Goal: Task Accomplishment & Management: Complete application form

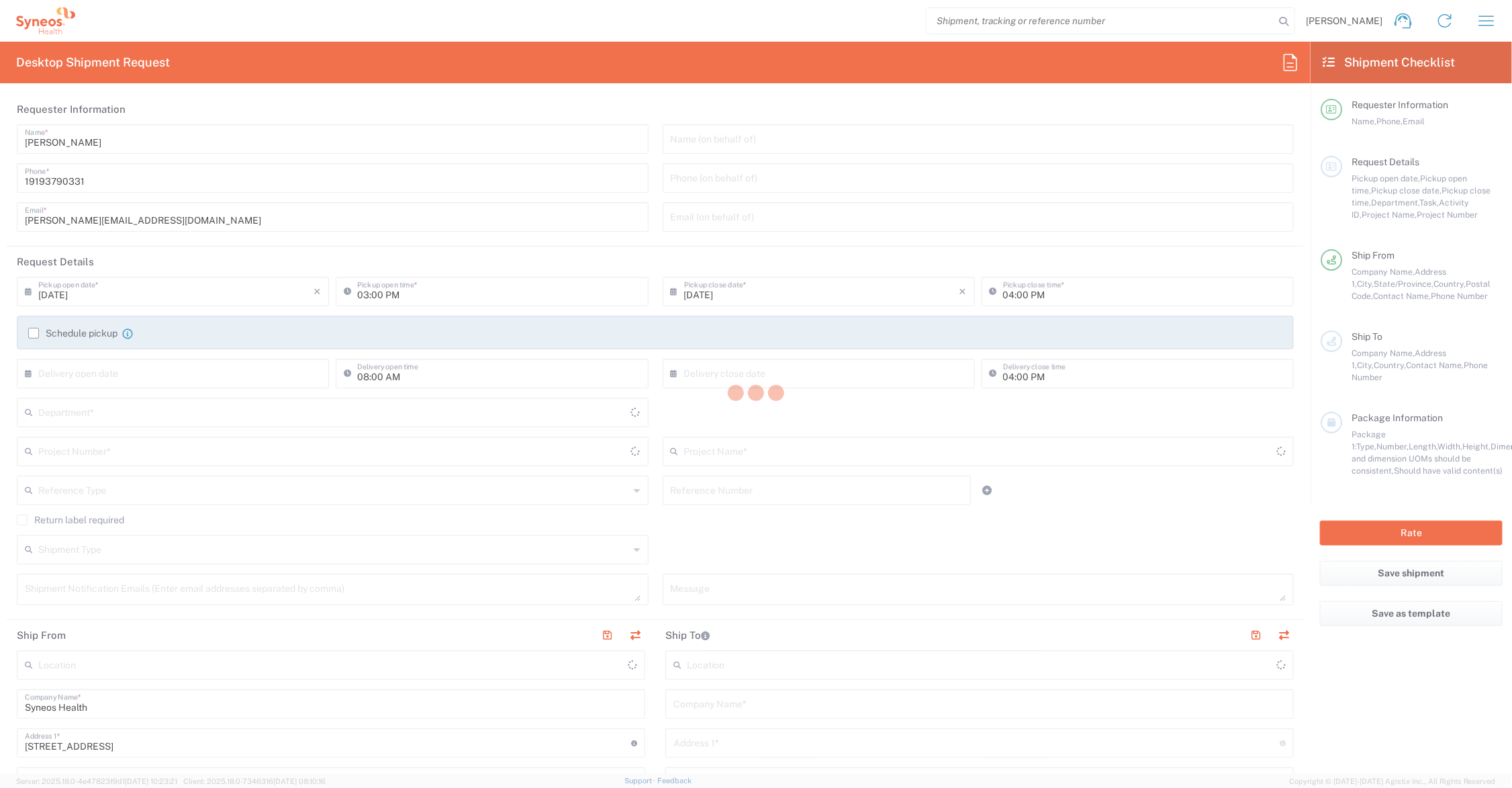
type input "[US_STATE]"
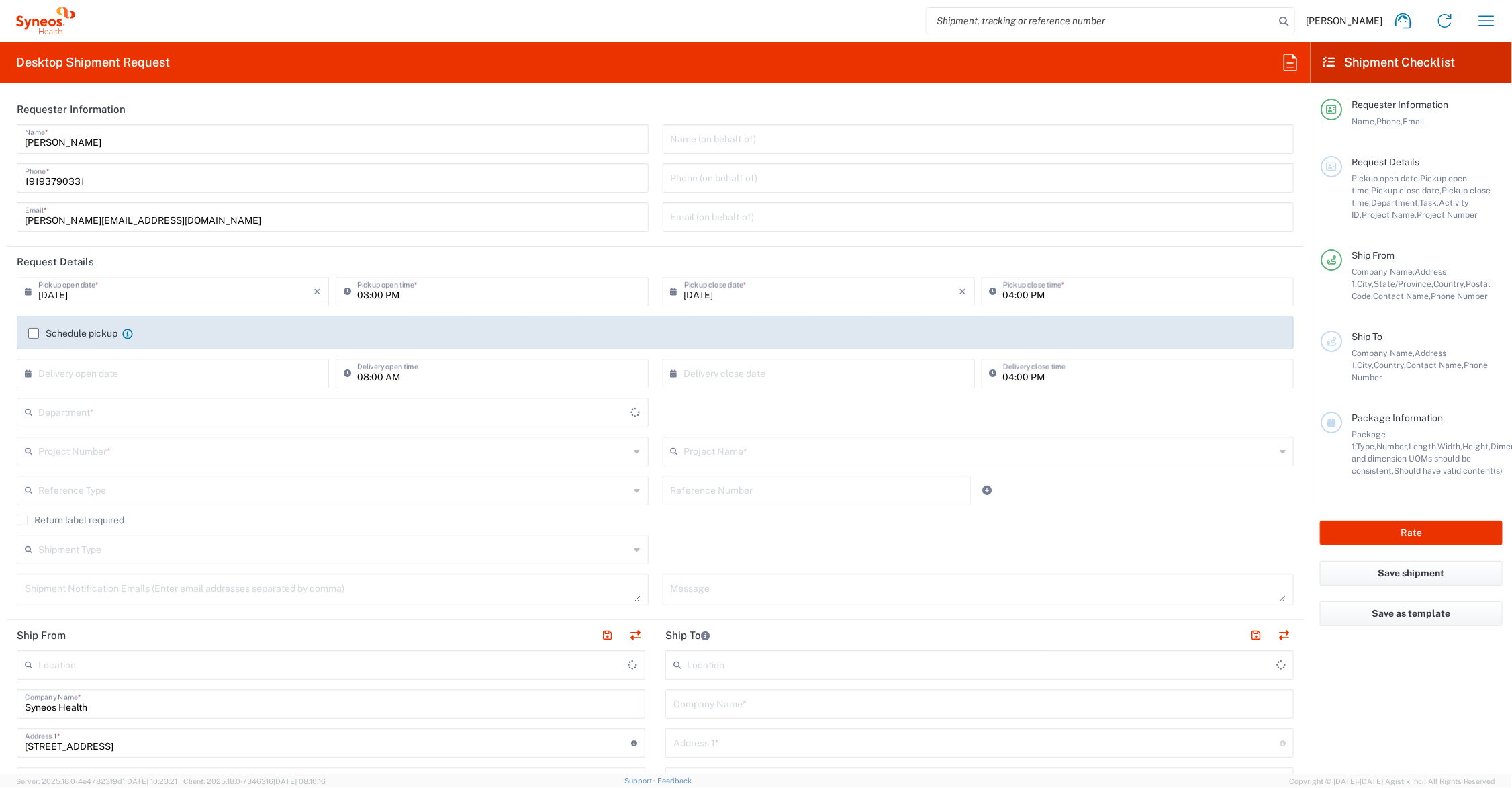
type input "[GEOGRAPHIC_DATA]"
type input "6156"
type input "Syneos Health Communications-[GEOGRAPHIC_DATA] [GEOGRAPHIC_DATA]"
click at [694, 451] on input "text" at bounding box center [980, 450] width 592 height 23
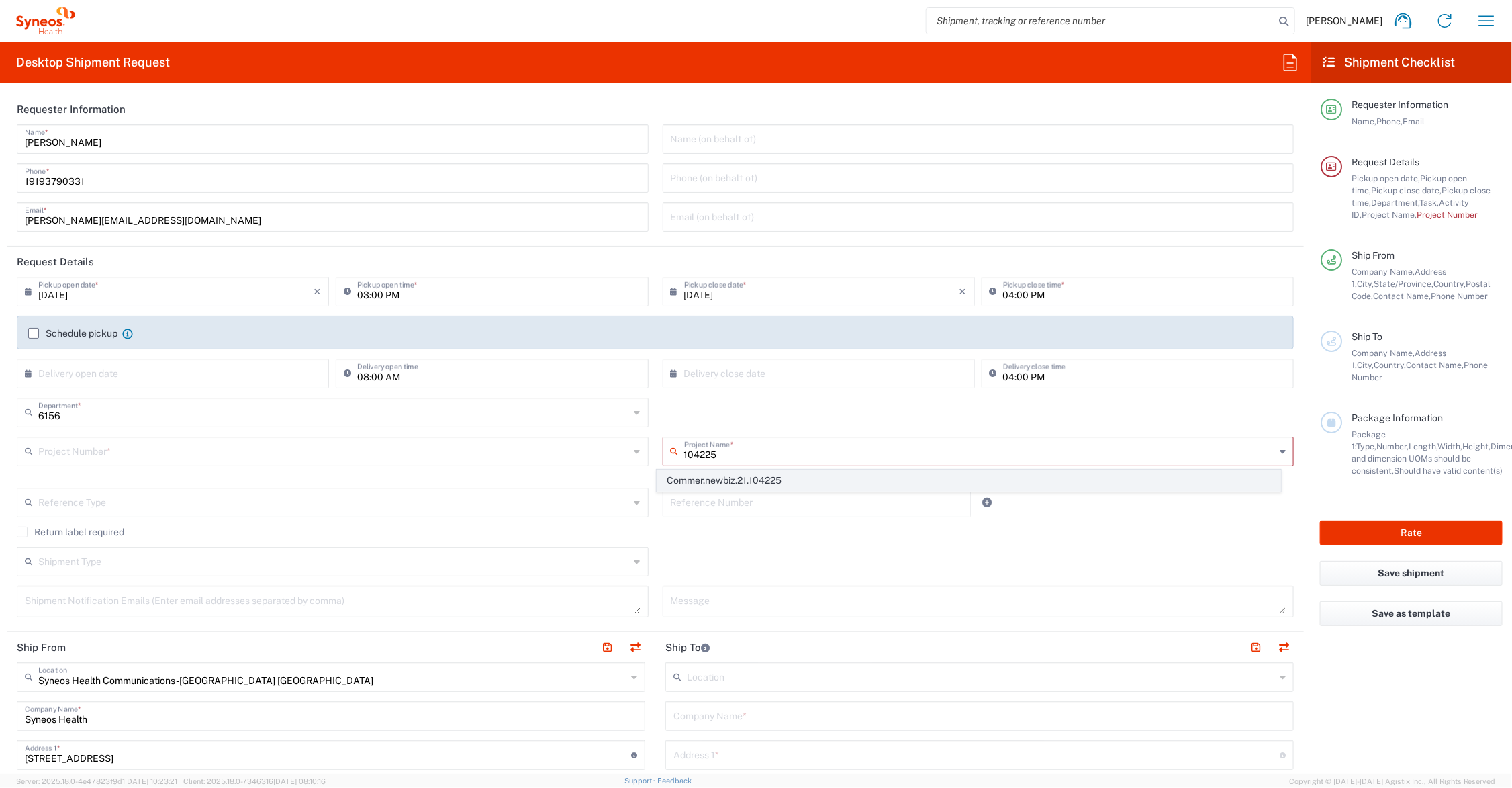
click at [778, 479] on span "Commer.newbiz.21.104225" at bounding box center [969, 480] width 623 height 20
type input "Commer.newbiz.21.104225"
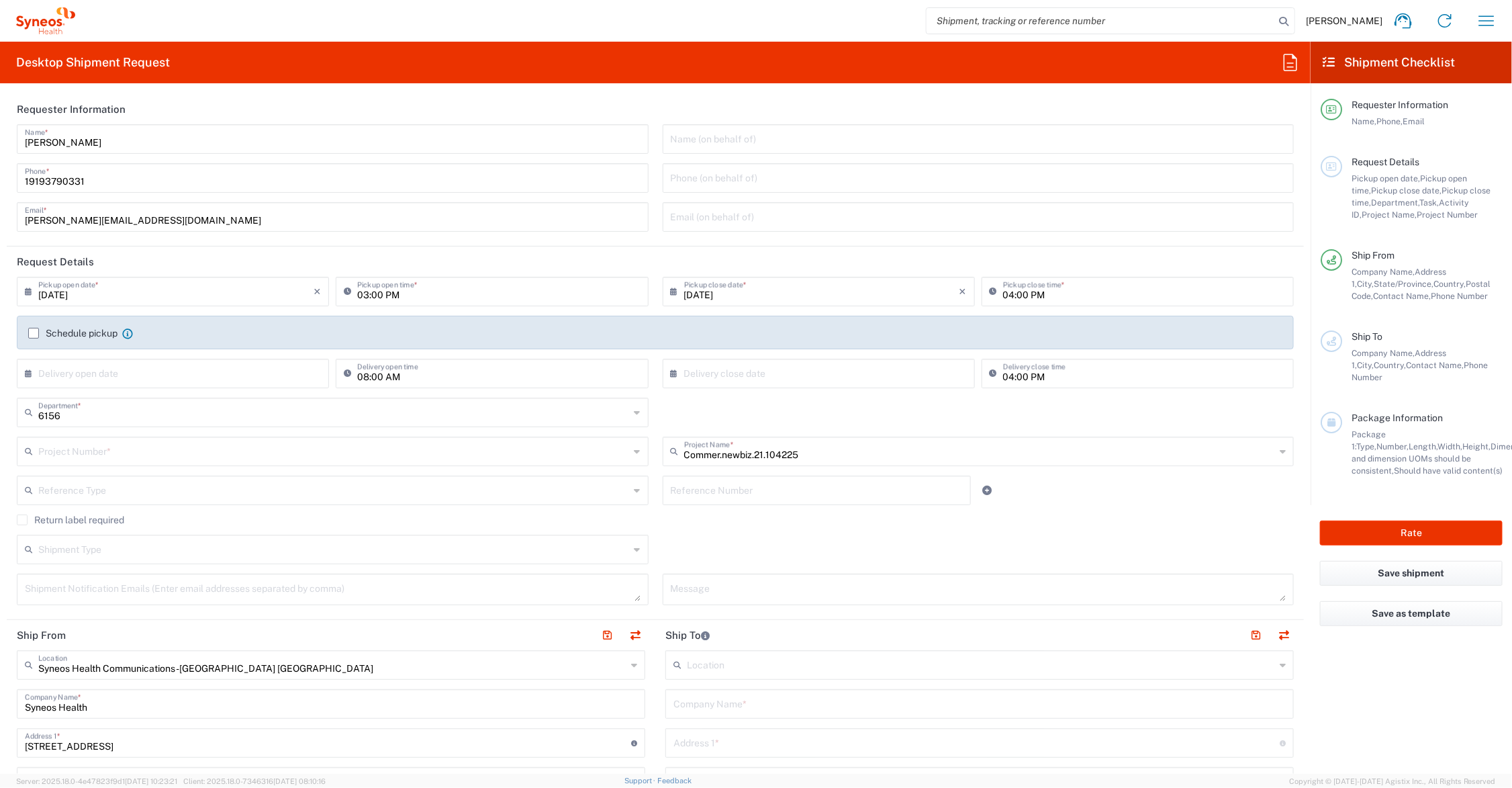
click at [747, 490] on input "text" at bounding box center [817, 489] width 293 height 23
type input "ADUS.INCHO.NB.104225"
type input "task 092"
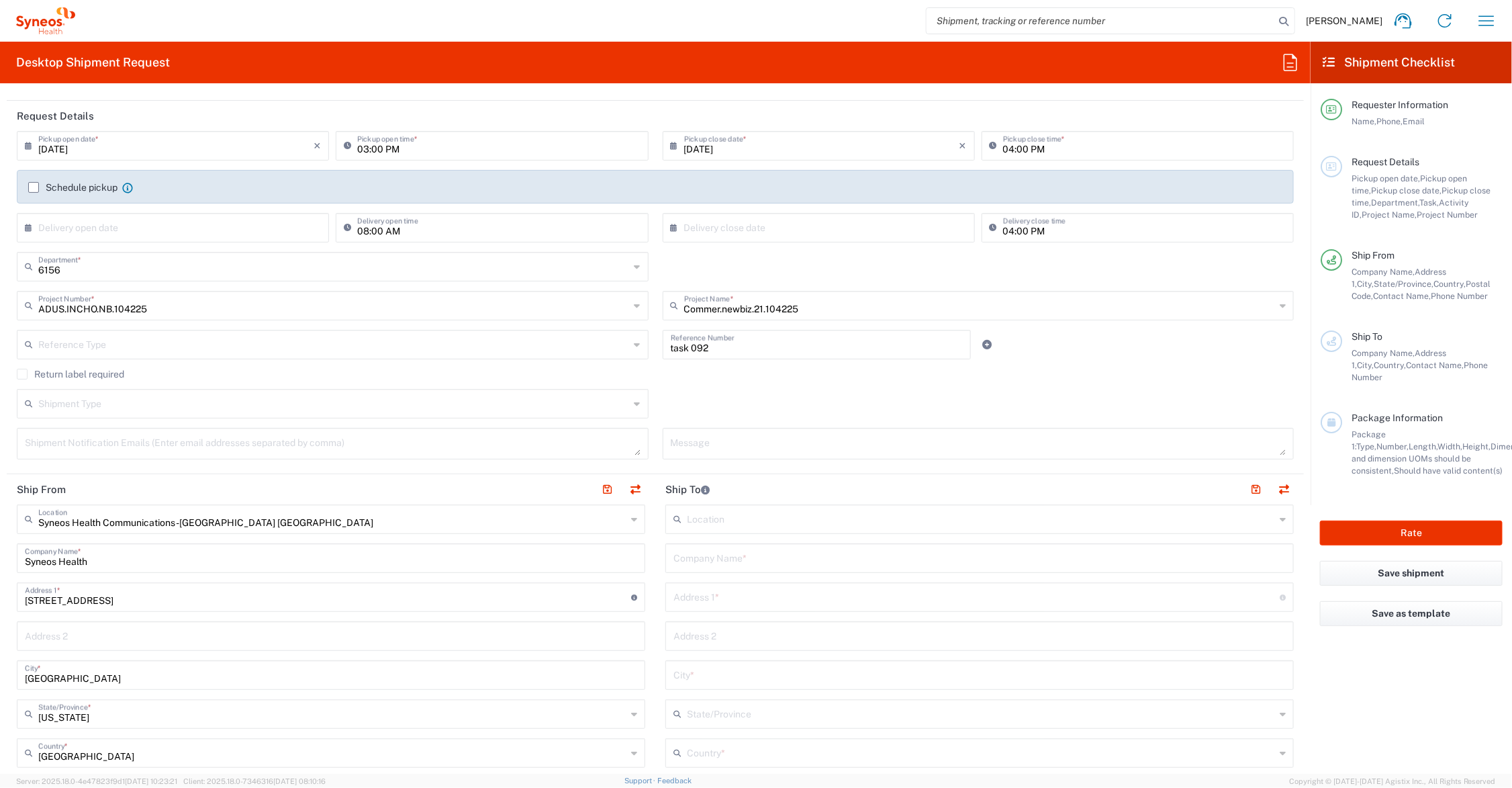
scroll to position [336, 0]
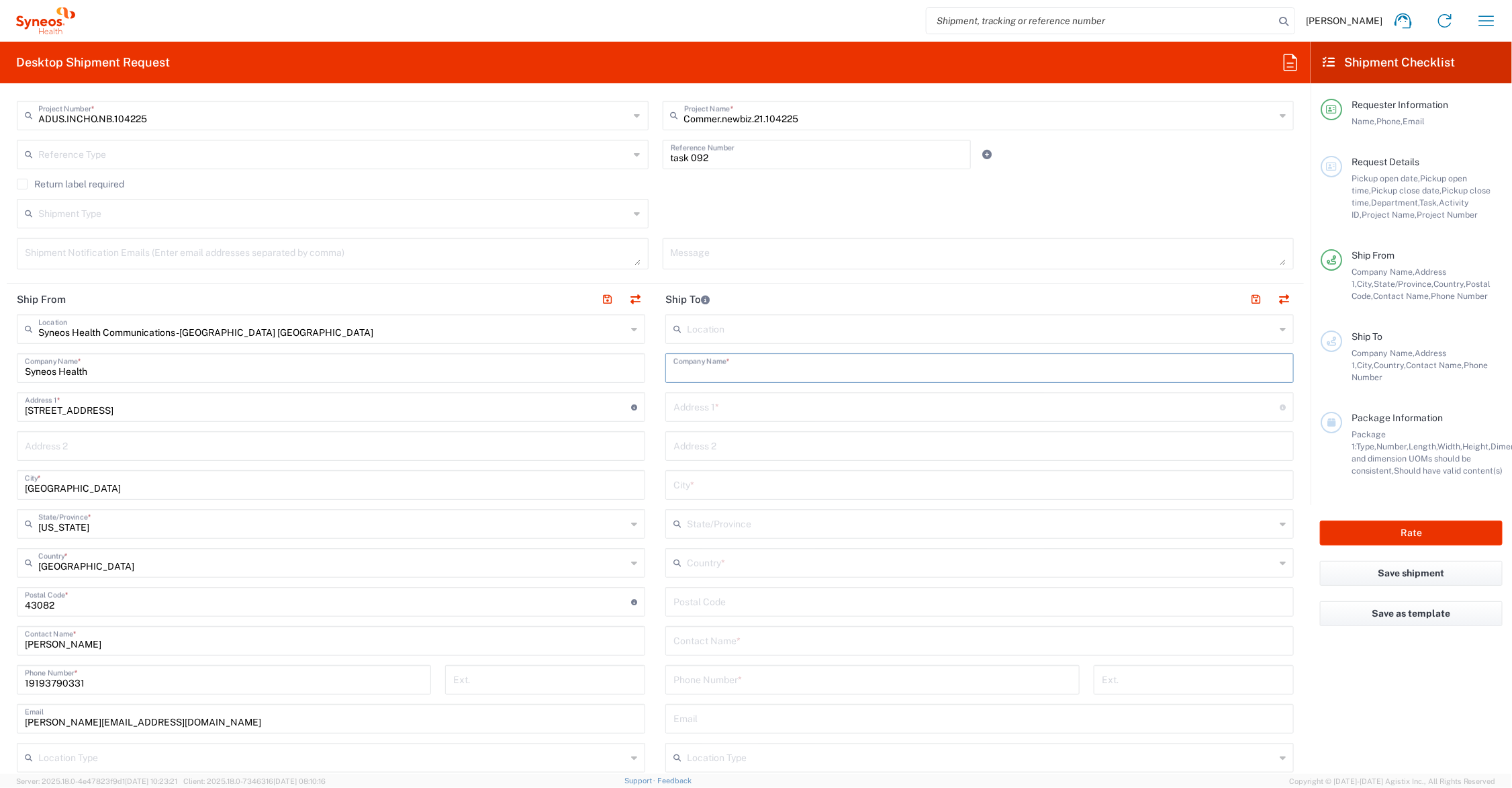
click at [760, 368] on input "text" at bounding box center [980, 367] width 612 height 23
drag, startPoint x: 716, startPoint y: 371, endPoint x: 649, endPoint y: 371, distance: 67.0
click at [655, 371] on main "Location [PERSON_NAME] LLC-[GEOGRAPHIC_DATA] [GEOGRAPHIC_DATA] [GEOGRAPHIC_DATA…" at bounding box center [980, 596] width 648 height 564
type input "Bill Purdy"
click at [745, 636] on input "text" at bounding box center [980, 640] width 612 height 23
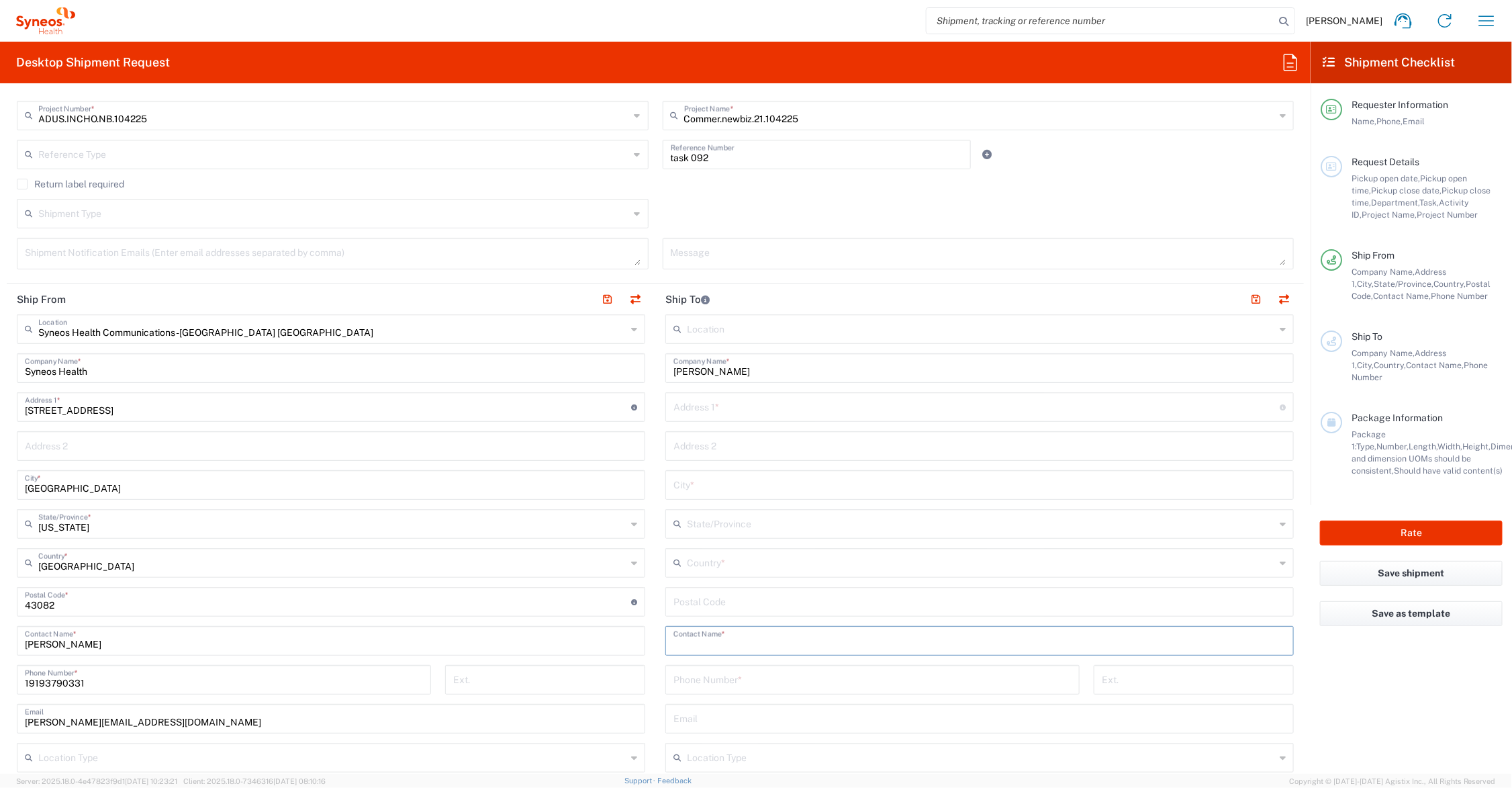
paste input "Bill Purdy"
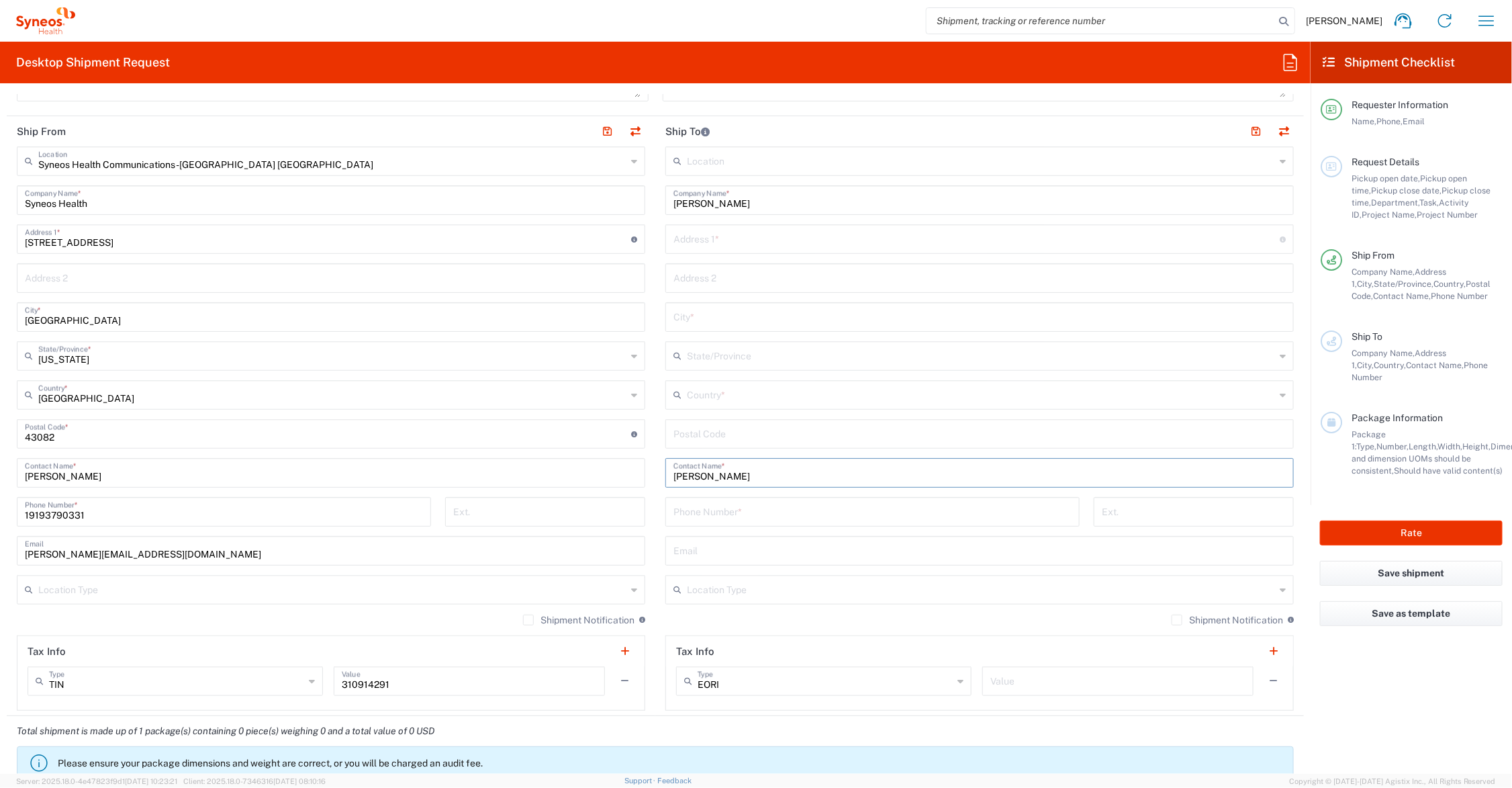
type input "Bill Purdy"
click at [769, 580] on input "text" at bounding box center [981, 589] width 588 height 23
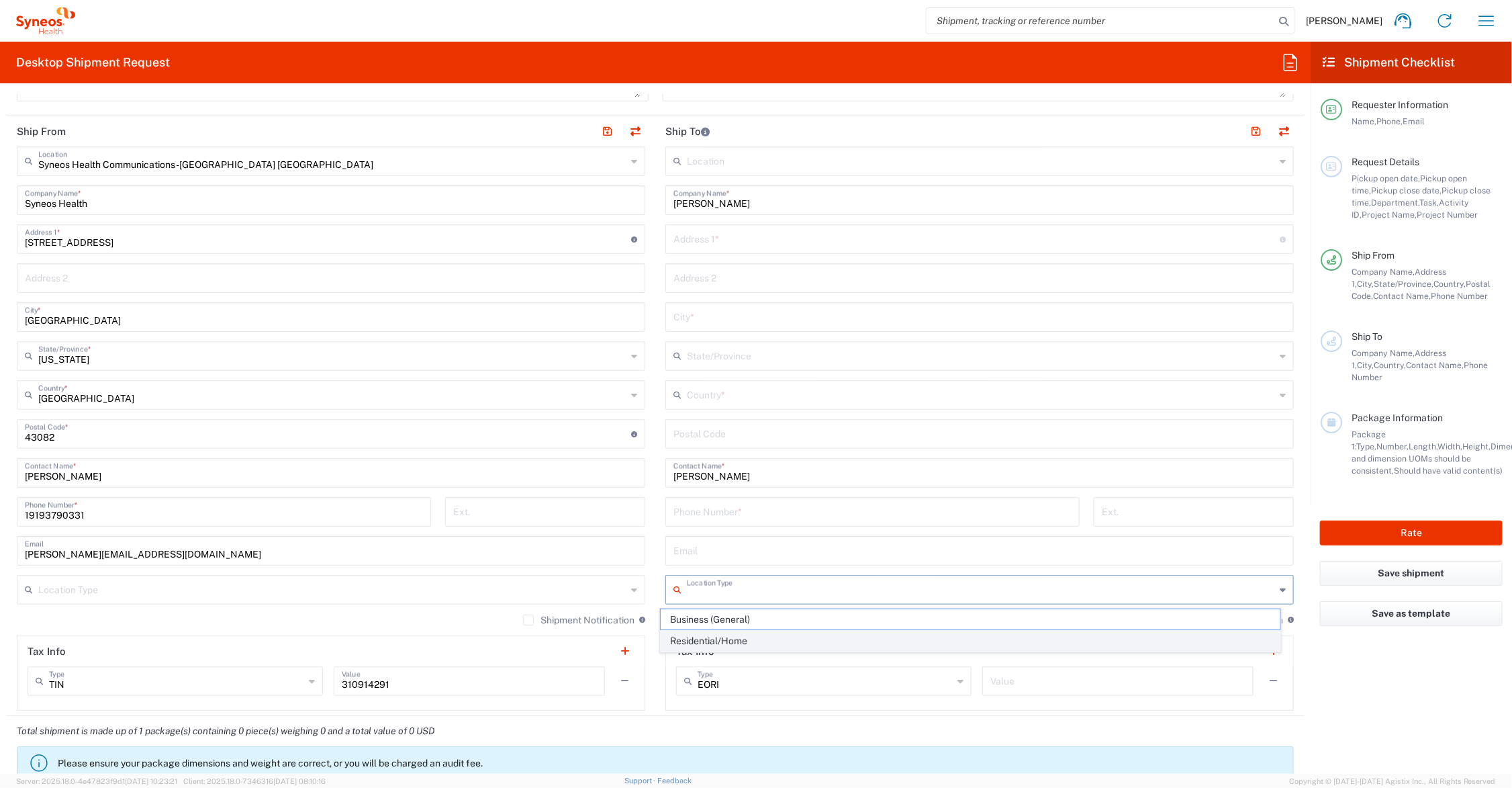
click at [747, 640] on span "Residential/Home" at bounding box center [971, 641] width 620 height 20
type input "Residential/Home"
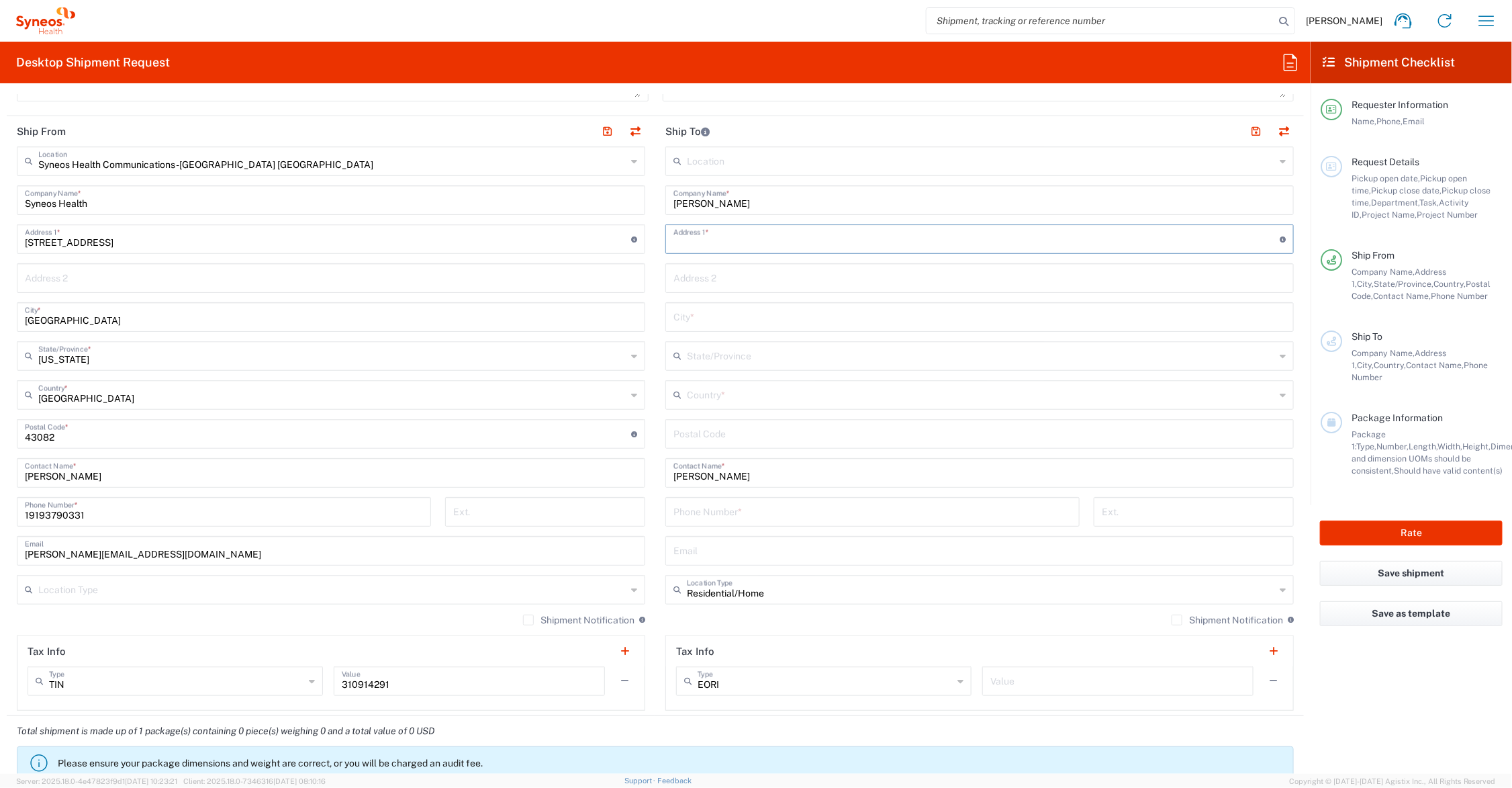
click at [745, 236] on input "text" at bounding box center [977, 238] width 606 height 23
type input "5322 Finsbury Place"
type input "Charlotte"
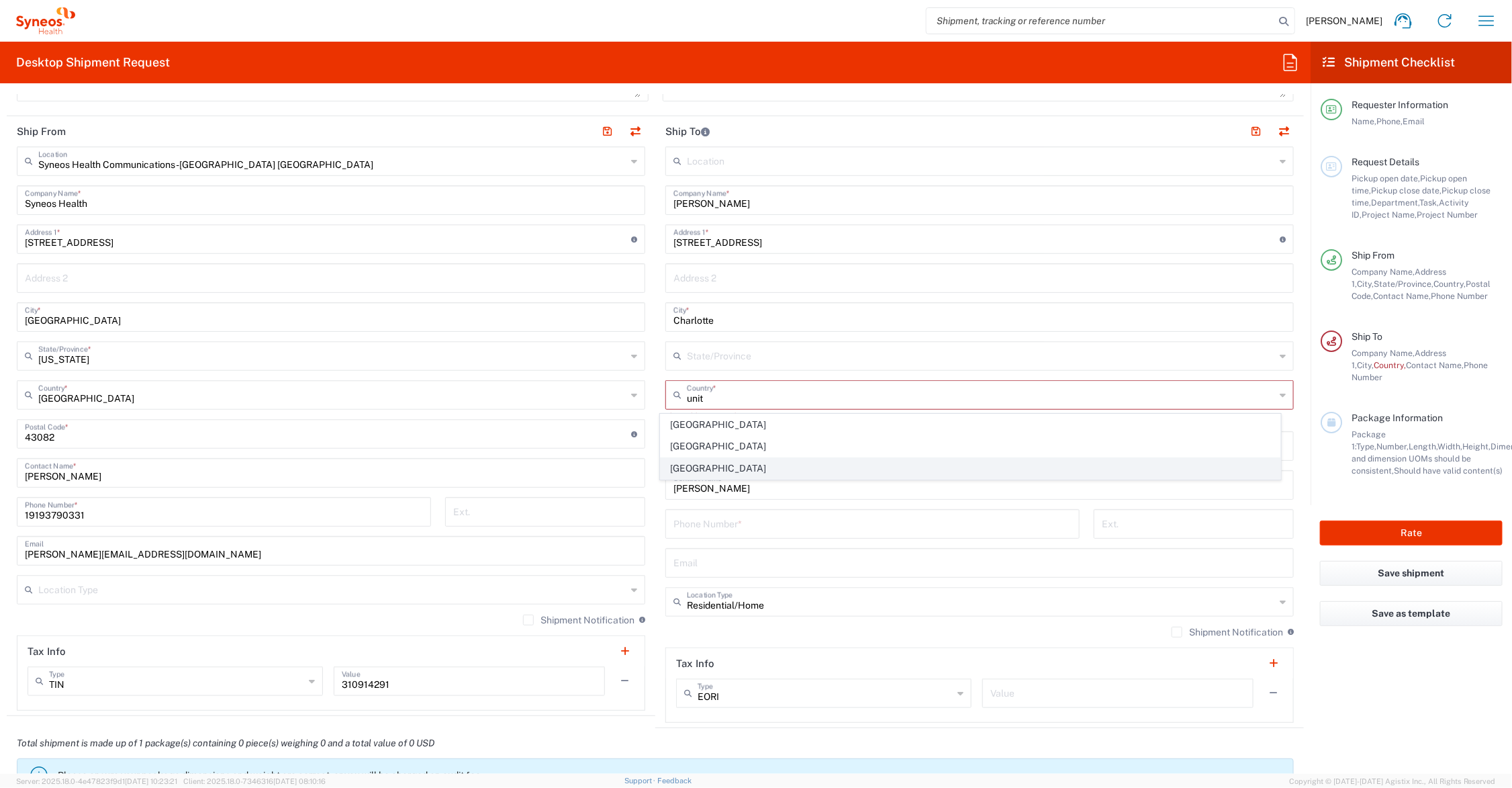
click at [691, 470] on span "[GEOGRAPHIC_DATA]" at bounding box center [971, 468] width 620 height 20
type input "[GEOGRAPHIC_DATA]"
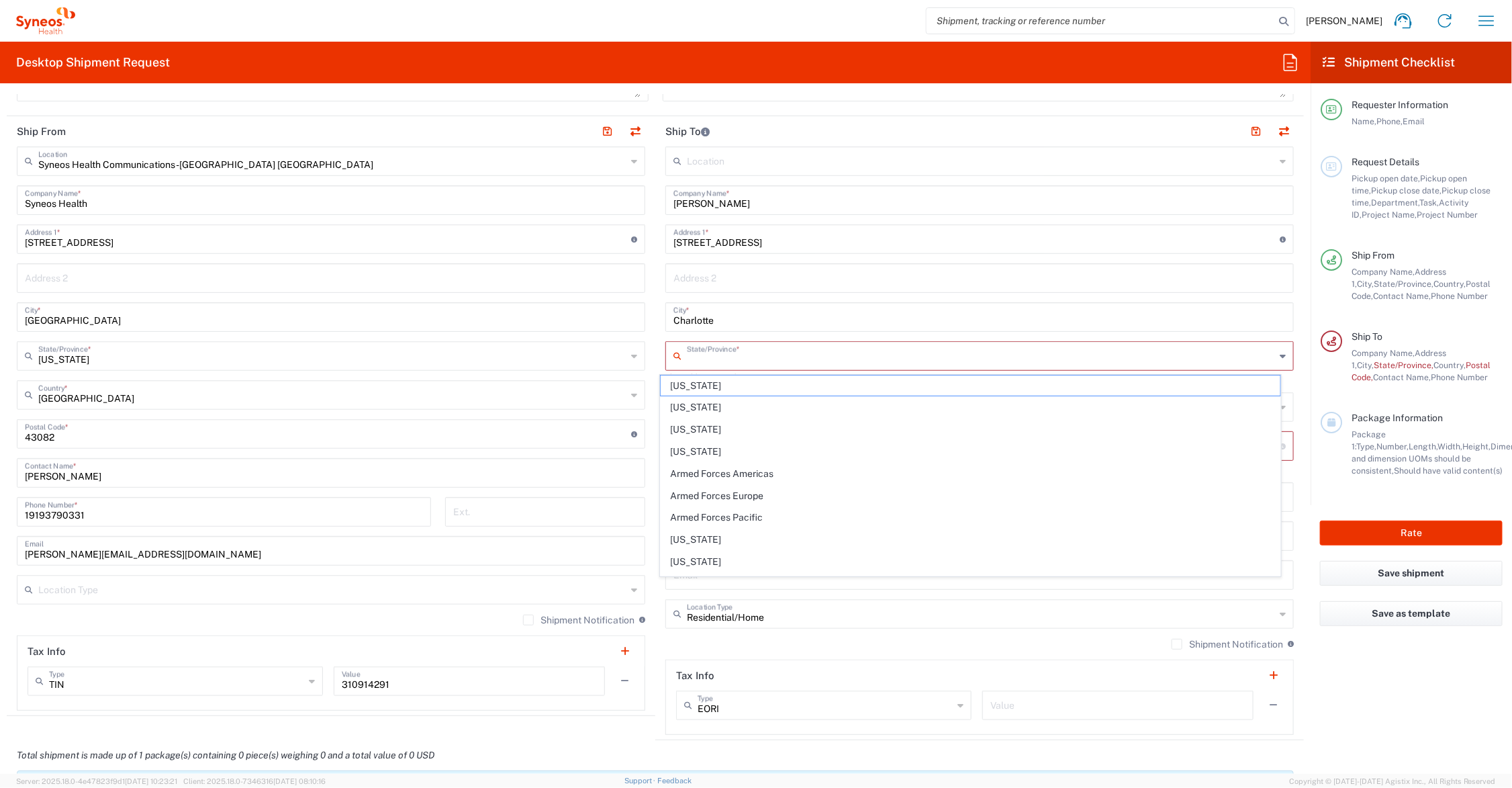
click at [707, 354] on input "text" at bounding box center [981, 355] width 588 height 23
click at [687, 384] on span "[US_STATE]" at bounding box center [971, 386] width 620 height 20
type input "[US_STATE]"
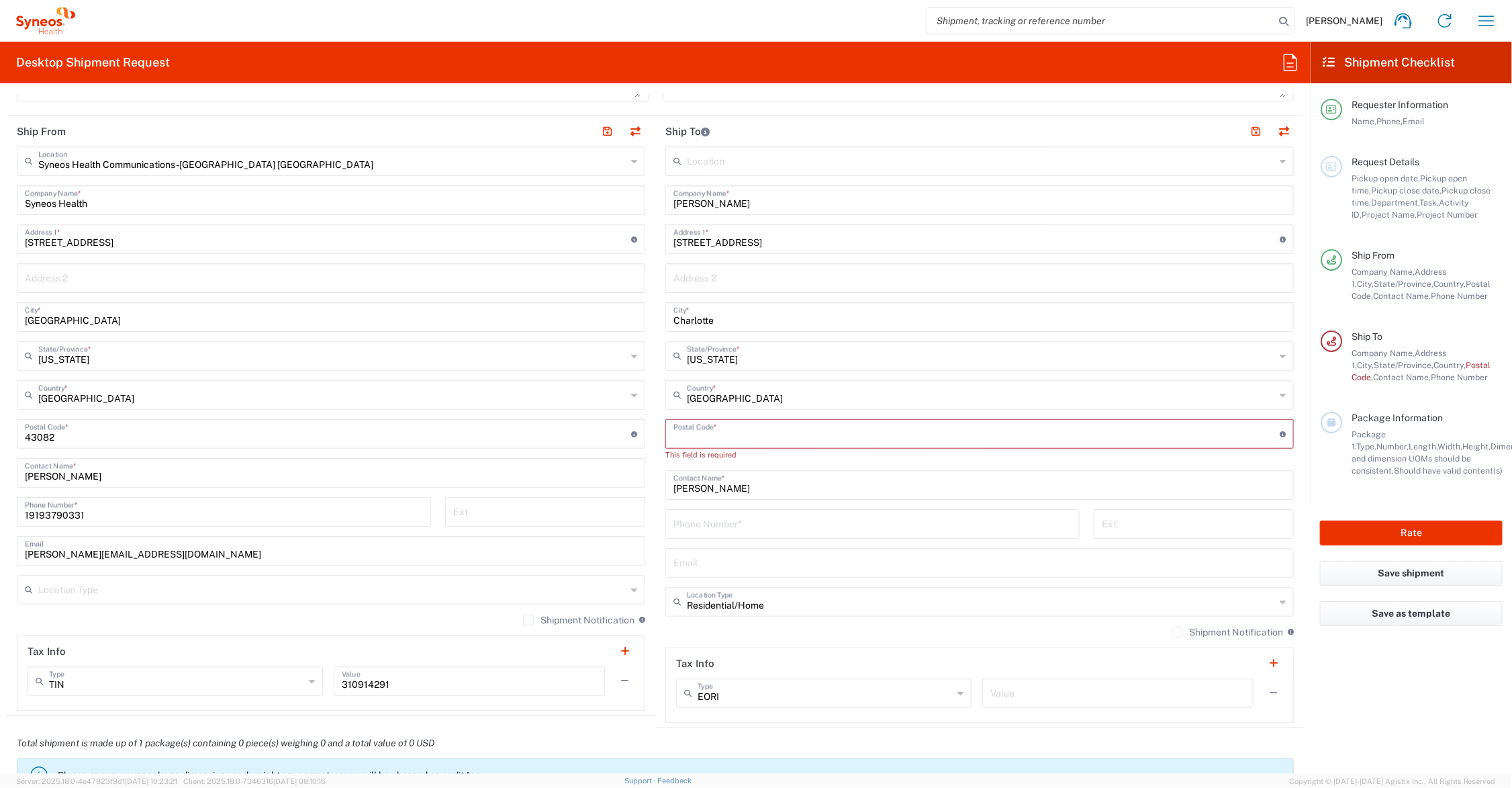
click at [699, 435] on input "undefined" at bounding box center [977, 433] width 606 height 23
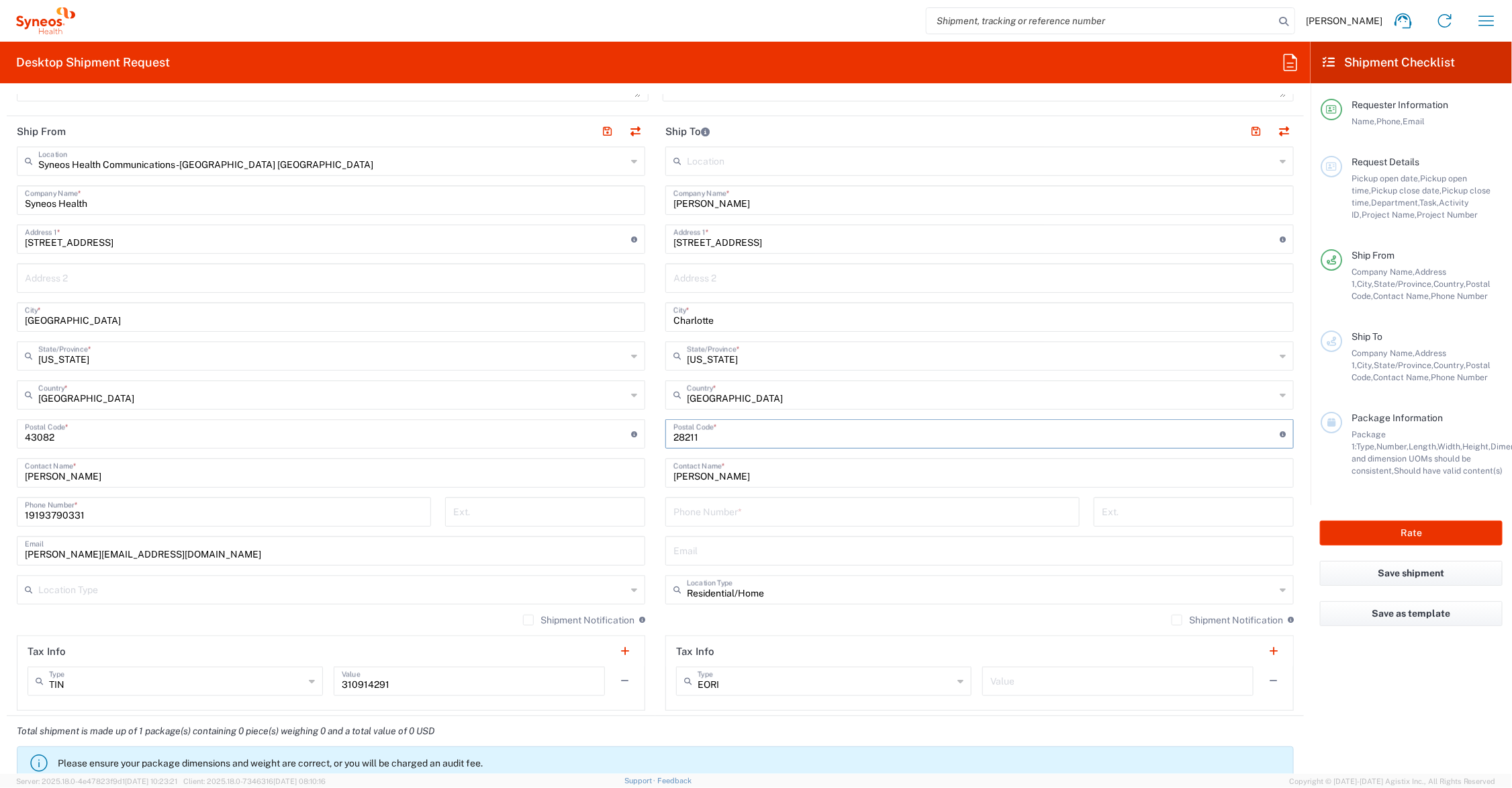
type input "28211"
click at [746, 511] on input "tel" at bounding box center [872, 511] width 398 height 23
click at [705, 515] on input "919-8247320" at bounding box center [872, 511] width 398 height 23
type input "919-824-7320"
click at [1246, 130] on button "button" at bounding box center [1256, 132] width 19 height 19
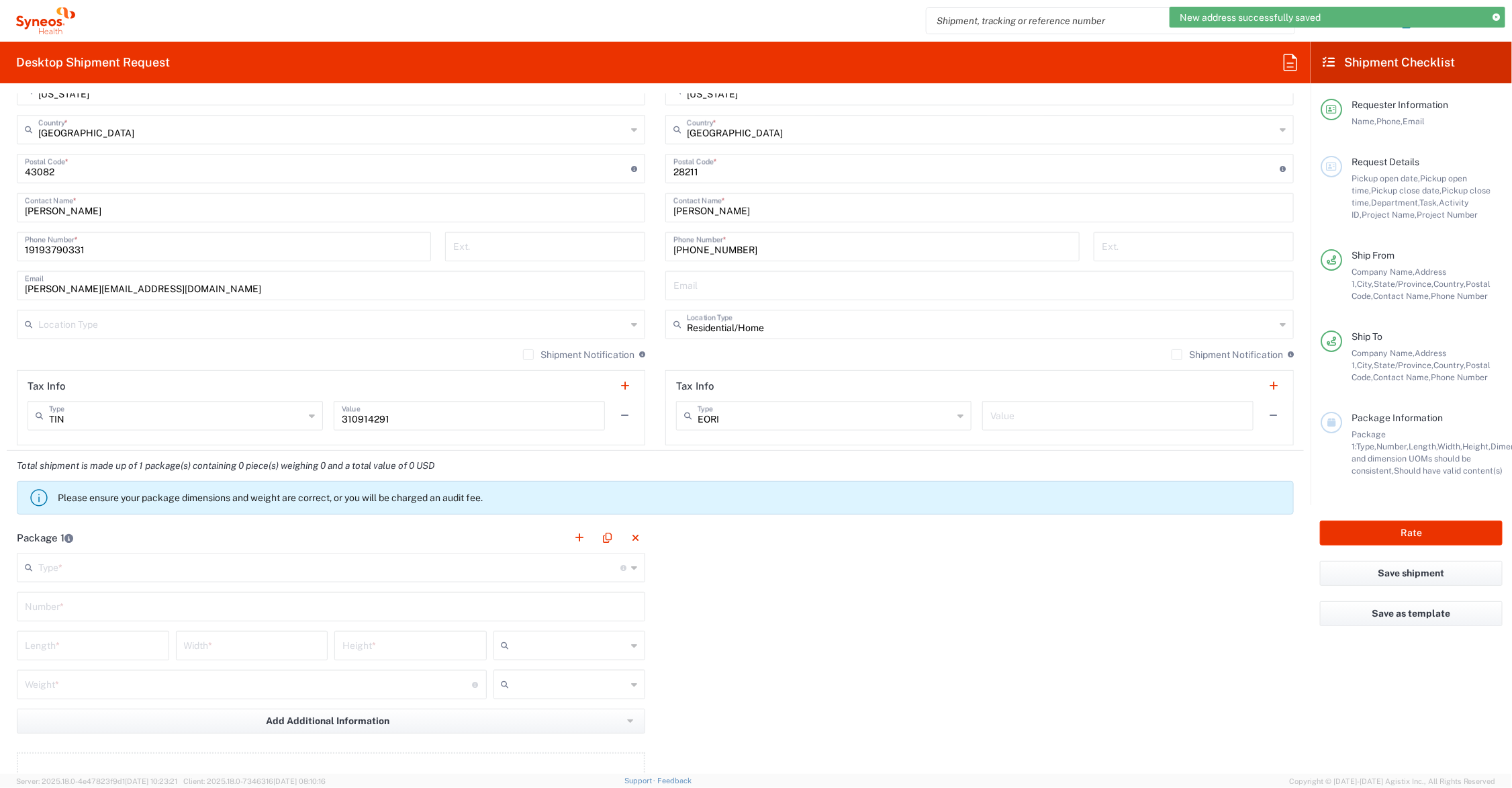
scroll to position [1007, 0]
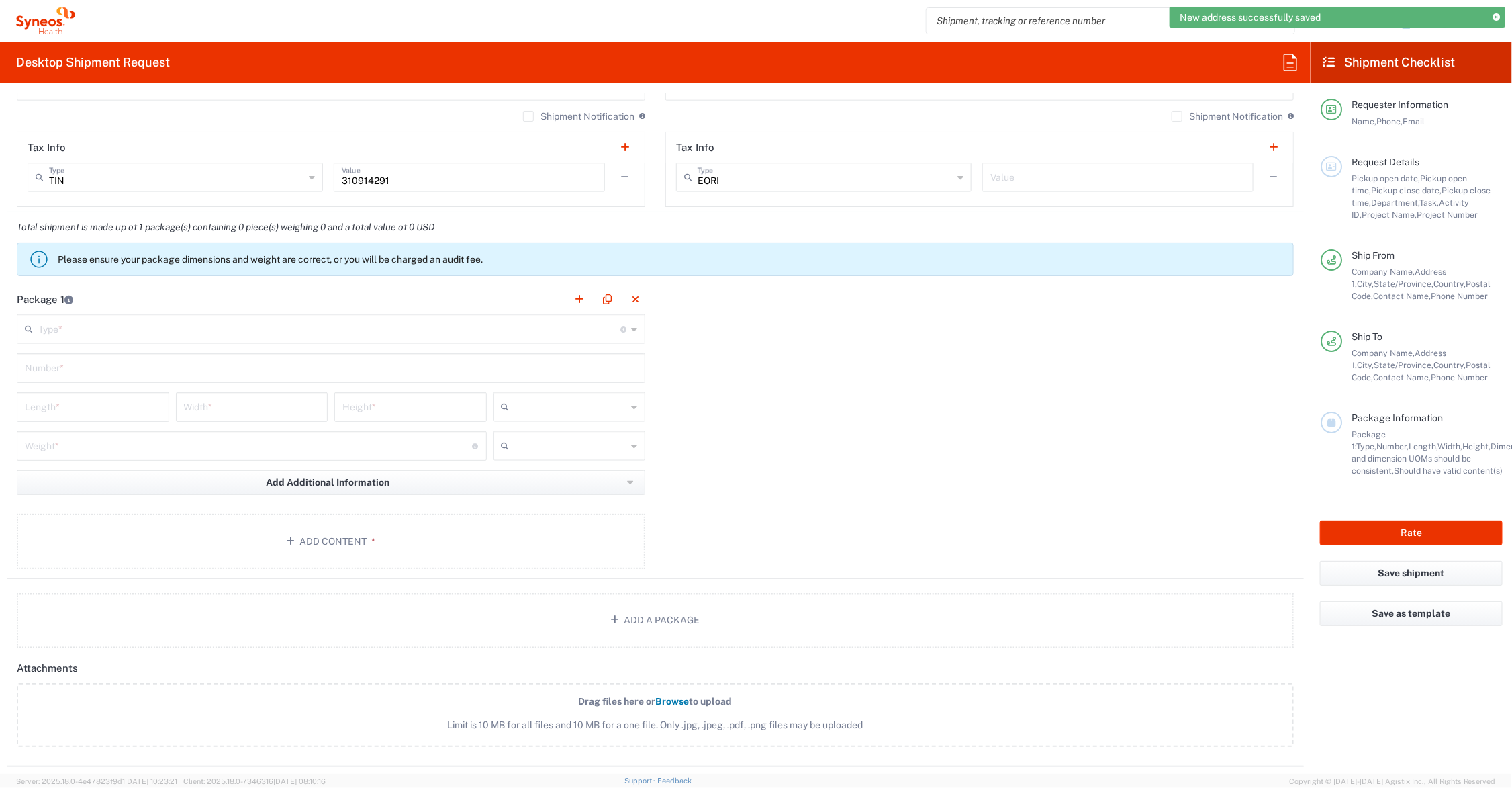
click at [102, 326] on input "text" at bounding box center [329, 328] width 582 height 23
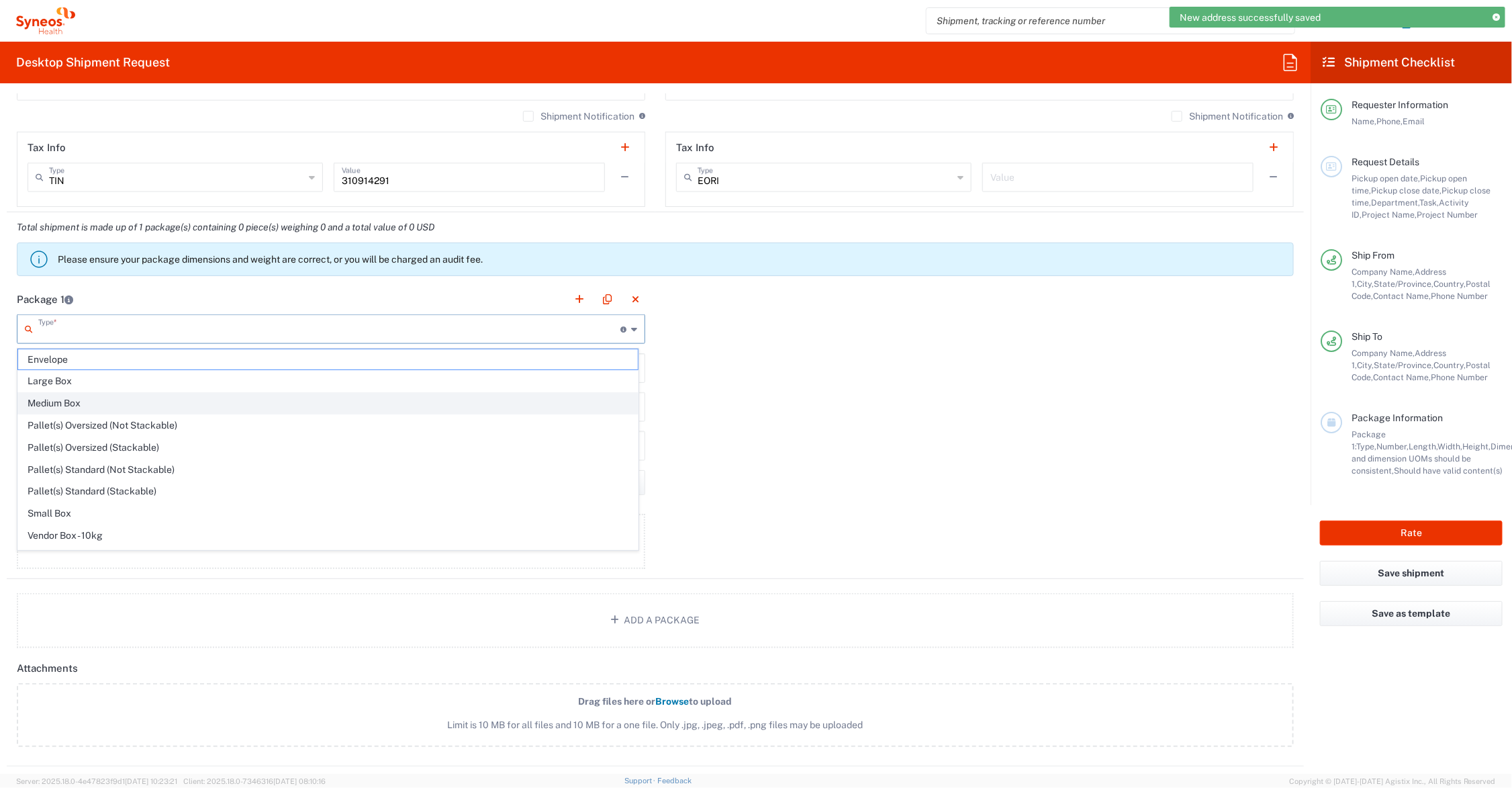
click at [112, 399] on span "Medium Box" at bounding box center [328, 403] width 620 height 20
type input "Medium Box"
type input "13"
type input "11.5"
type input "2.5"
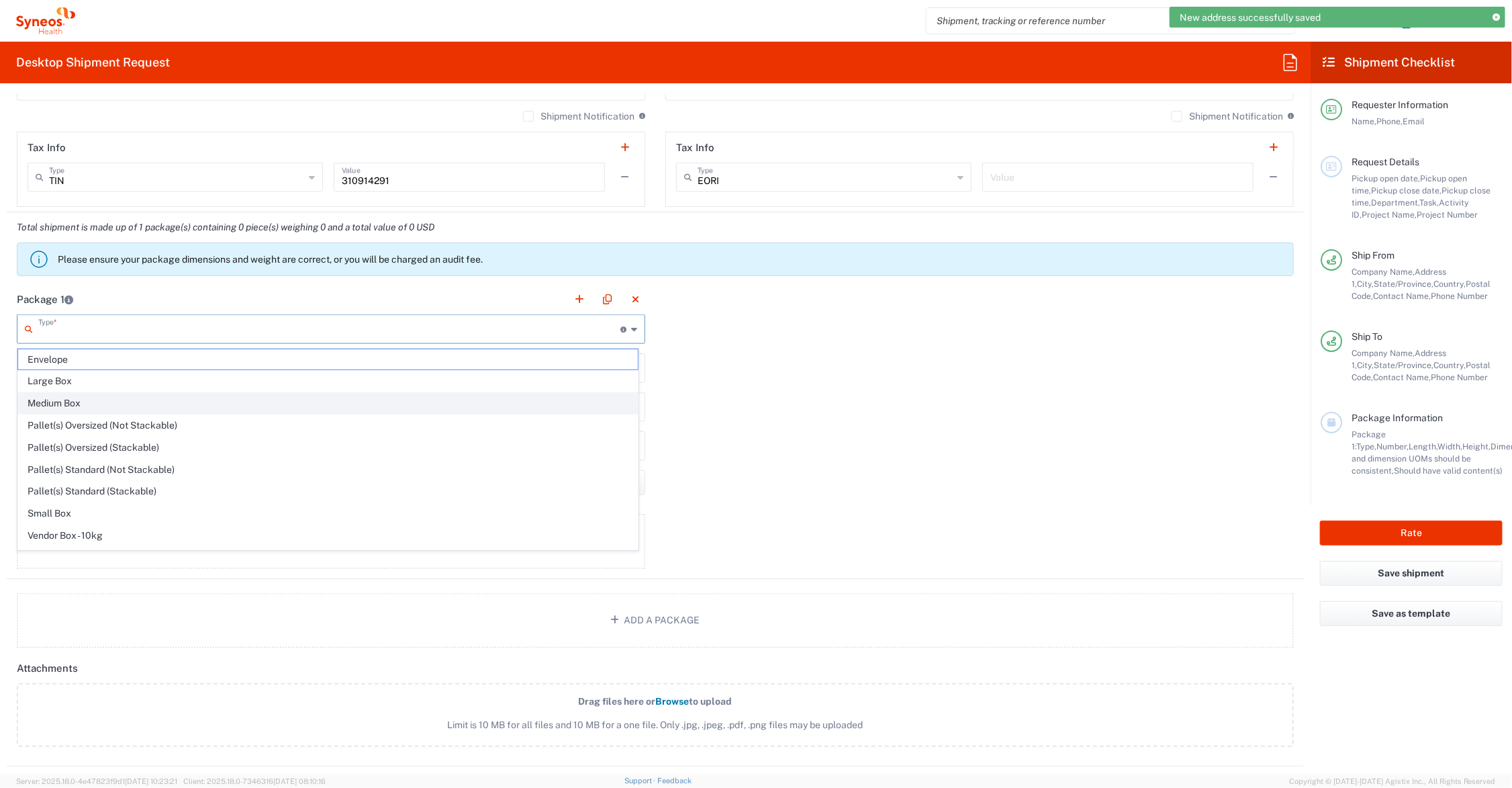
type input "in"
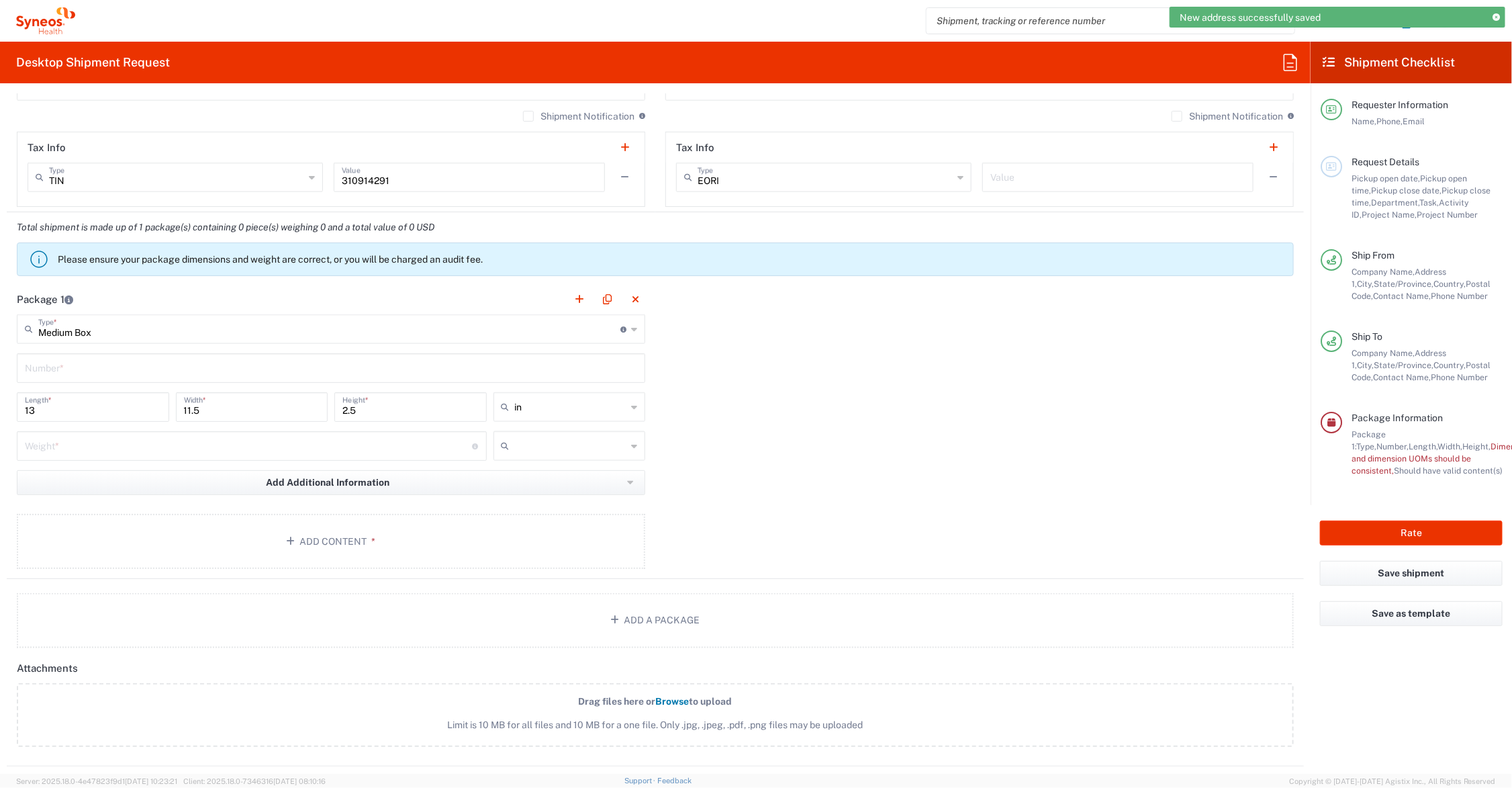
click at [104, 367] on input "text" at bounding box center [330, 367] width 612 height 23
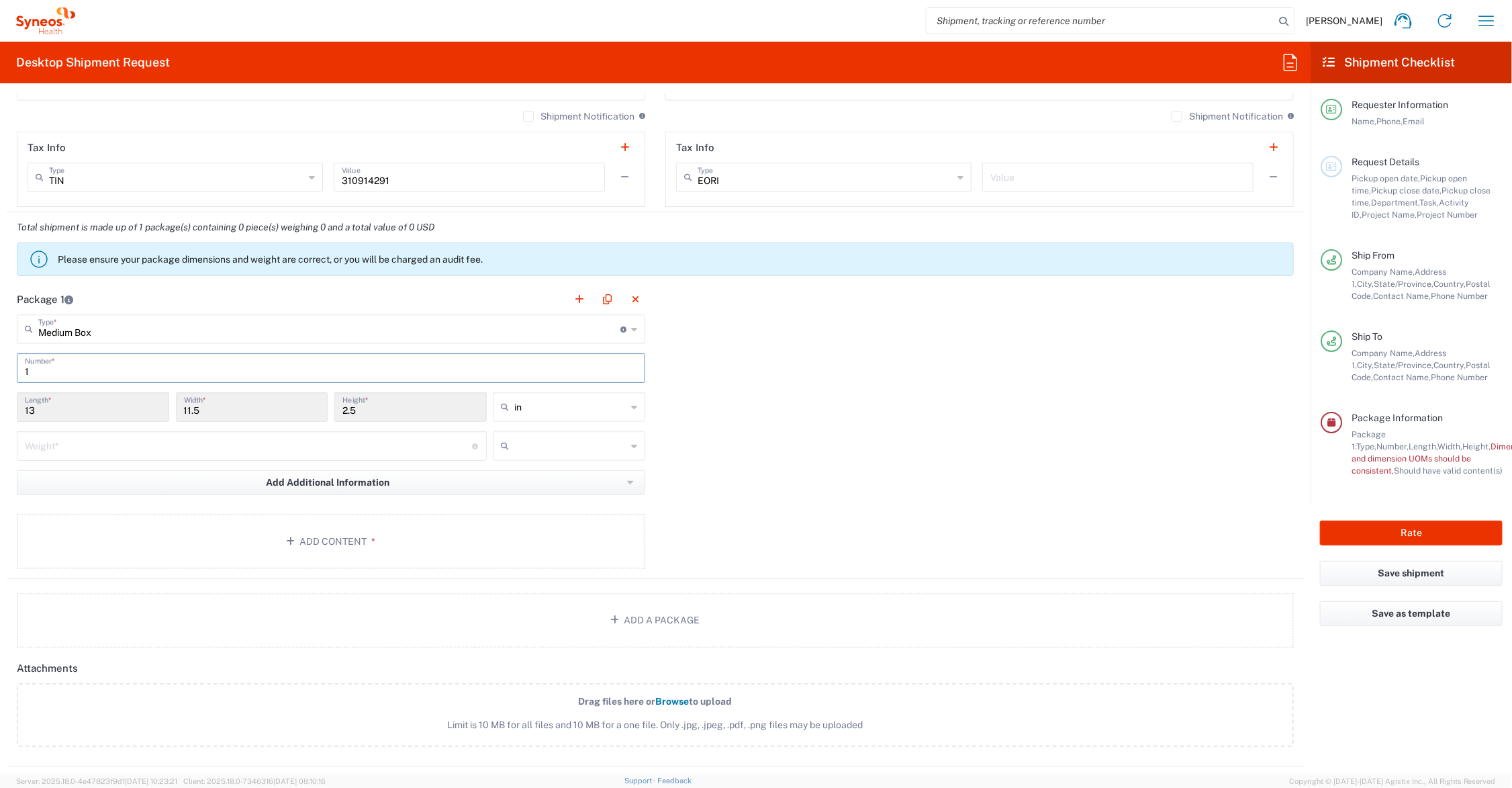
type input "1"
click at [85, 449] on input "number" at bounding box center [248, 445] width 448 height 23
type input "4"
click at [578, 445] on input "text" at bounding box center [571, 445] width 112 height 21
click at [551, 495] on span "lbs" at bounding box center [564, 498] width 147 height 20
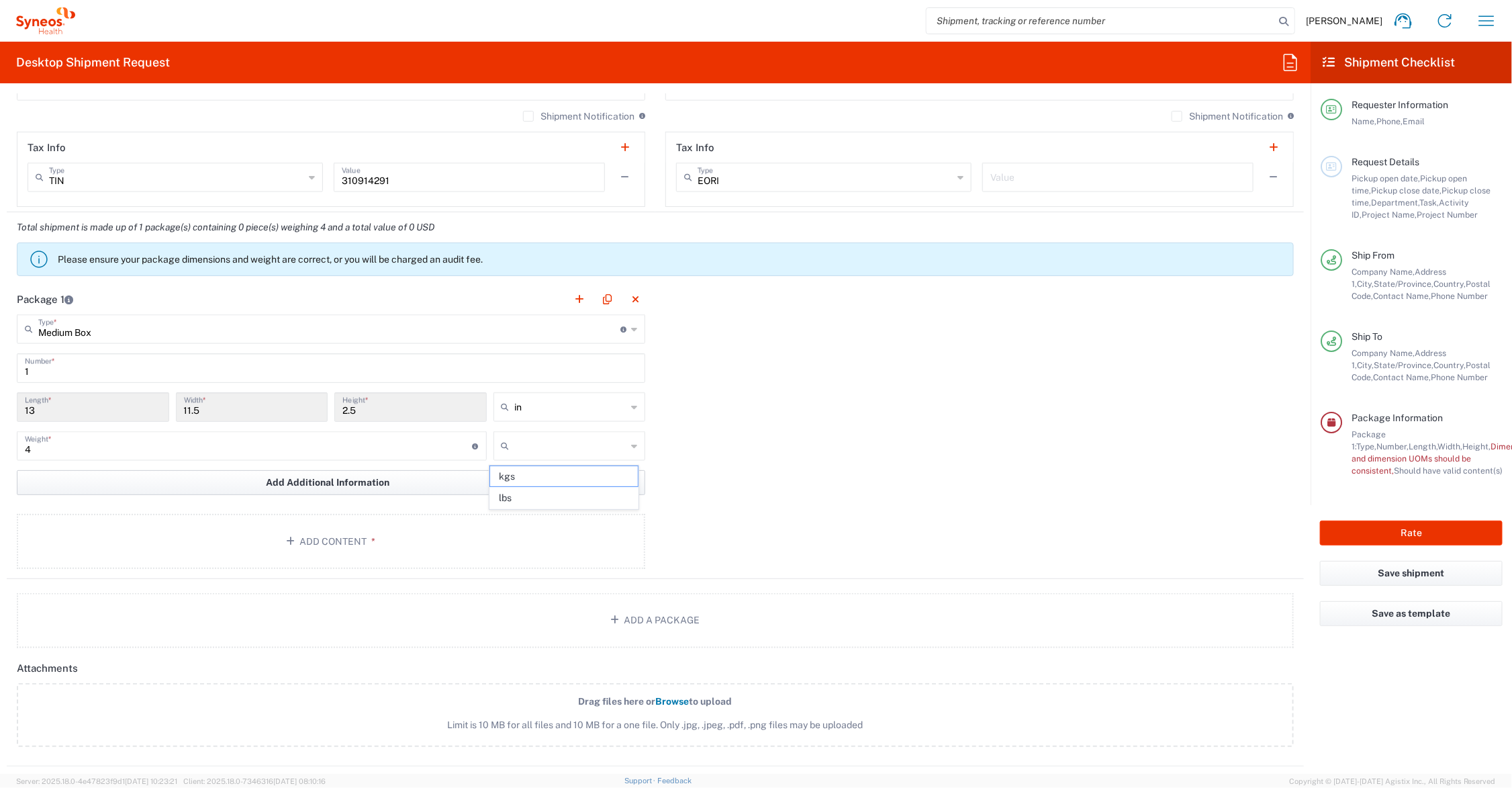
type input "lbs"
click at [309, 538] on button "Add Content *" at bounding box center [331, 541] width 629 height 55
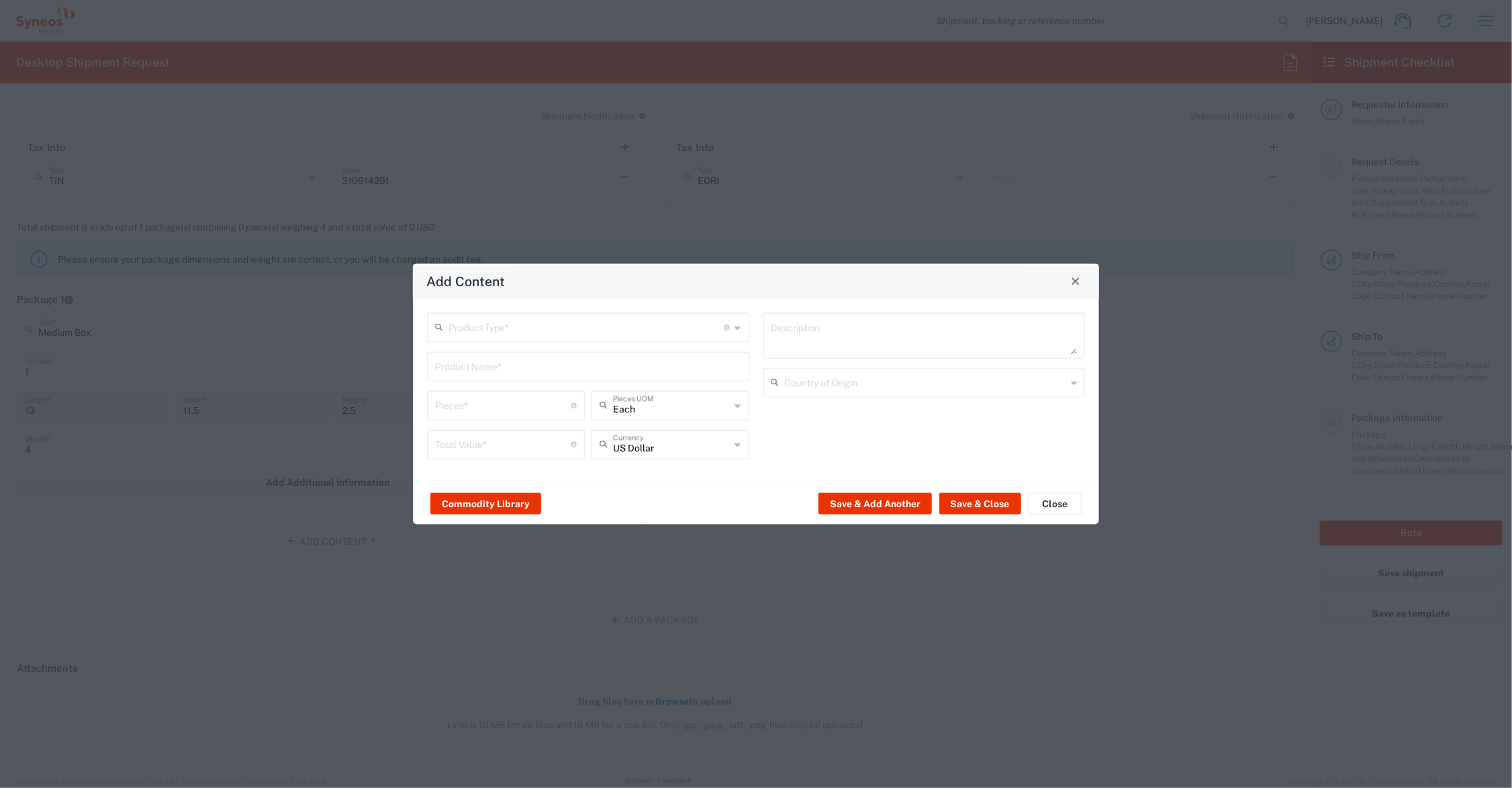
click at [509, 320] on input "text" at bounding box center [586, 326] width 276 height 23
click at [502, 352] on span "Documents" at bounding box center [588, 356] width 319 height 20
type input "Documents"
type input "1"
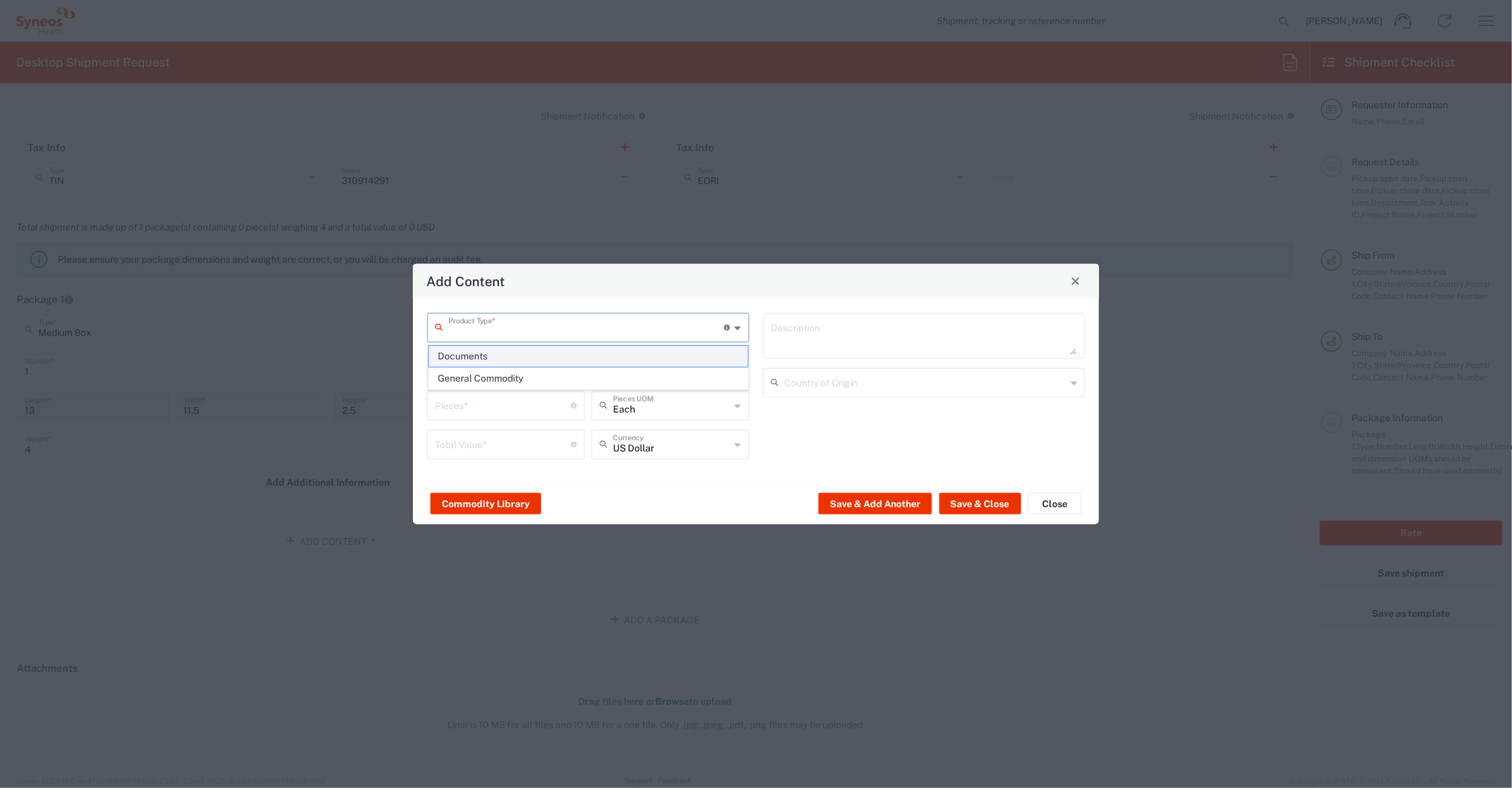
type input "1"
type textarea "Documents"
click at [471, 369] on input "Documents" at bounding box center [588, 365] width 306 height 23
click at [470, 404] on input "1" at bounding box center [502, 404] width 136 height 23
type input "5"
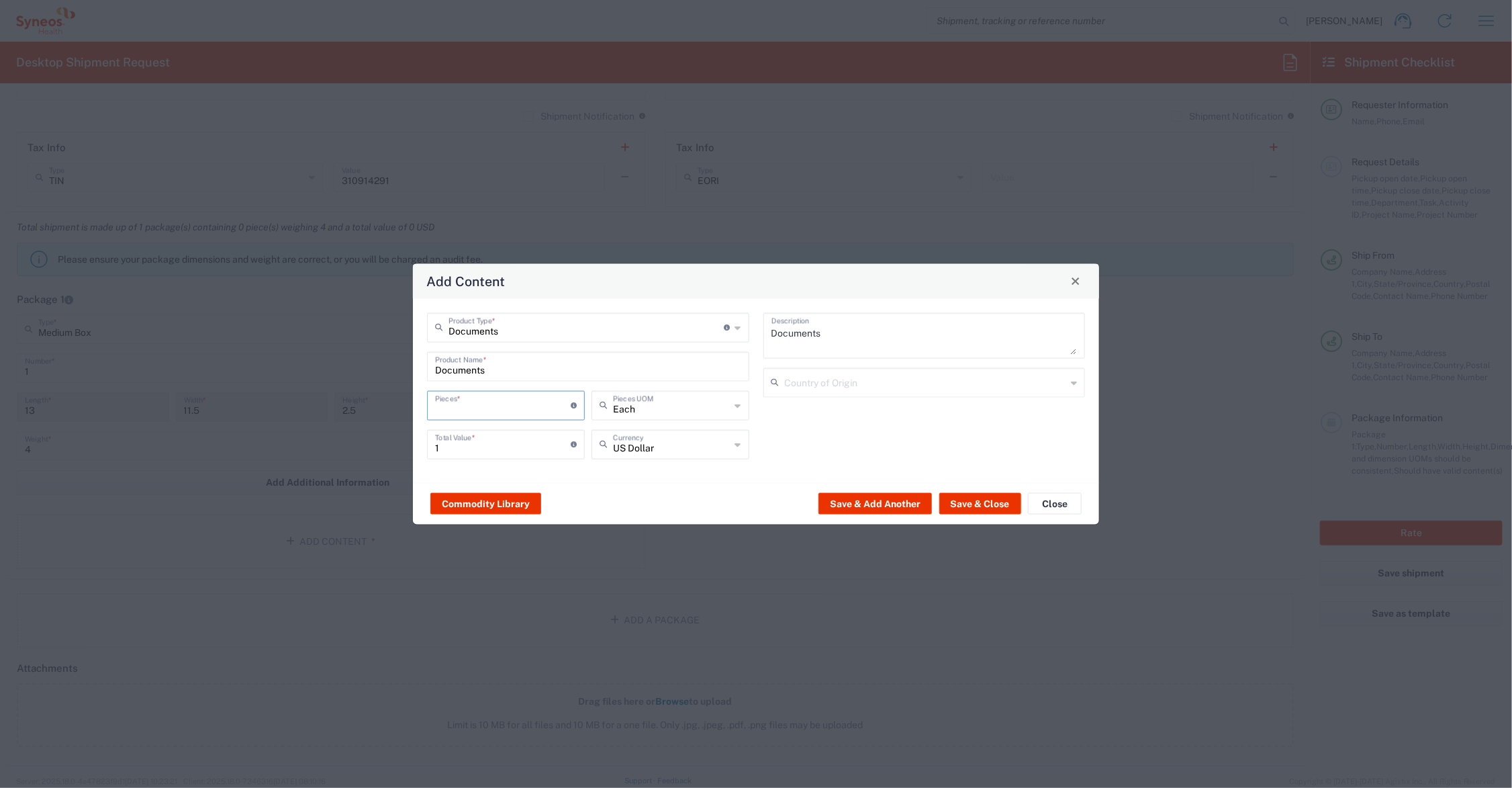
type input "5"
type input "50"
type input "500"
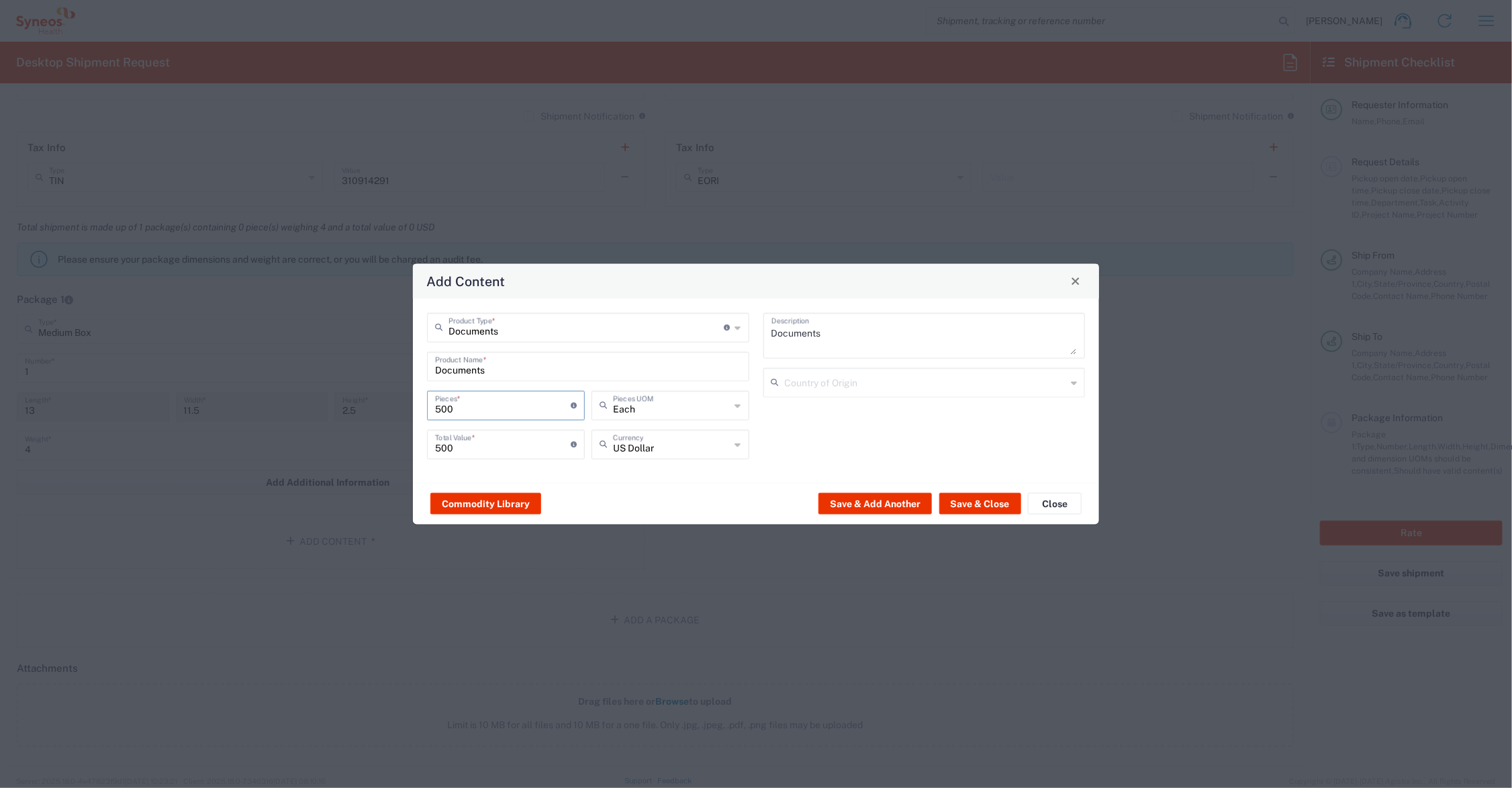
type input "500"
drag, startPoint x: 462, startPoint y: 445, endPoint x: 417, endPoint y: 447, distance: 45.0
click at [417, 447] on div "Documents Product Type * Document: Paper document generated internally by Syneo…" at bounding box center [756, 390] width 686 height 184
type input "95.00"
click at [978, 501] on button "Save & Close" at bounding box center [980, 503] width 82 height 21
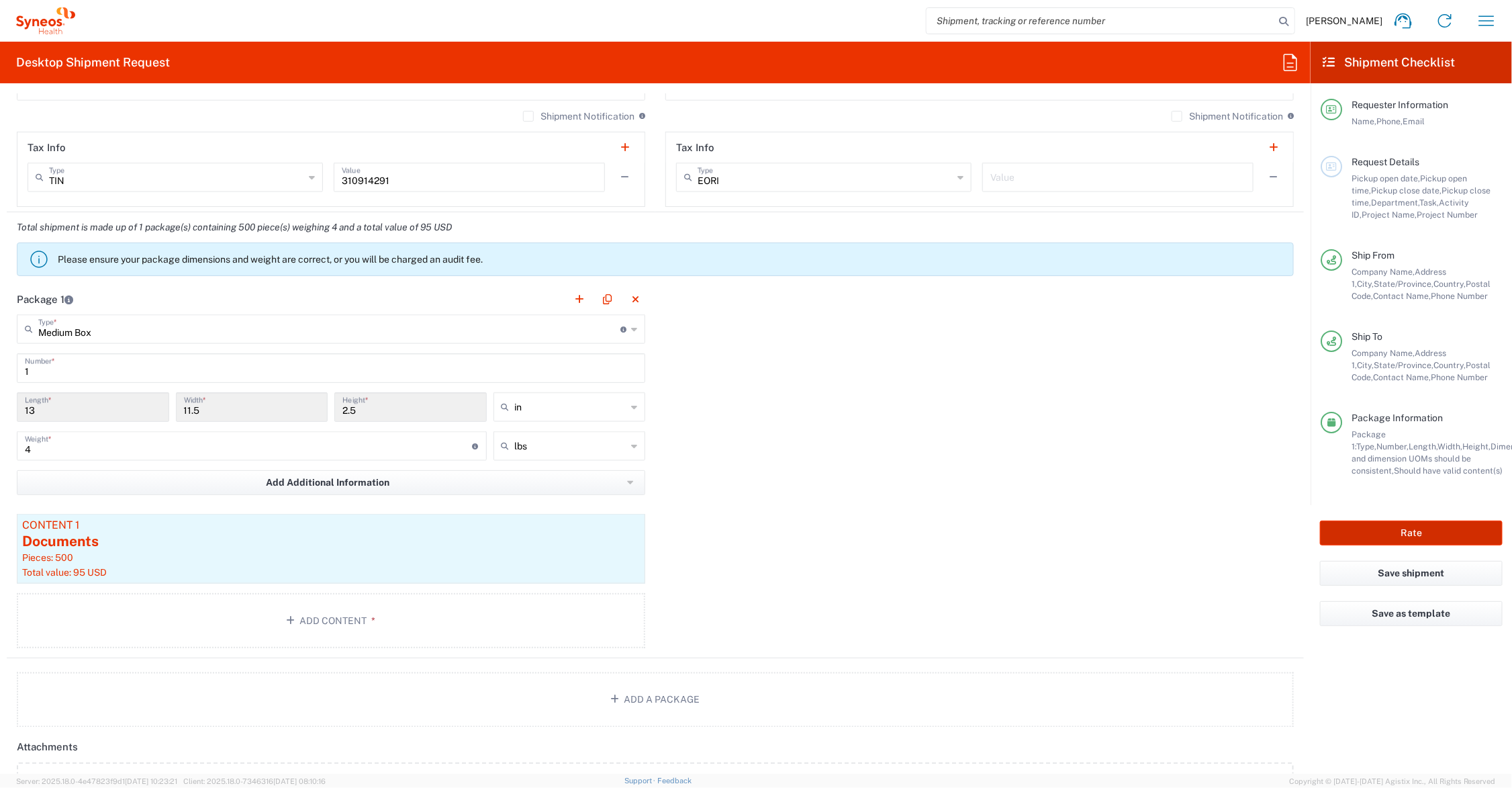
click at [1358, 535] on button "Rate" at bounding box center [1412, 533] width 183 height 25
type input "Commer.newbiz.21.104225"
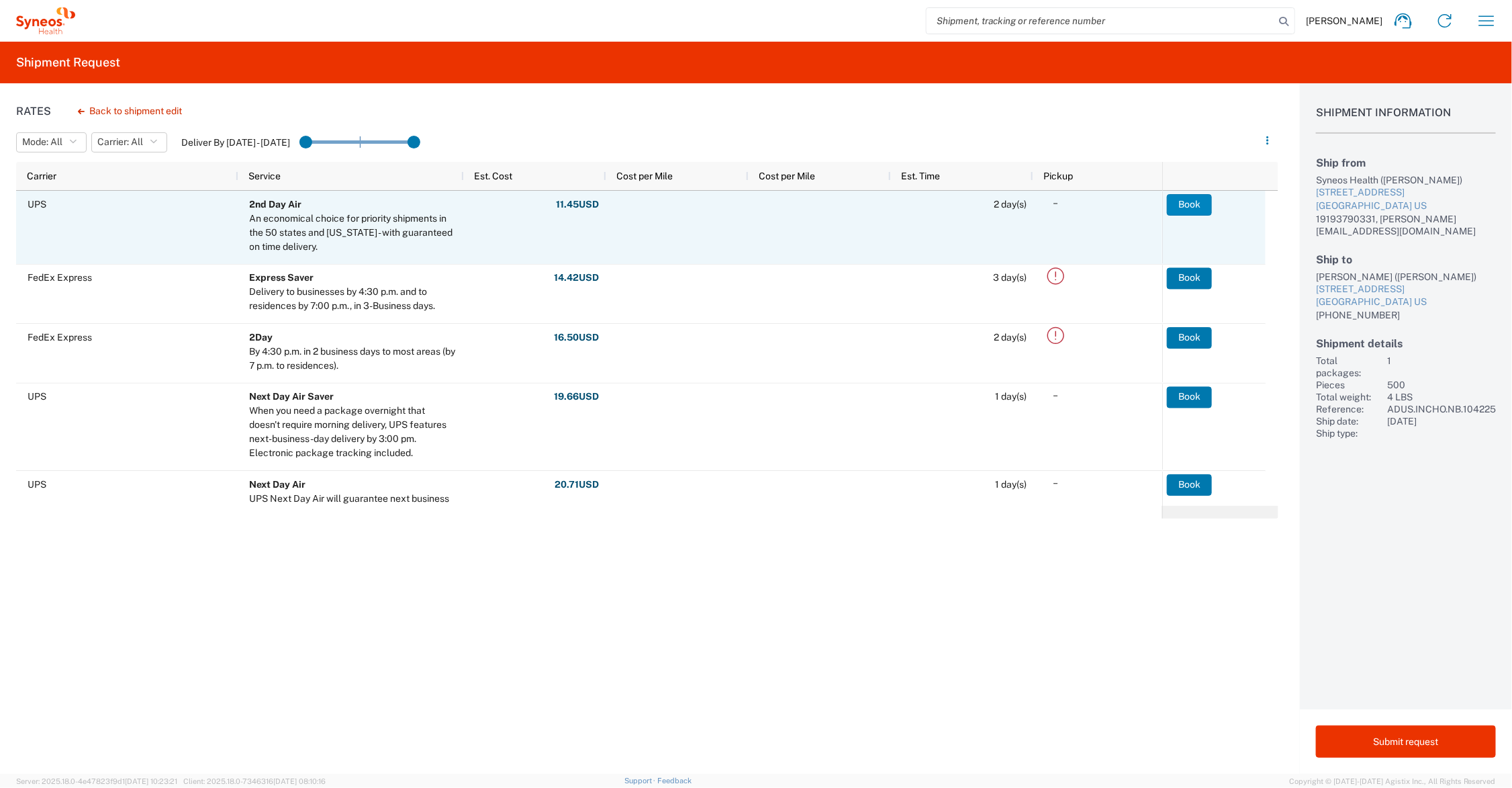
click at [1183, 205] on button "Book" at bounding box center [1189, 204] width 45 height 21
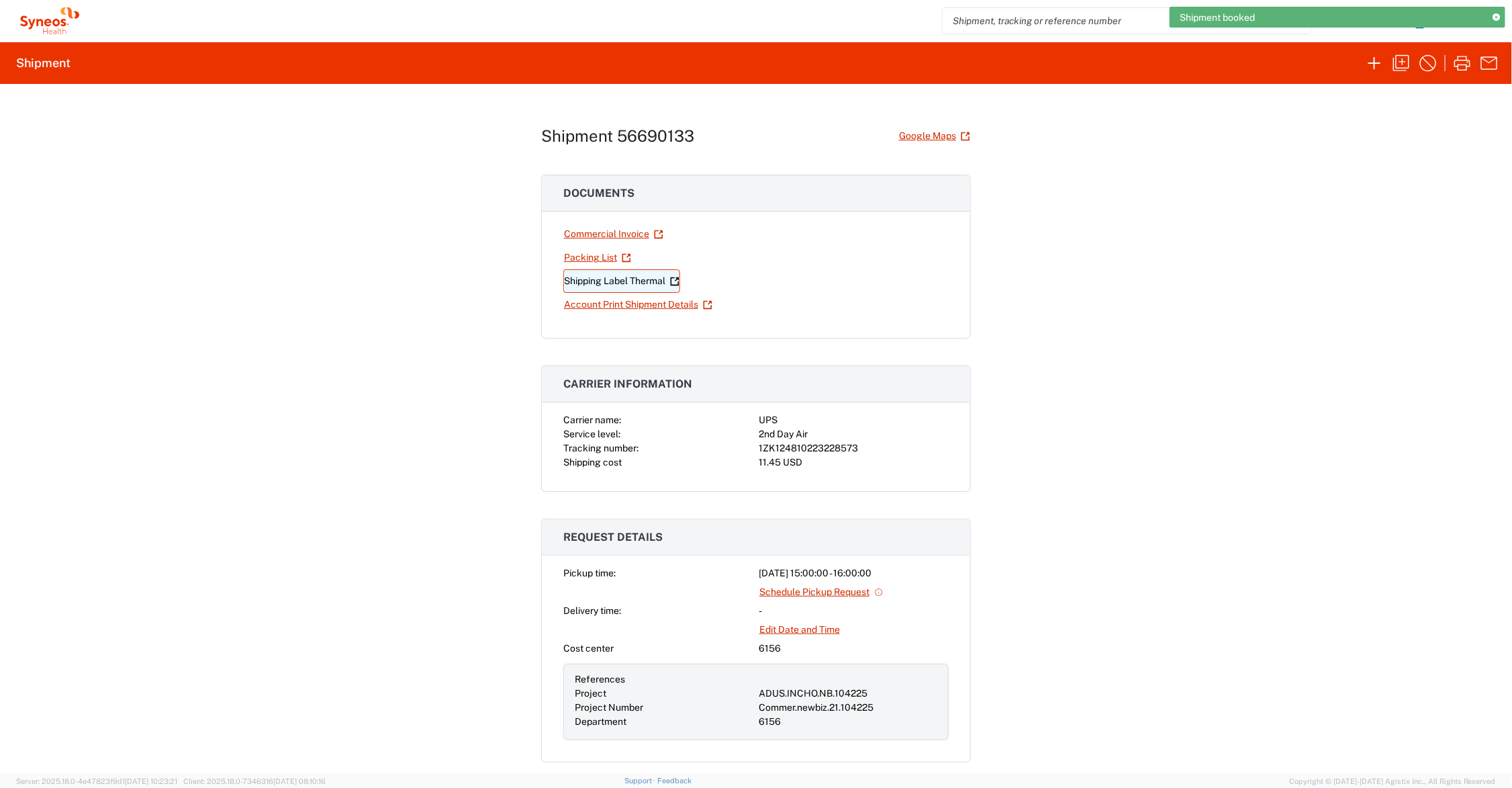
click at [642, 281] on link "Shipping Label Thermal" at bounding box center [621, 281] width 117 height 23
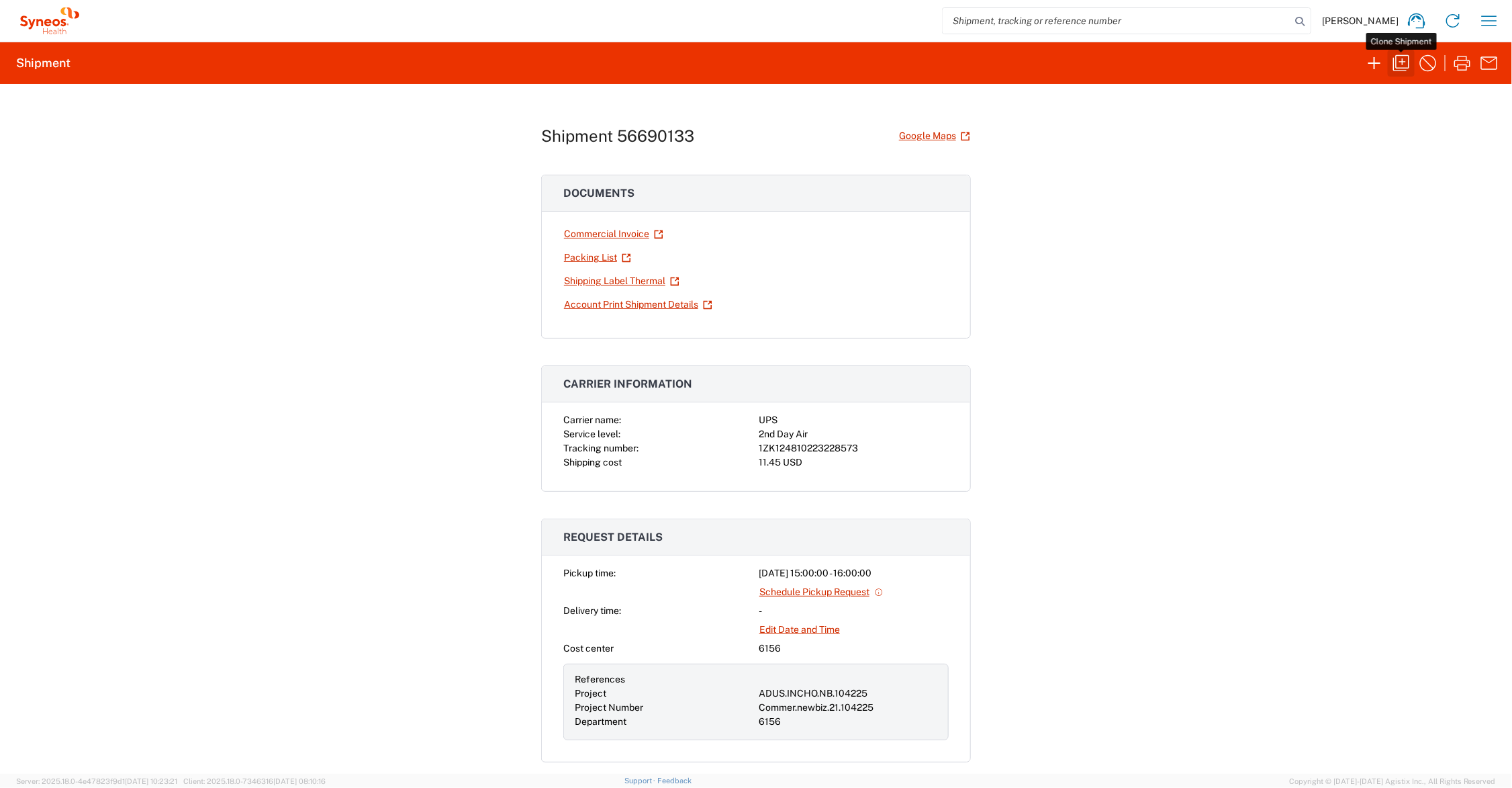
click at [1402, 61] on icon "button" at bounding box center [1401, 64] width 16 height 16
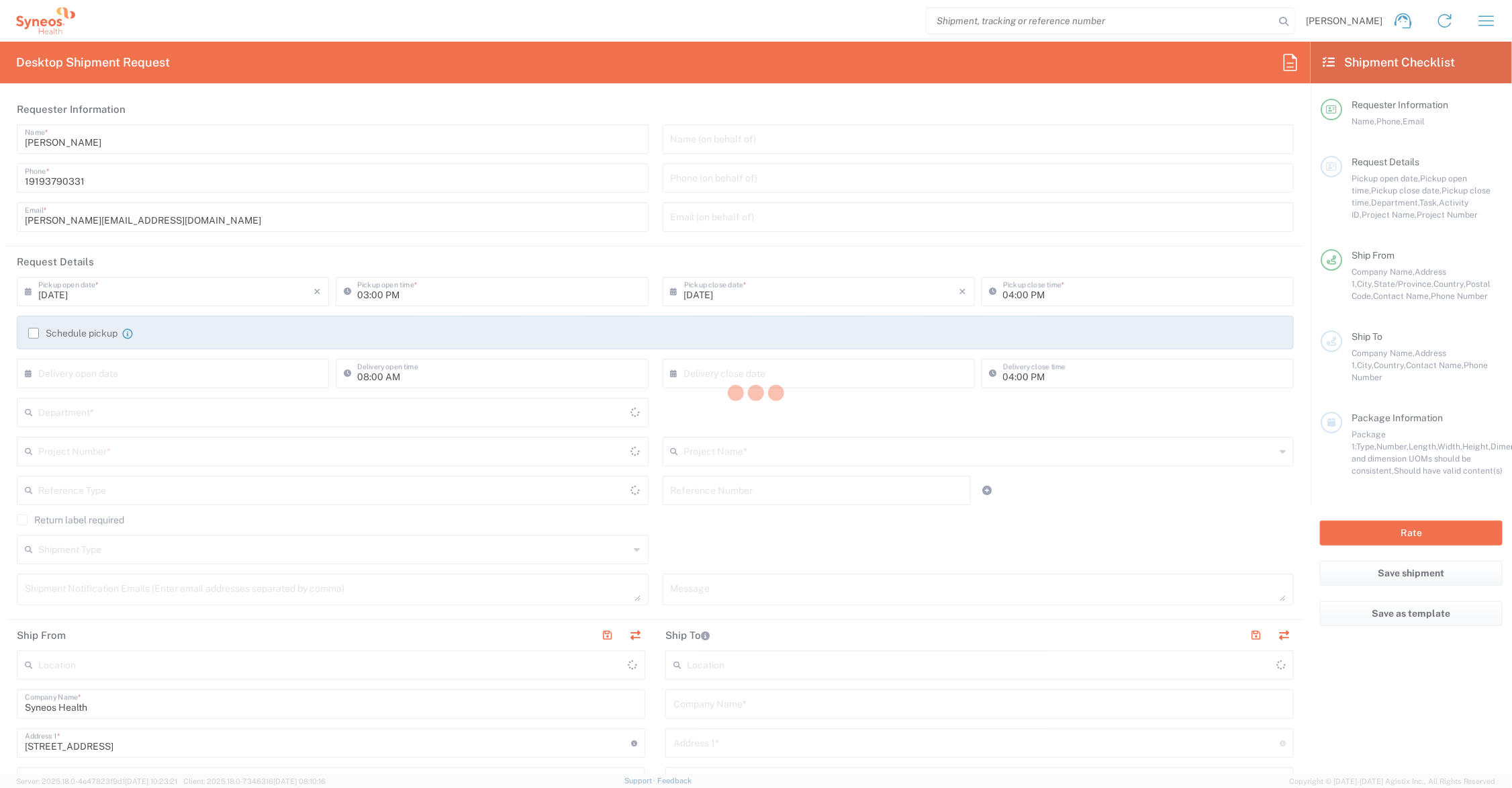
type input "[US_STATE]"
type input "[GEOGRAPHIC_DATA]"
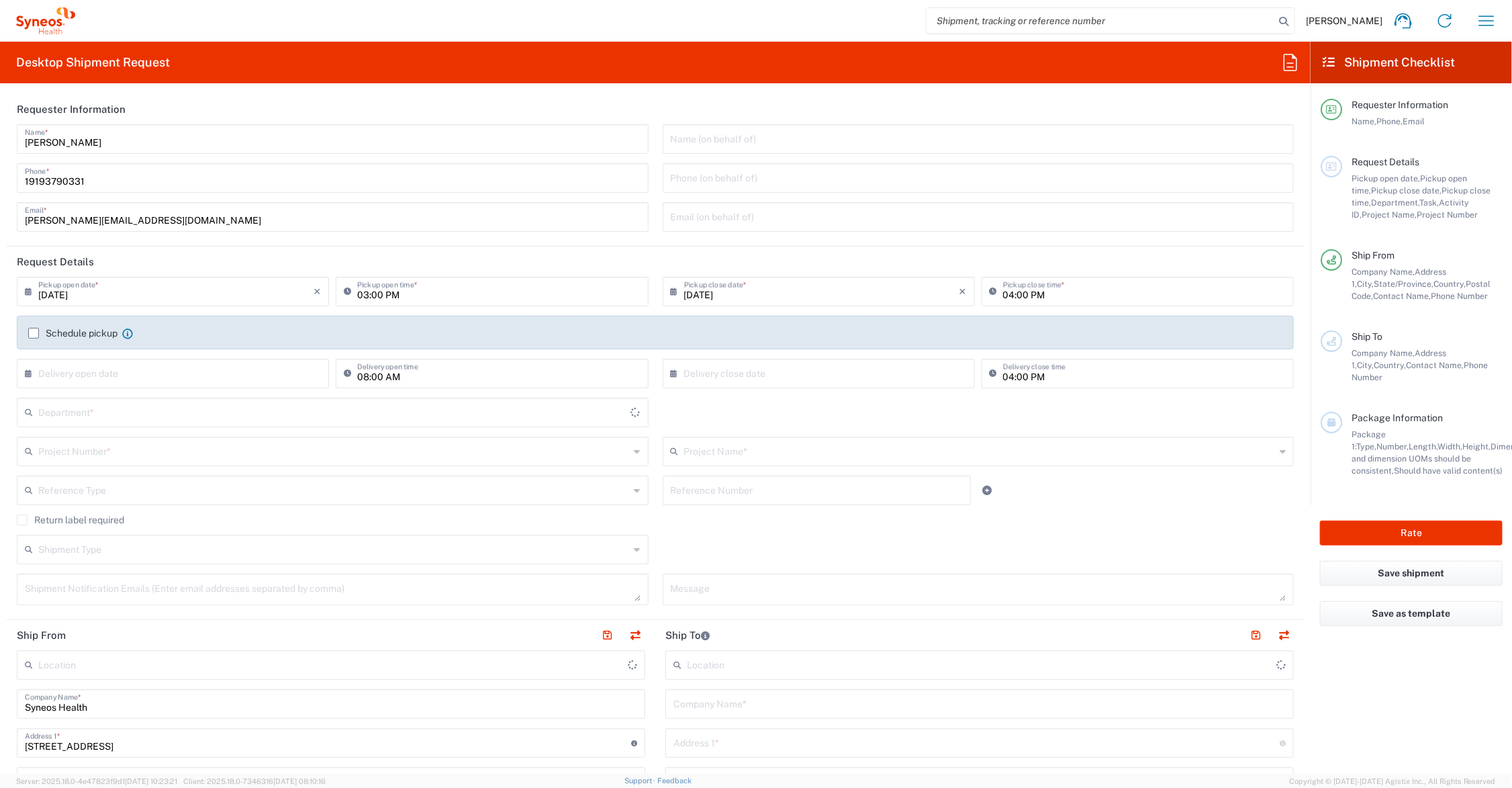
type input "6156"
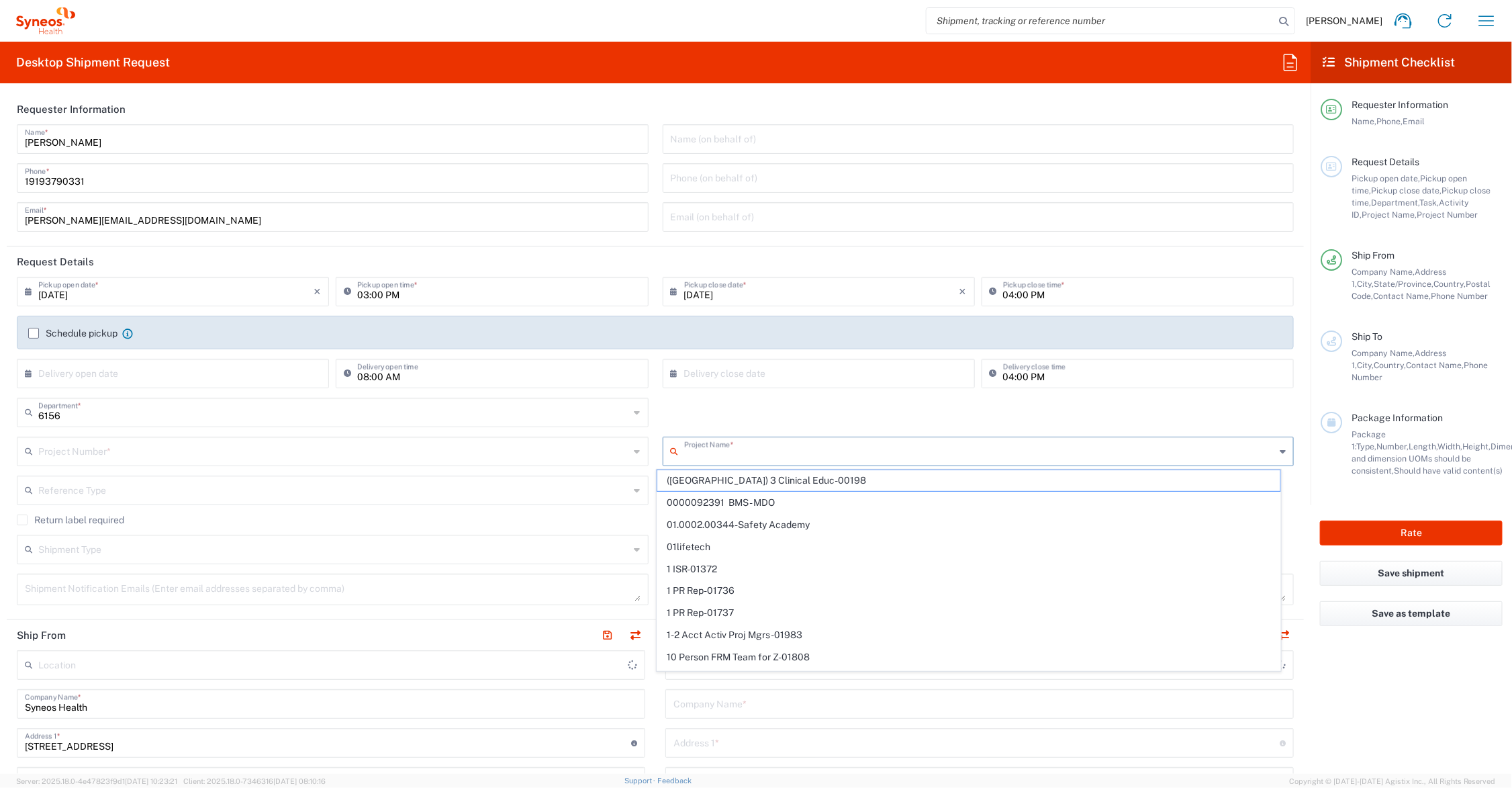
click at [753, 449] on input "text" at bounding box center [980, 450] width 592 height 23
type input "Syneos Health Communications-[GEOGRAPHIC_DATA] [GEOGRAPHIC_DATA]"
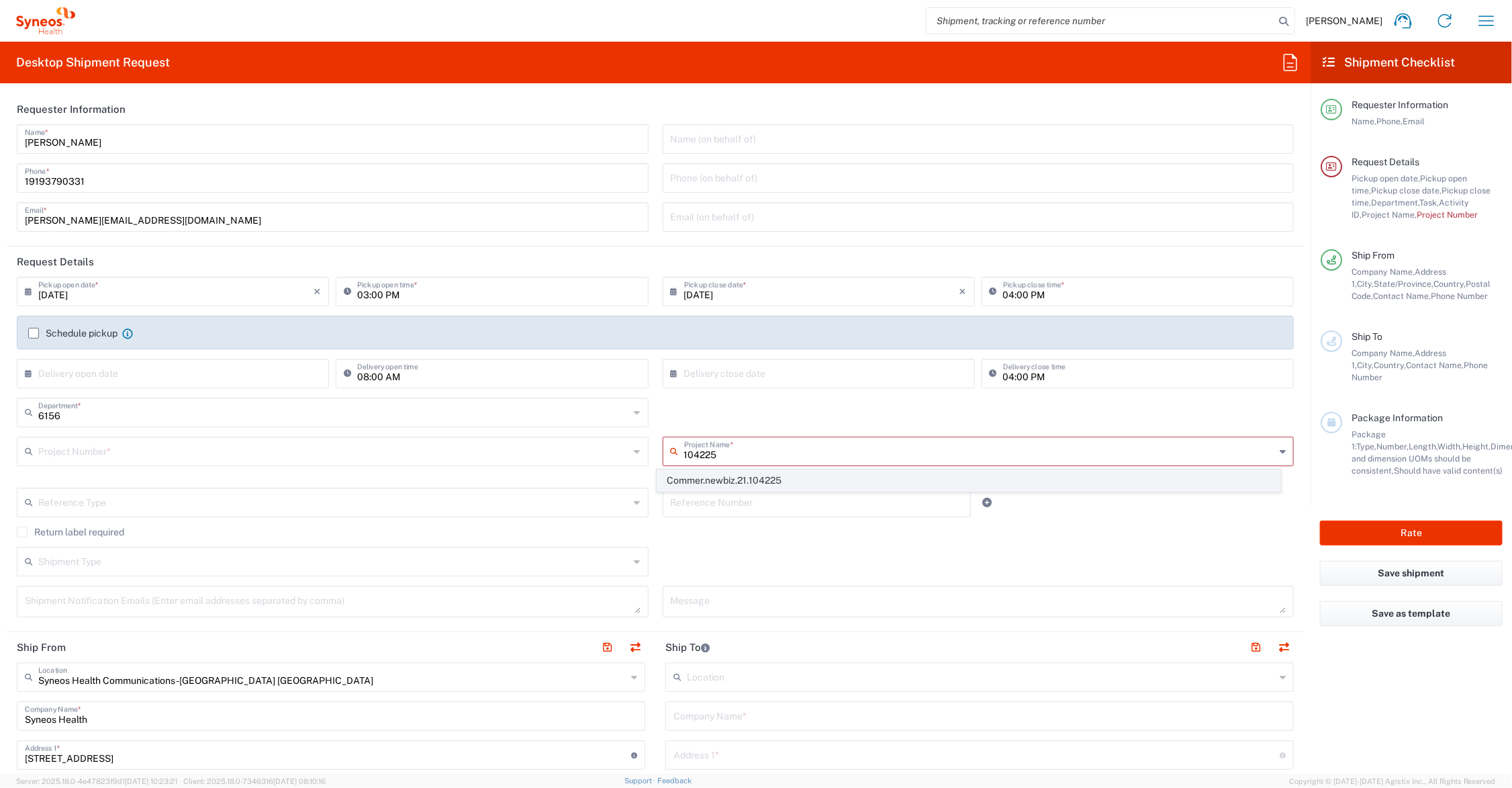
click at [756, 483] on span "Commer.newbiz.21.104225" at bounding box center [969, 480] width 623 height 20
type input "Commer.newbiz.21.104225"
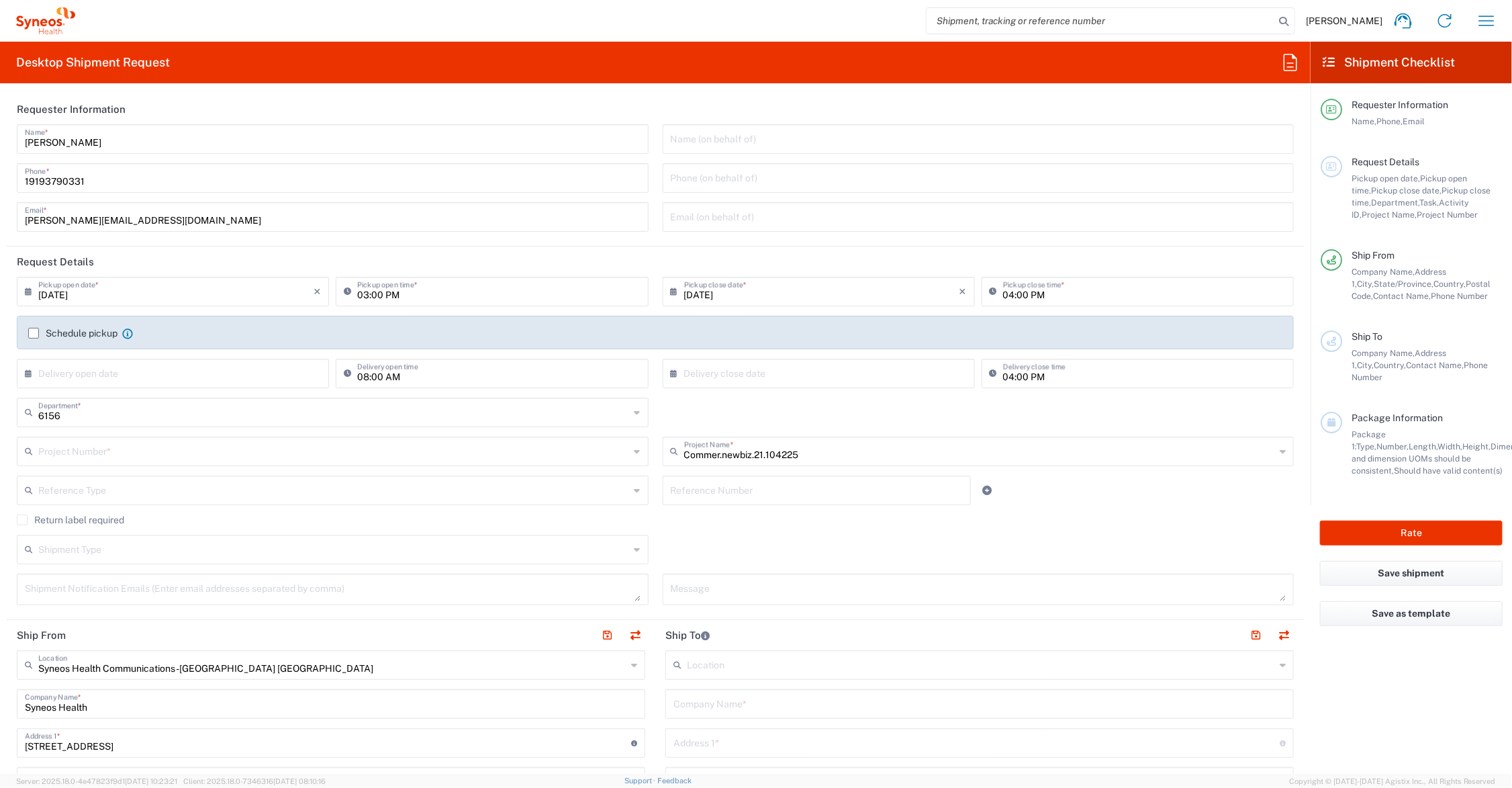
type input "ADUS.INCHO.NB.104225"
click at [750, 486] on input "text" at bounding box center [817, 489] width 293 height 23
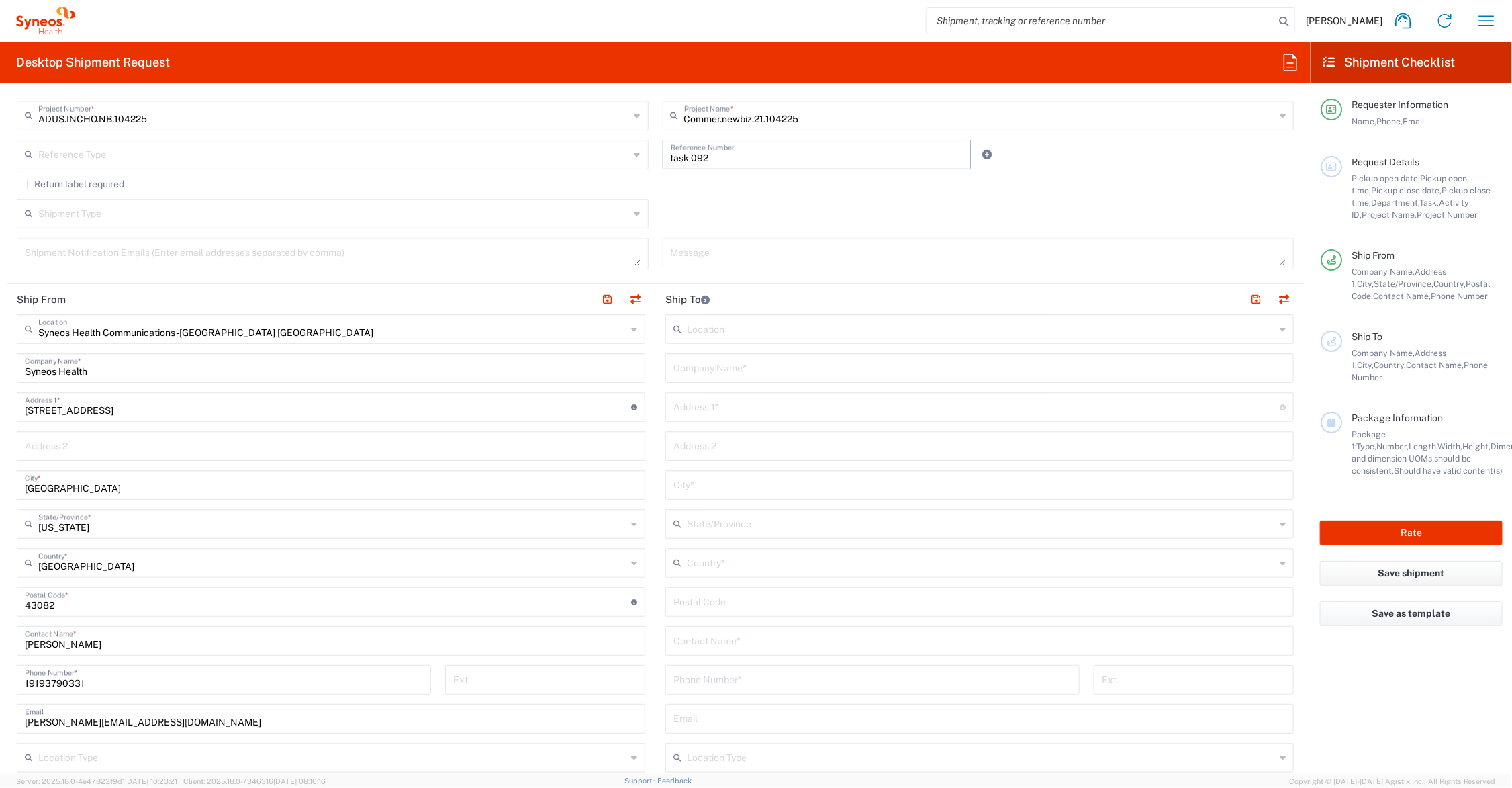
type input "task 092"
click at [723, 371] on input "text" at bounding box center [980, 367] width 612 height 23
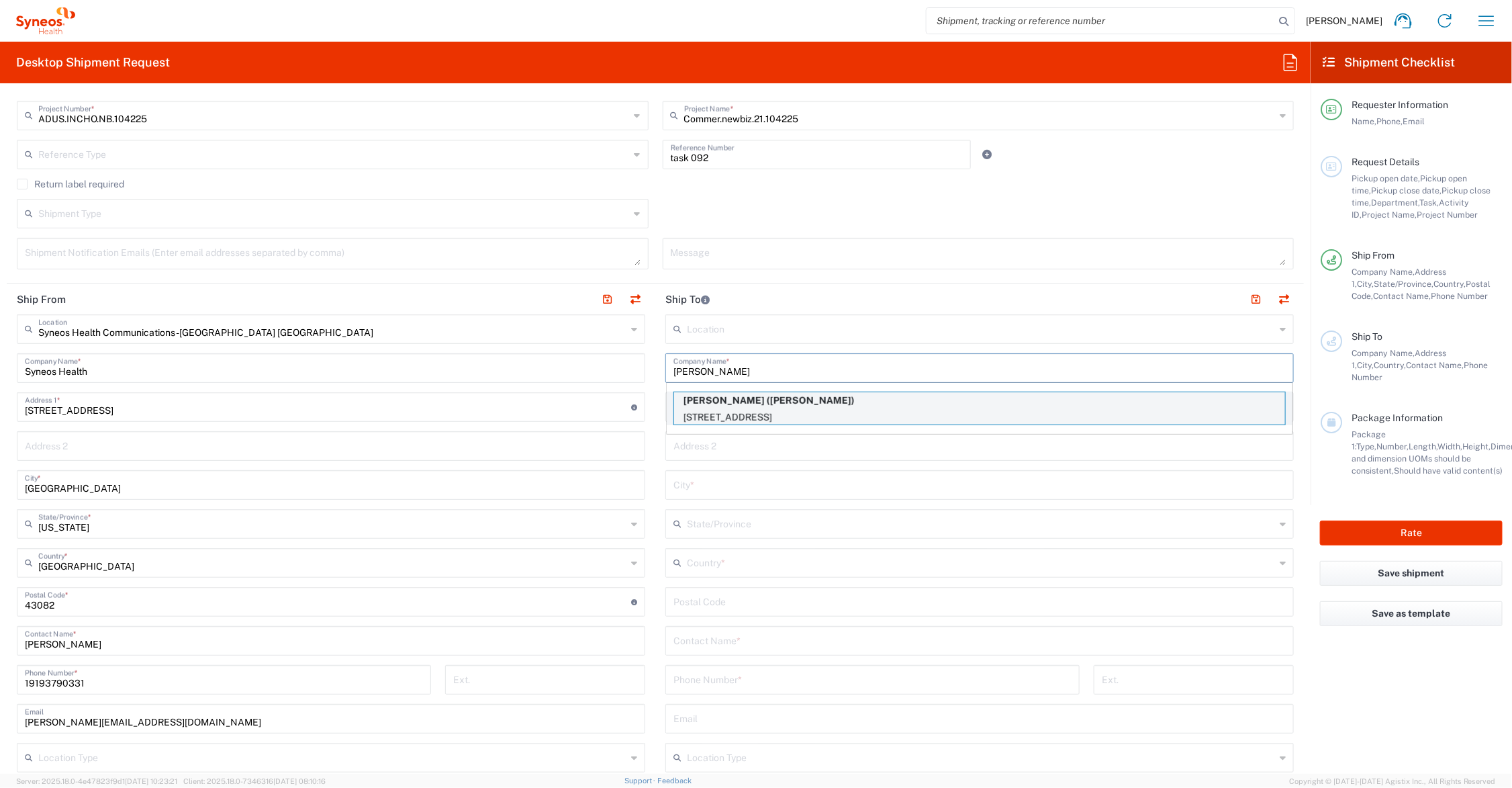
click at [784, 398] on p "[PERSON_NAME] ([PERSON_NAME])" at bounding box center [980, 400] width 611 height 17
type input "[PERSON_NAME]"
type input "[STREET_ADDRESS]"
type input "[GEOGRAPHIC_DATA]"
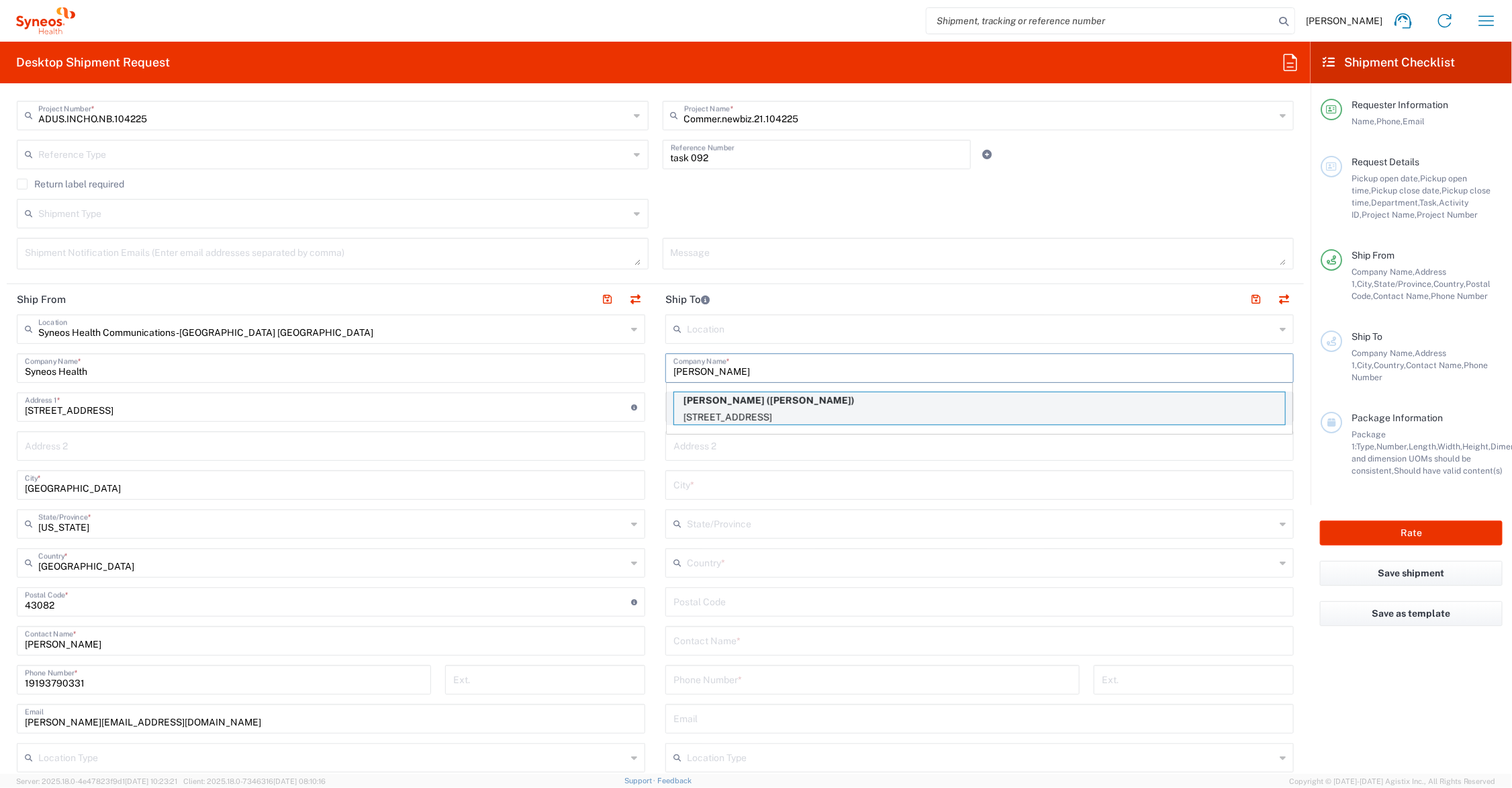
type input "12603"
type input "[PERSON_NAME]"
type input "123-456-7899"
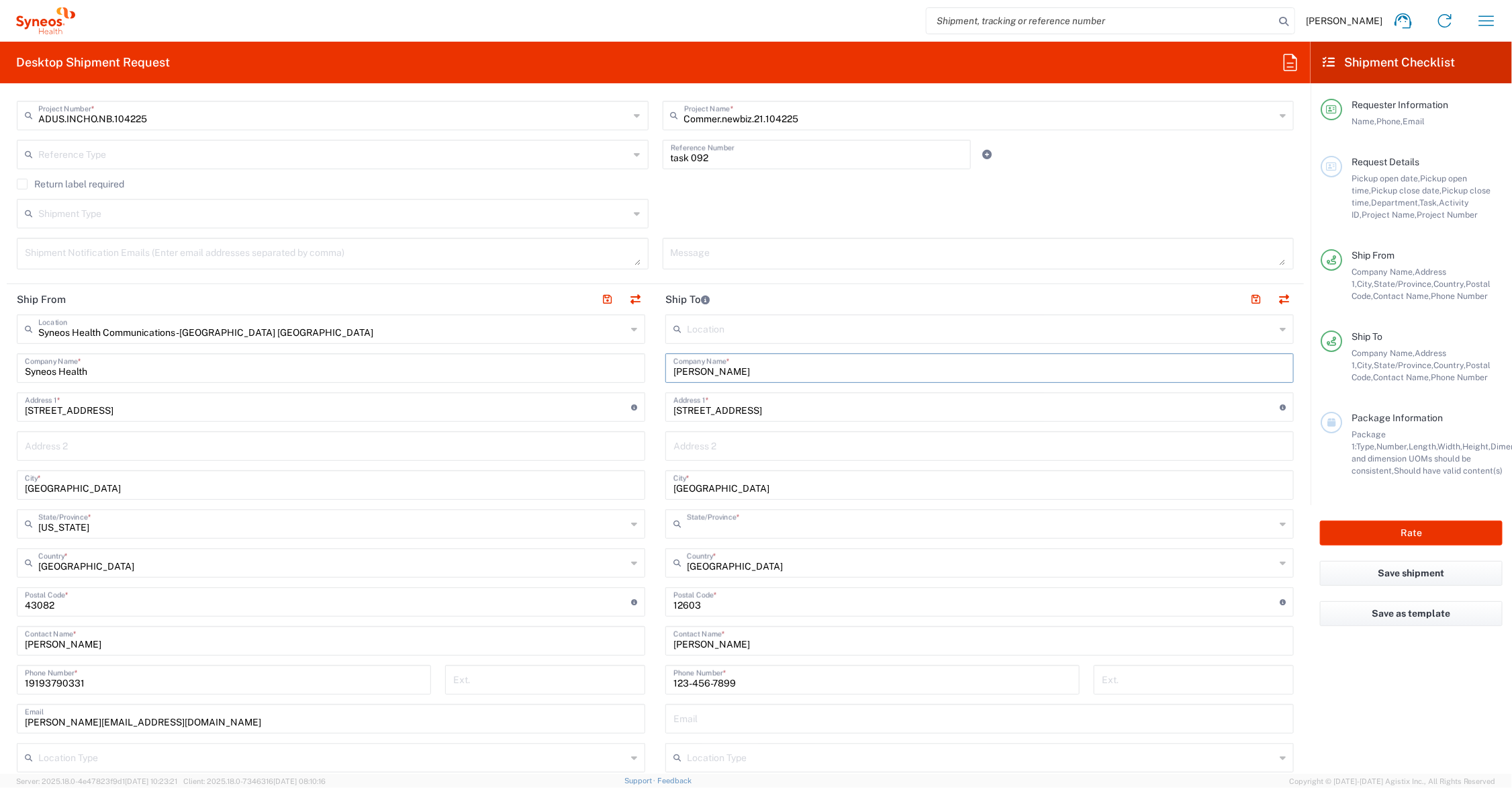
type input "[US_STATE]"
drag, startPoint x: 744, startPoint y: 679, endPoint x: 656, endPoint y: 679, distance: 88.0
click at [659, 679] on div "[PHONE_NUMBER] Phone Number *" at bounding box center [873, 684] width 429 height 39
type input "[PHONE_NUMBER]"
click at [1246, 296] on button "button" at bounding box center [1256, 300] width 19 height 19
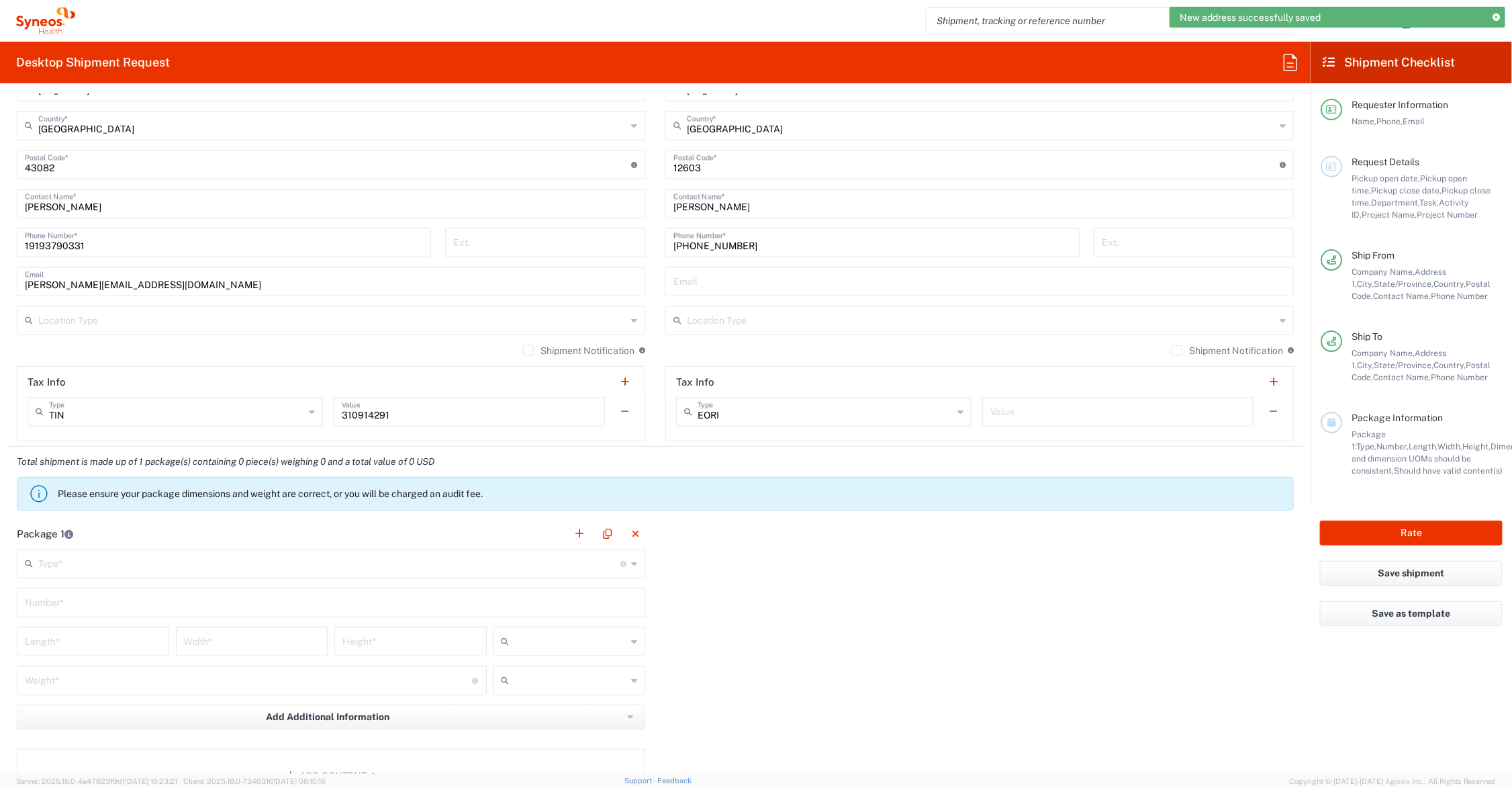
scroll to position [839, 0]
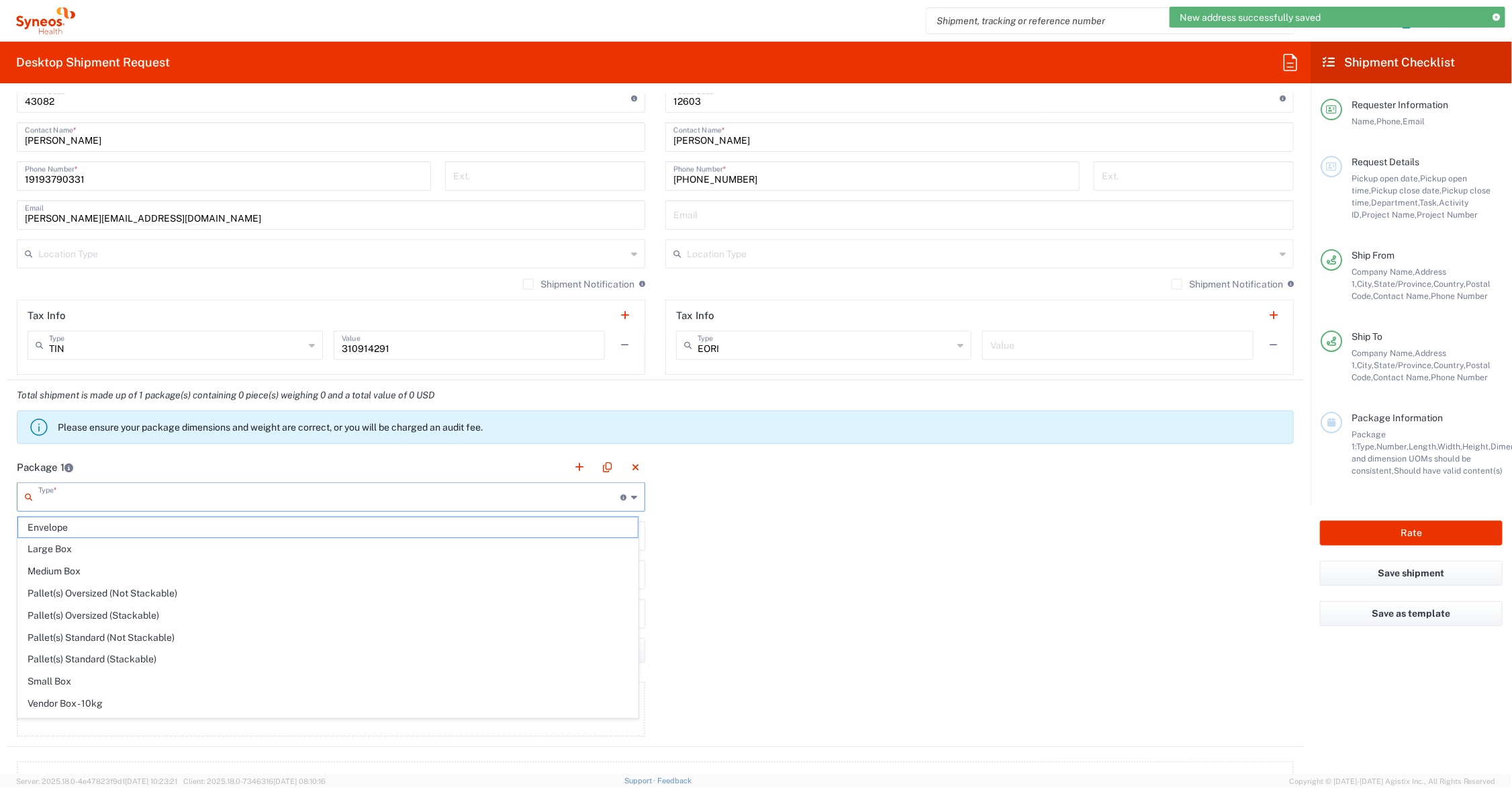
click at [102, 496] on input "text" at bounding box center [329, 496] width 582 height 23
click at [91, 568] on span "Medium Box" at bounding box center [328, 571] width 620 height 20
type input "Medium Box"
type input "13"
type input "11.5"
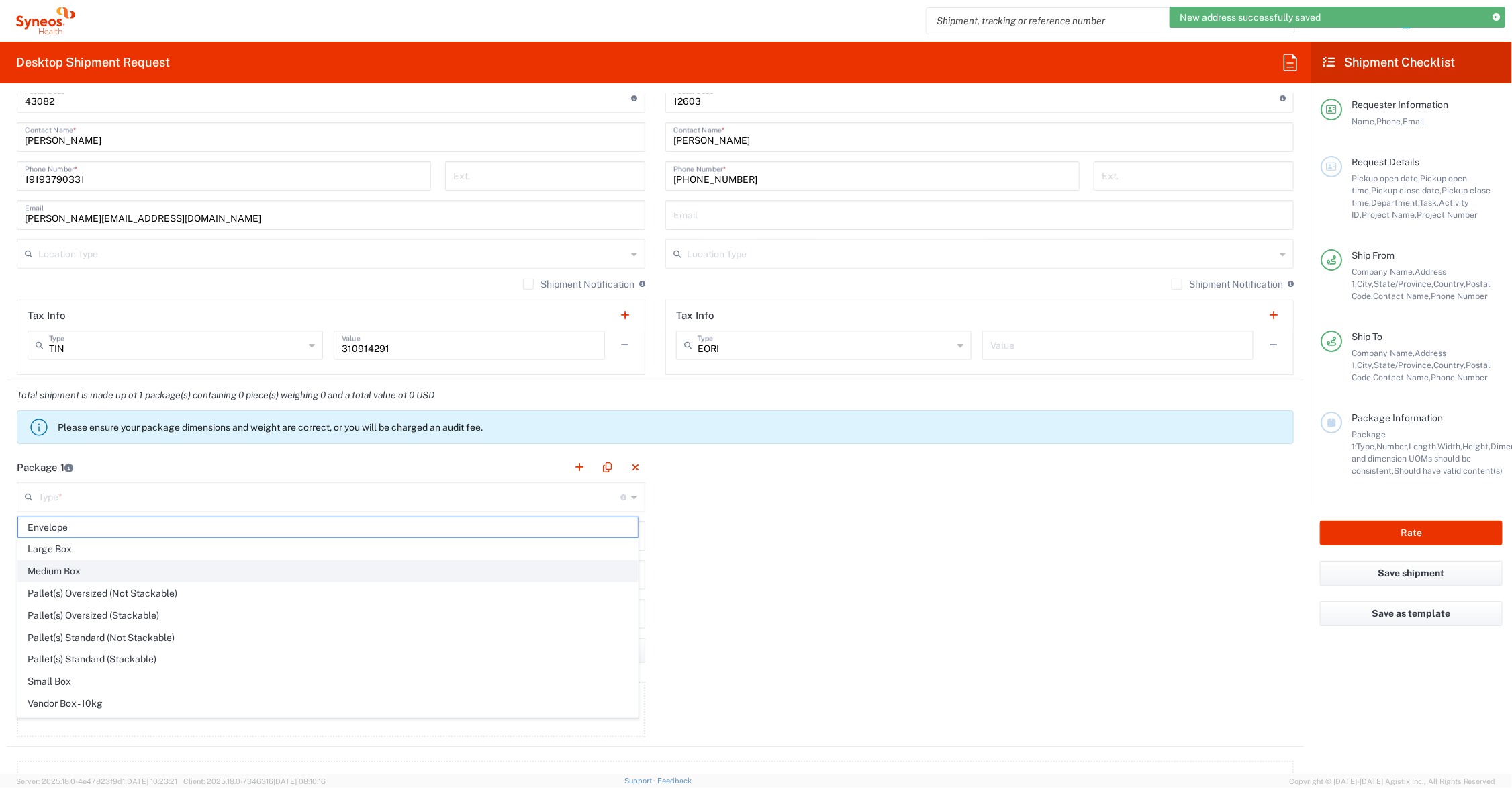
type input "2.5"
type input "in"
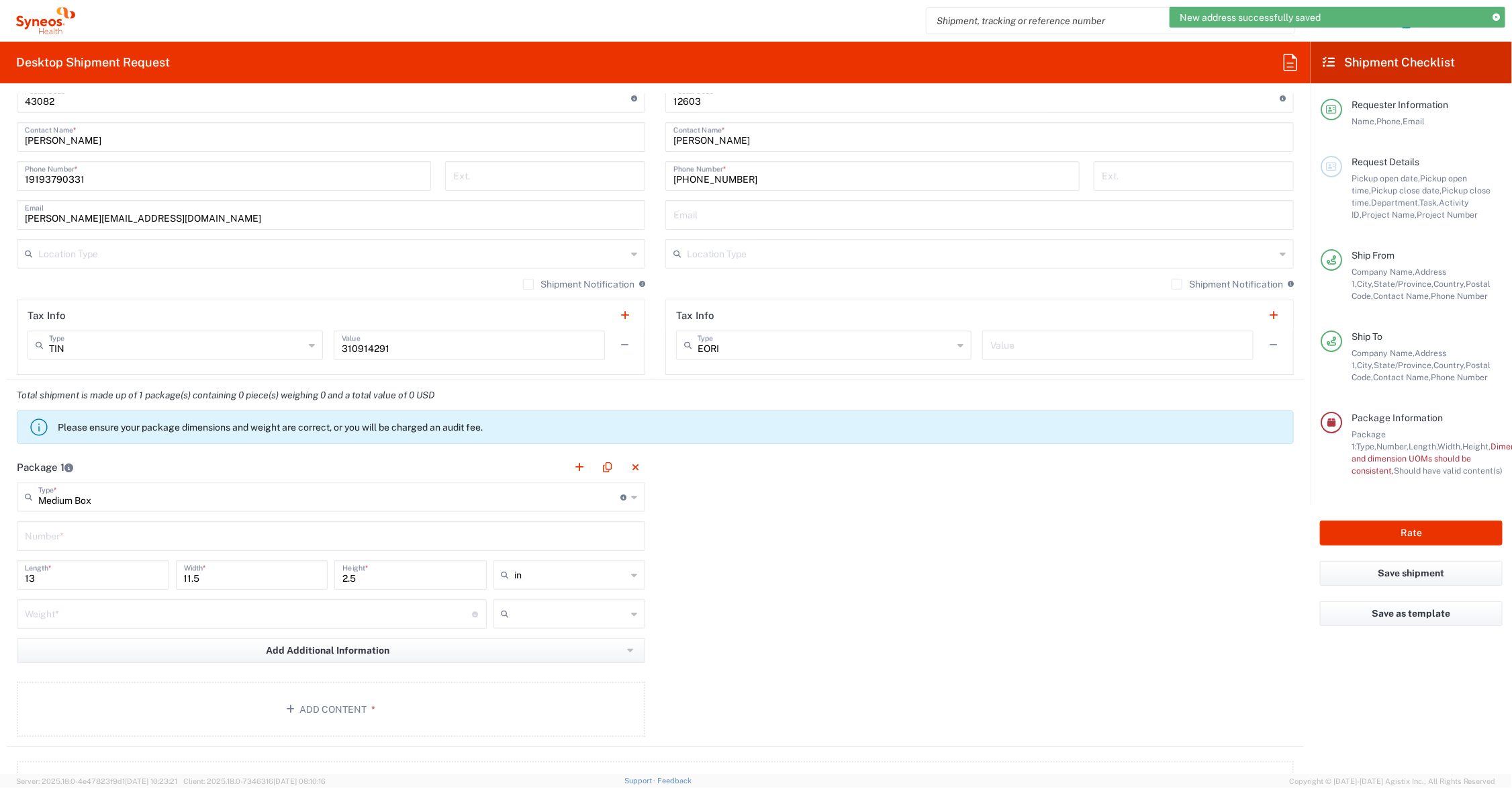
click at [96, 533] on input "text" at bounding box center [330, 535] width 612 height 23
type input "1"
click at [99, 608] on input "number" at bounding box center [248, 613] width 448 height 23
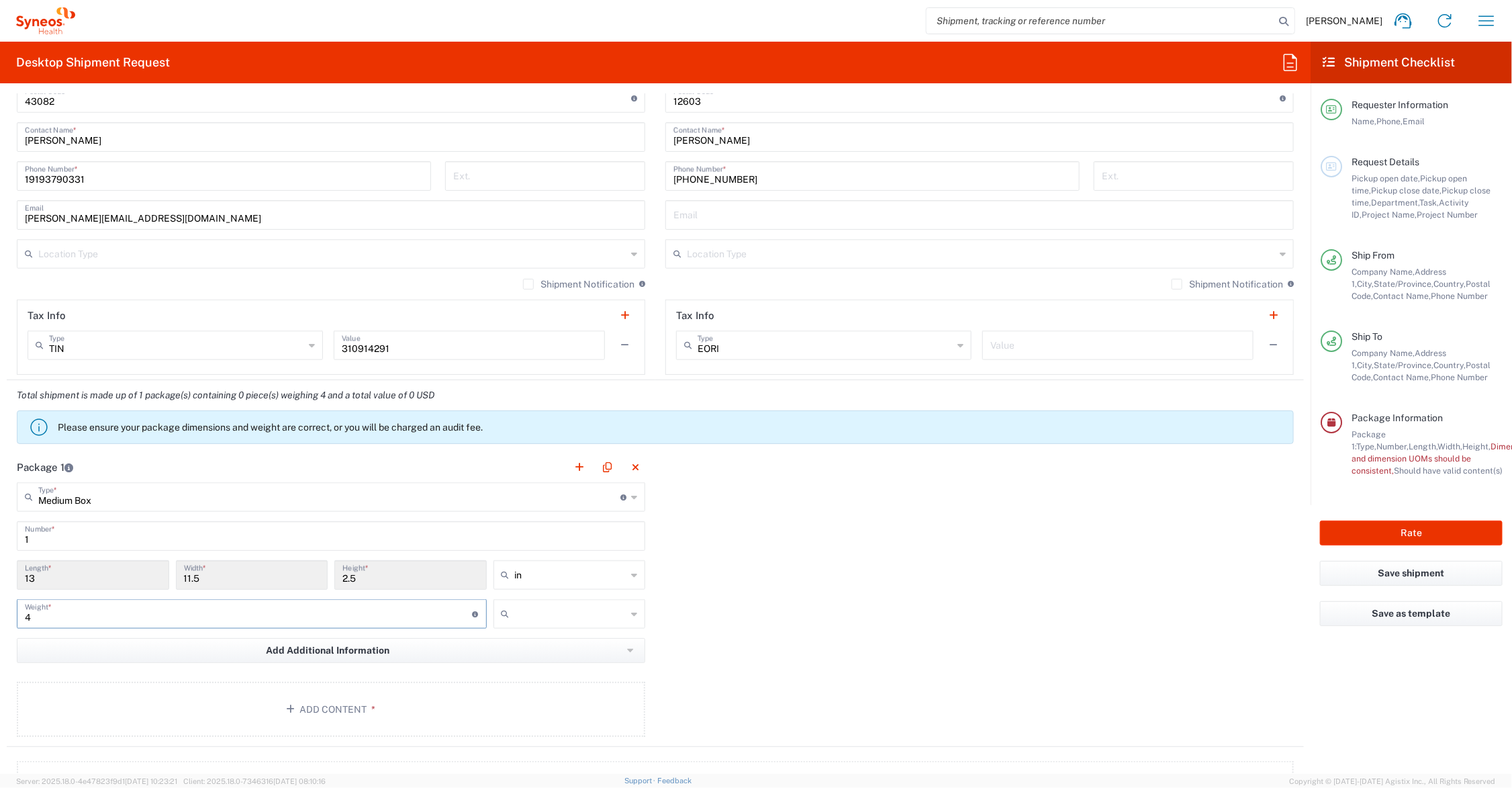
type input "4"
click at [564, 623] on input "text" at bounding box center [571, 613] width 112 height 21
click at [548, 666] on span "lbs" at bounding box center [564, 666] width 147 height 20
type input "lbs"
click at [340, 704] on button "Add Content *" at bounding box center [331, 709] width 629 height 55
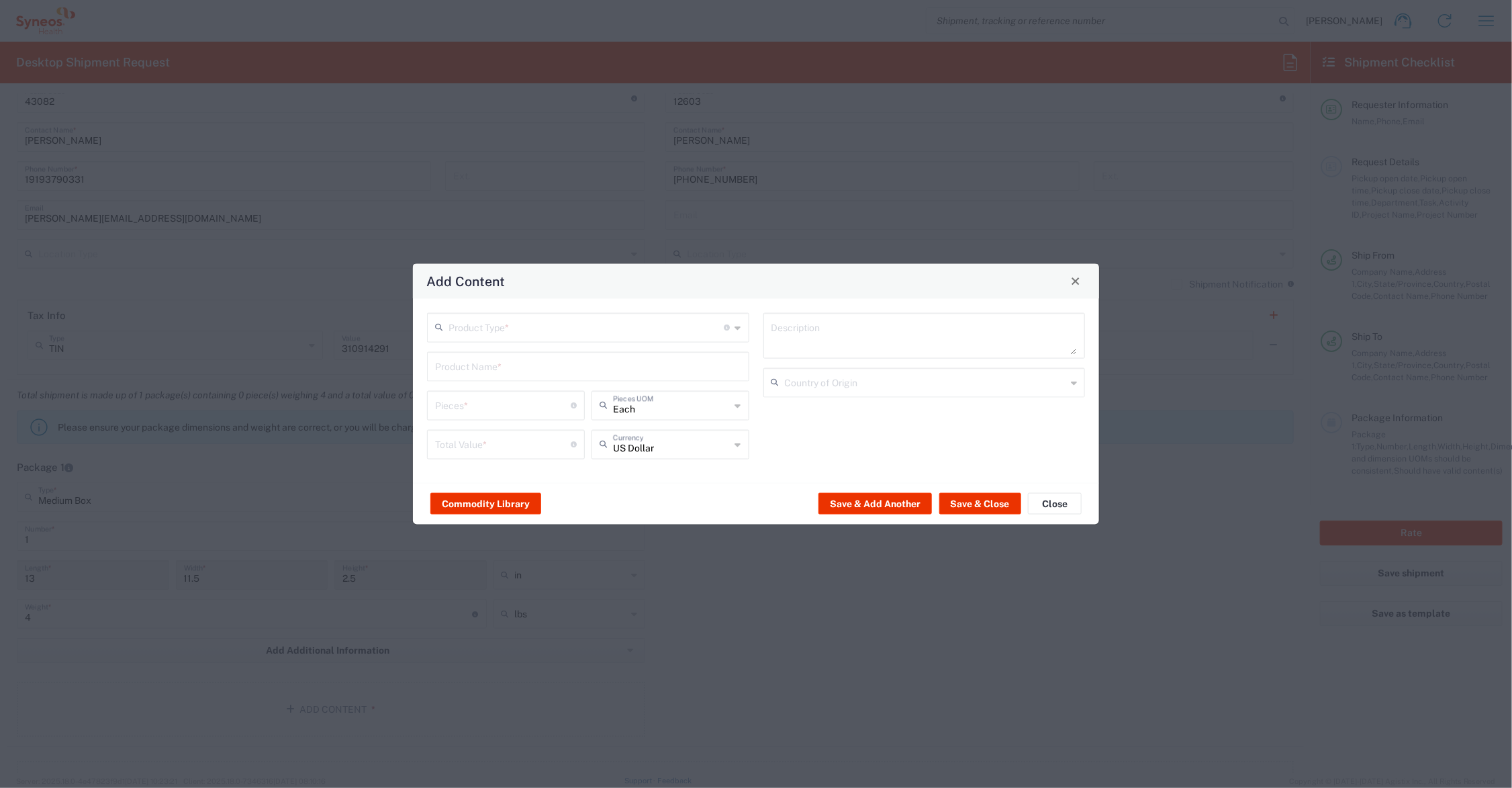
click at [496, 330] on input "text" at bounding box center [586, 326] width 276 height 23
click at [496, 354] on span "Documents" at bounding box center [588, 356] width 319 height 20
type input "Documents"
type input "1"
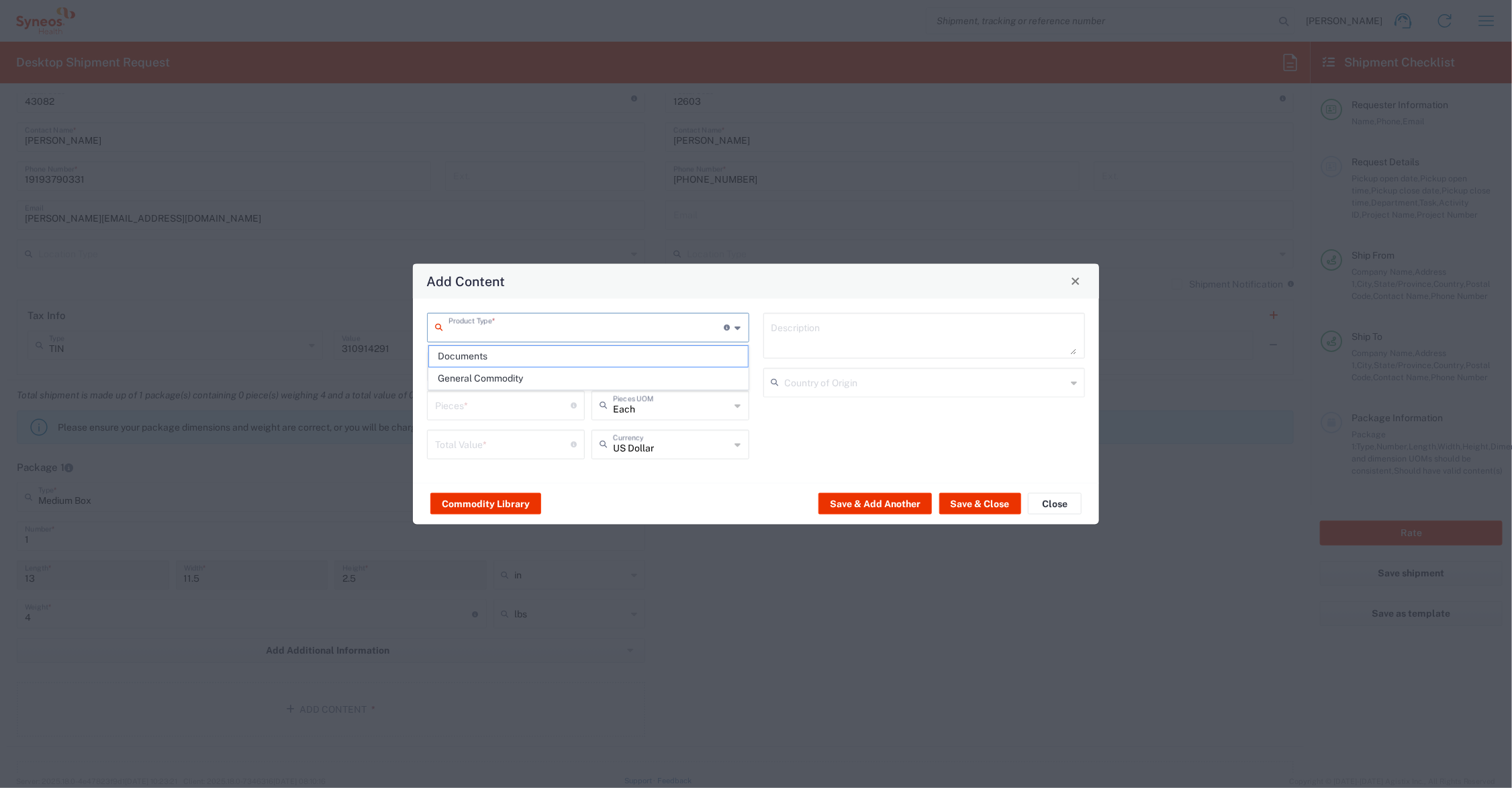
type input "1"
type textarea "Documents"
drag, startPoint x: 452, startPoint y: 404, endPoint x: 411, endPoint y: 408, distance: 41.2
click at [411, 408] on div "Add Content Documents Product Type * Document: Paper document generated interna…" at bounding box center [756, 394] width 1512 height 788
type input "5"
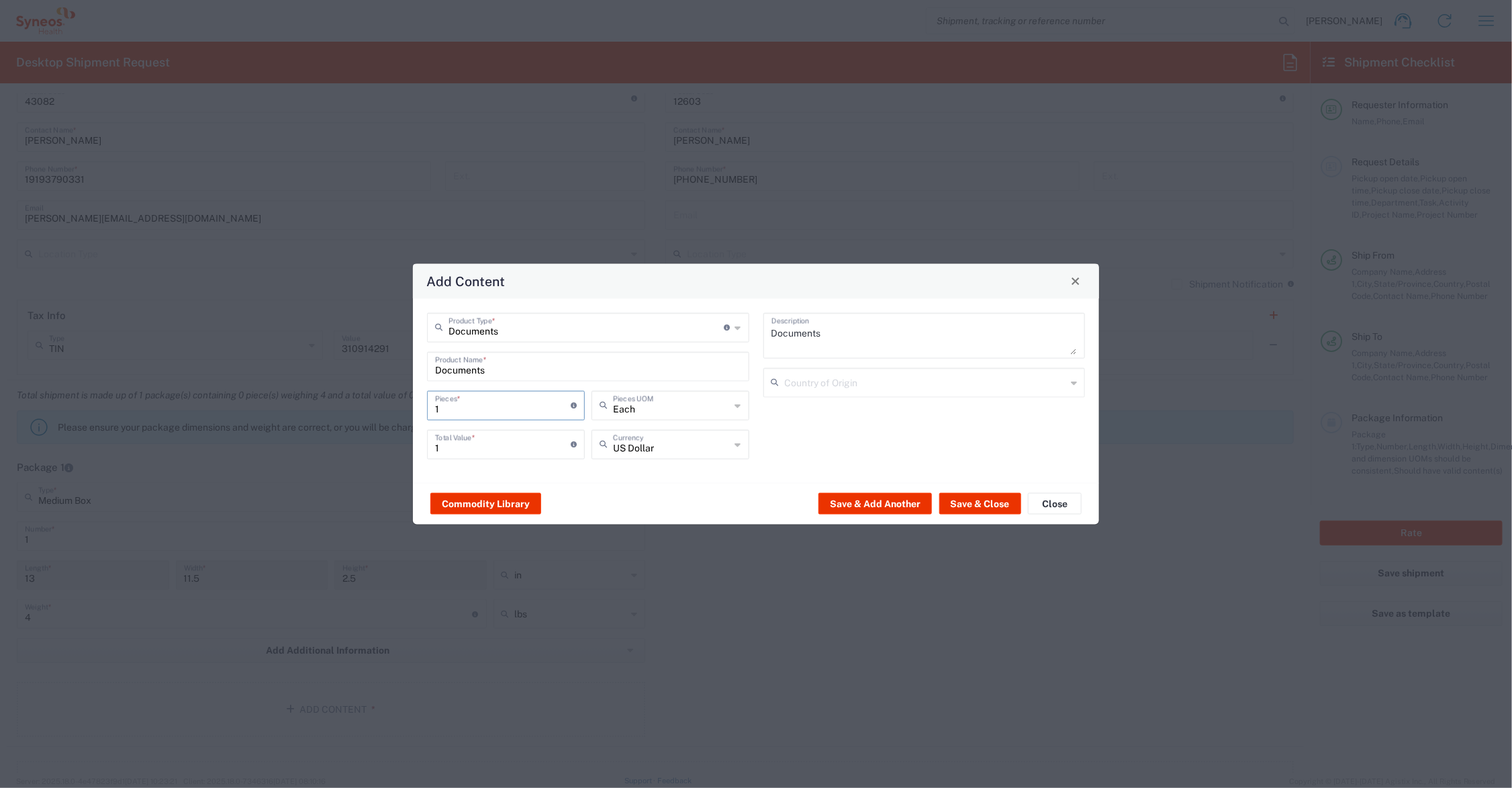
type input "5"
type input "50"
type input "500"
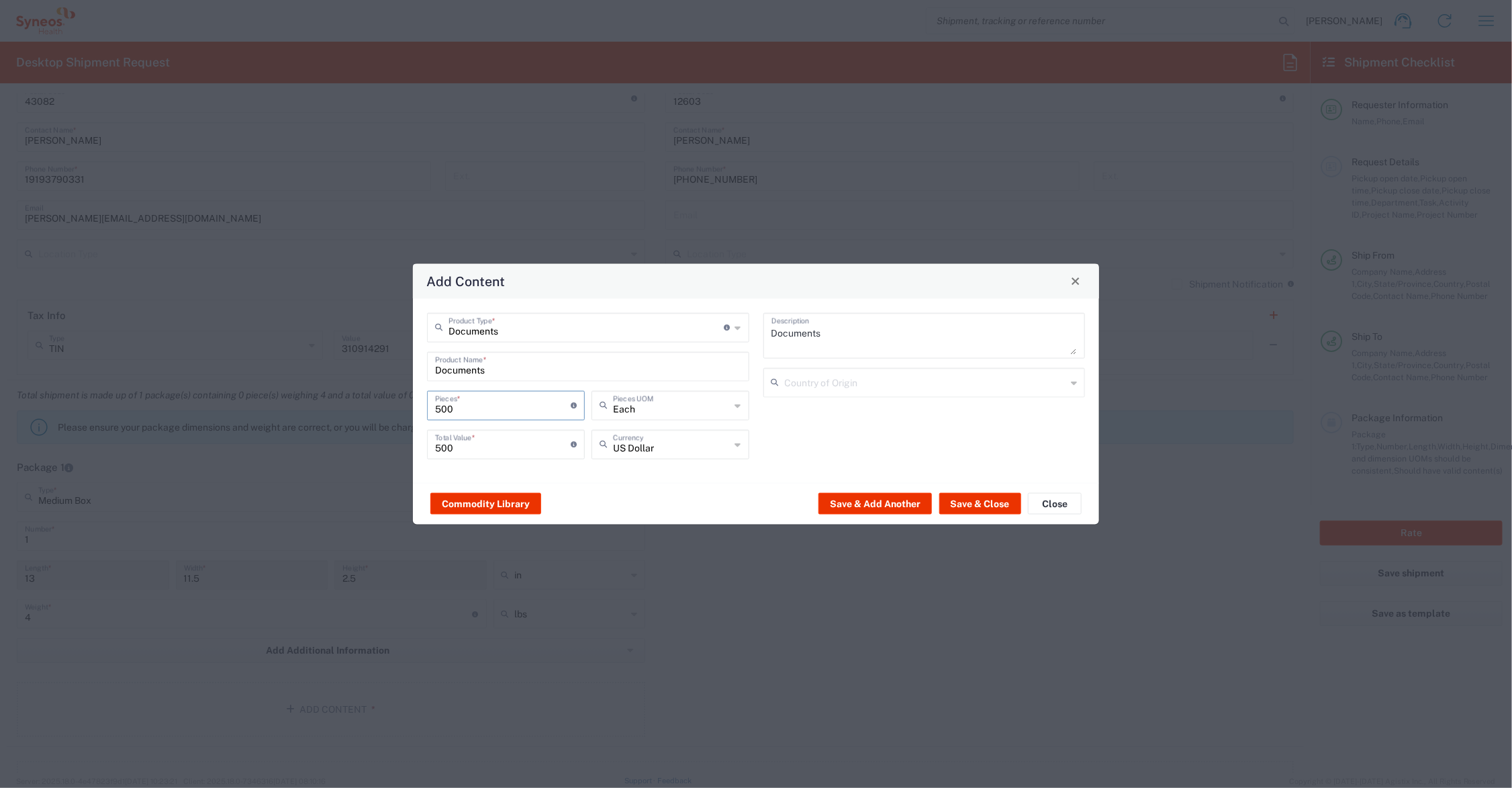
type input "500"
drag, startPoint x: 466, startPoint y: 445, endPoint x: 388, endPoint y: 449, distance: 78.1
click at [388, 449] on div "Add Content Documents Product Type * Document: Paper document generated interna…" at bounding box center [756, 394] width 1512 height 788
type input "95.00"
click at [979, 501] on button "Save & Close" at bounding box center [980, 503] width 82 height 21
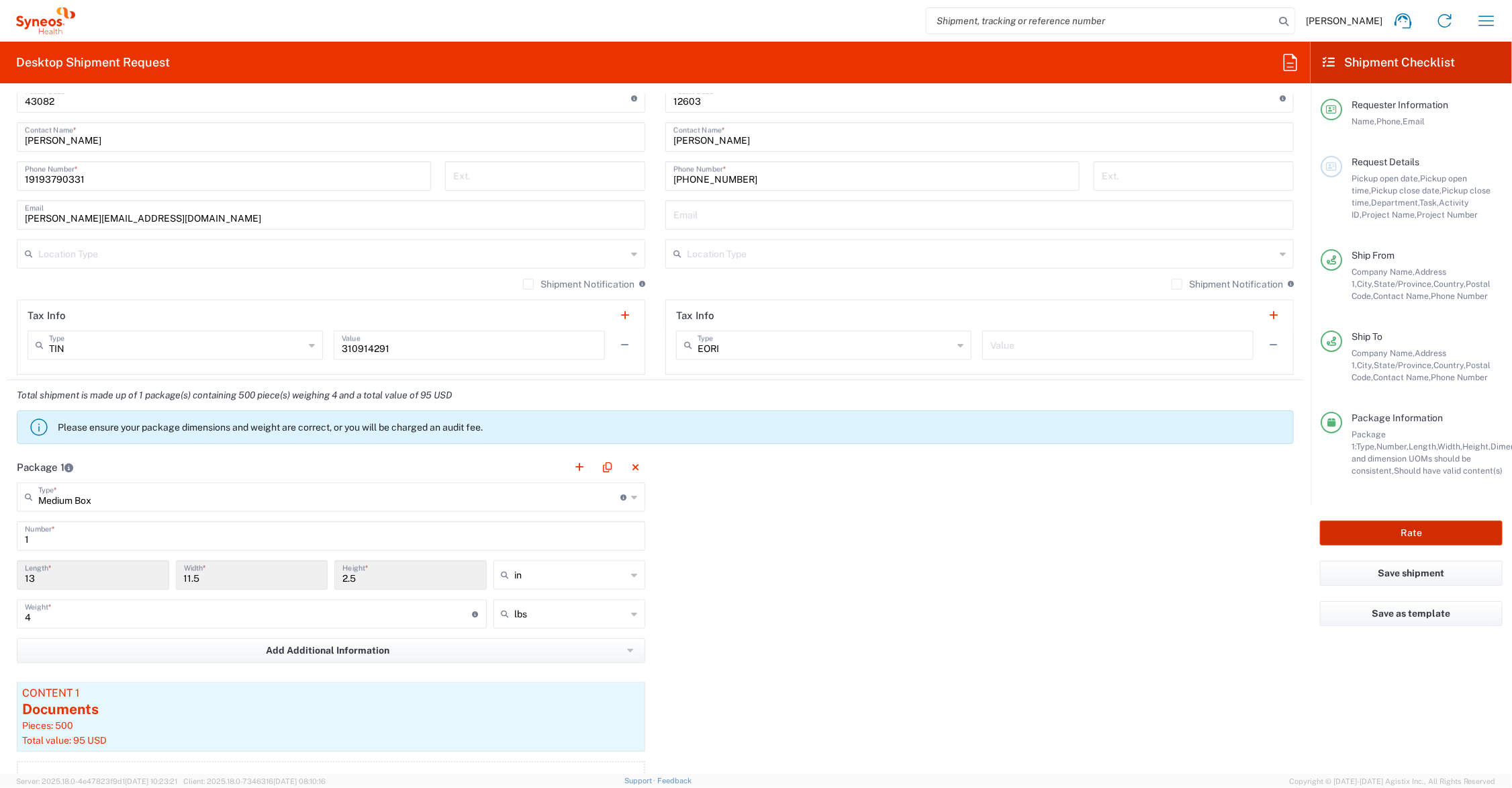
click at [1384, 533] on button "Rate" at bounding box center [1412, 533] width 183 height 25
type input "Commer.newbiz.21.104225"
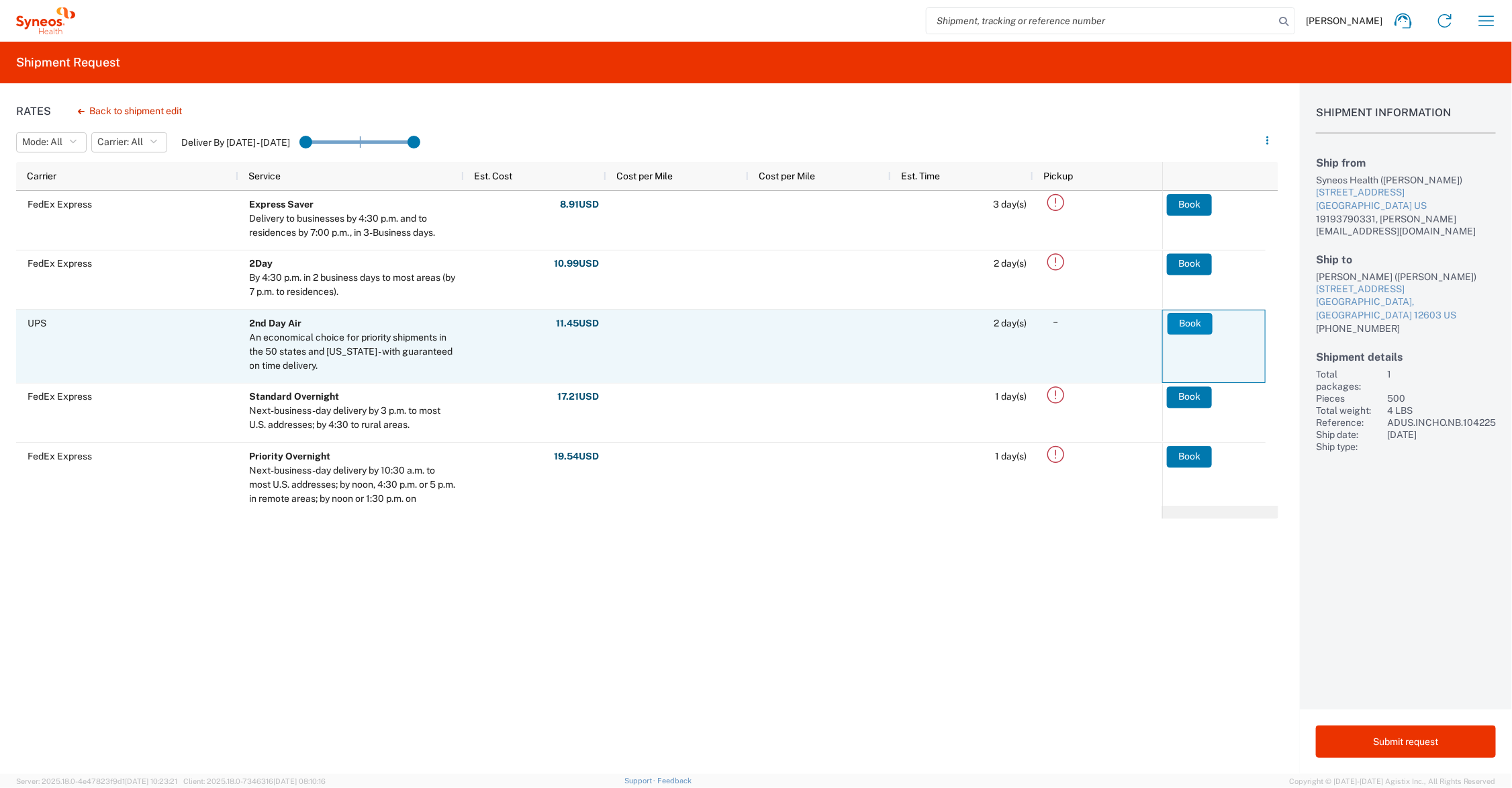
click at [1182, 323] on button "Book" at bounding box center [1190, 323] width 45 height 21
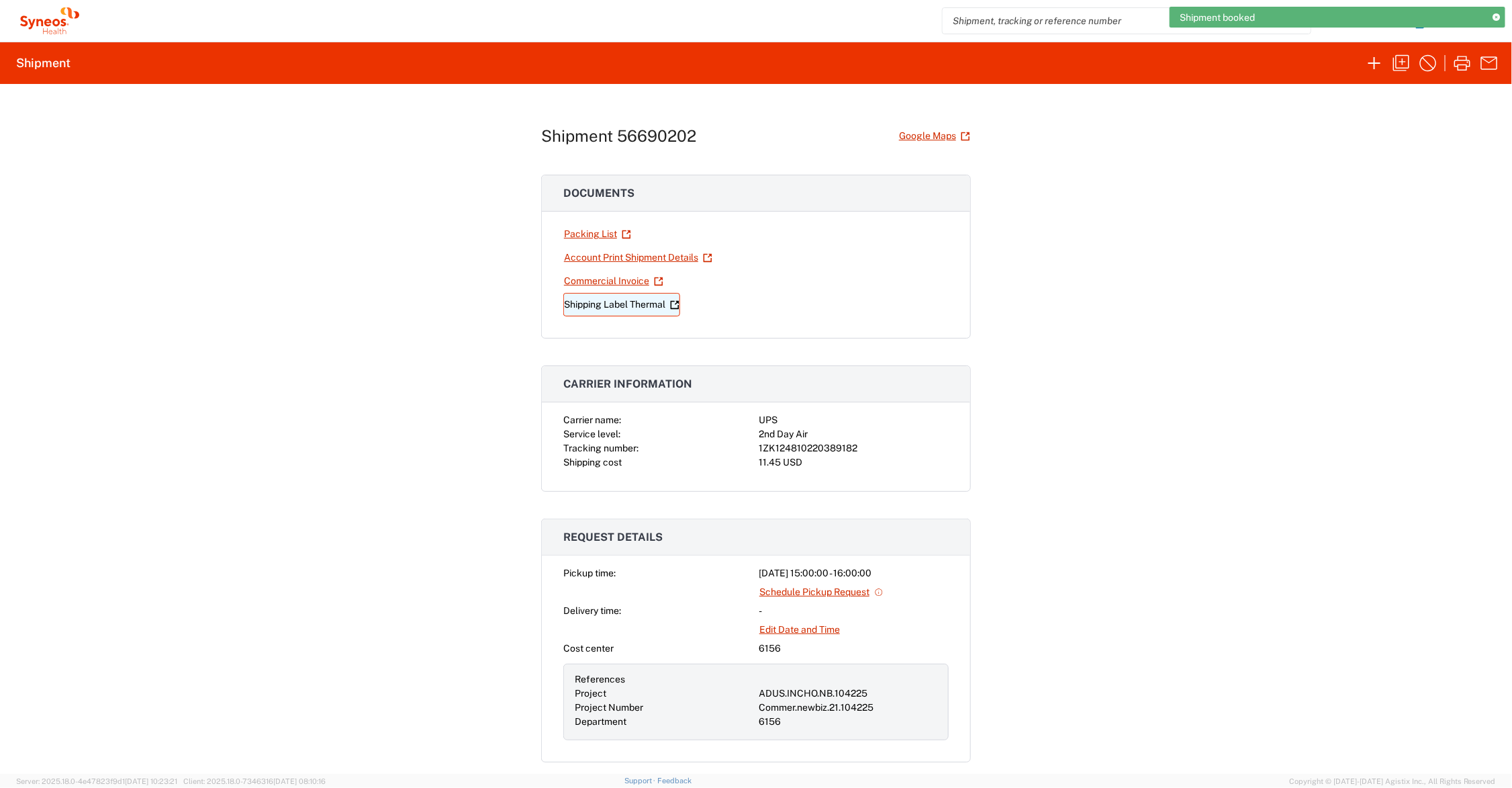
click at [627, 299] on link "Shipping Label Thermal" at bounding box center [621, 305] width 117 height 23
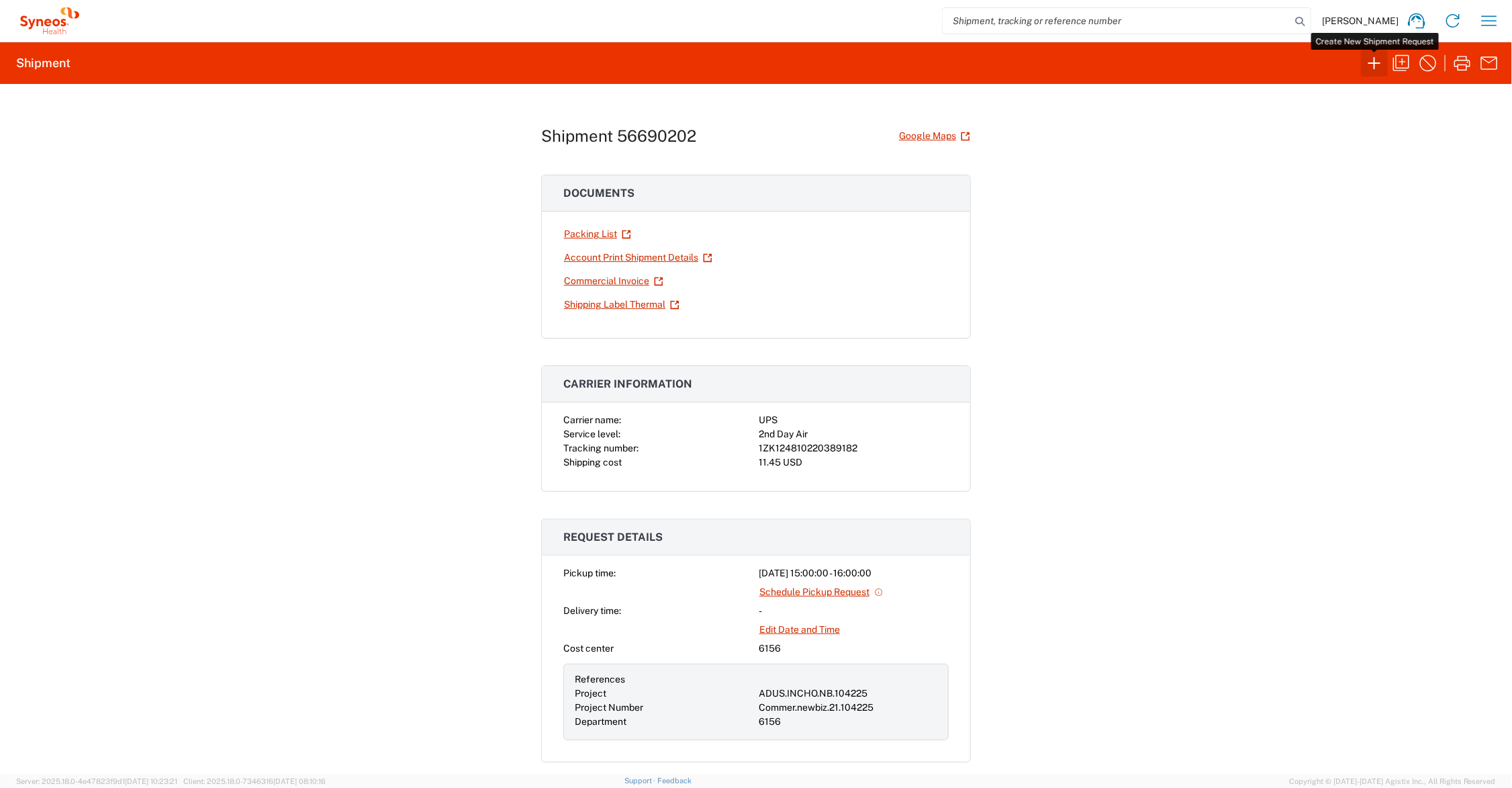
click at [1375, 61] on icon "button" at bounding box center [1374, 63] width 21 height 21
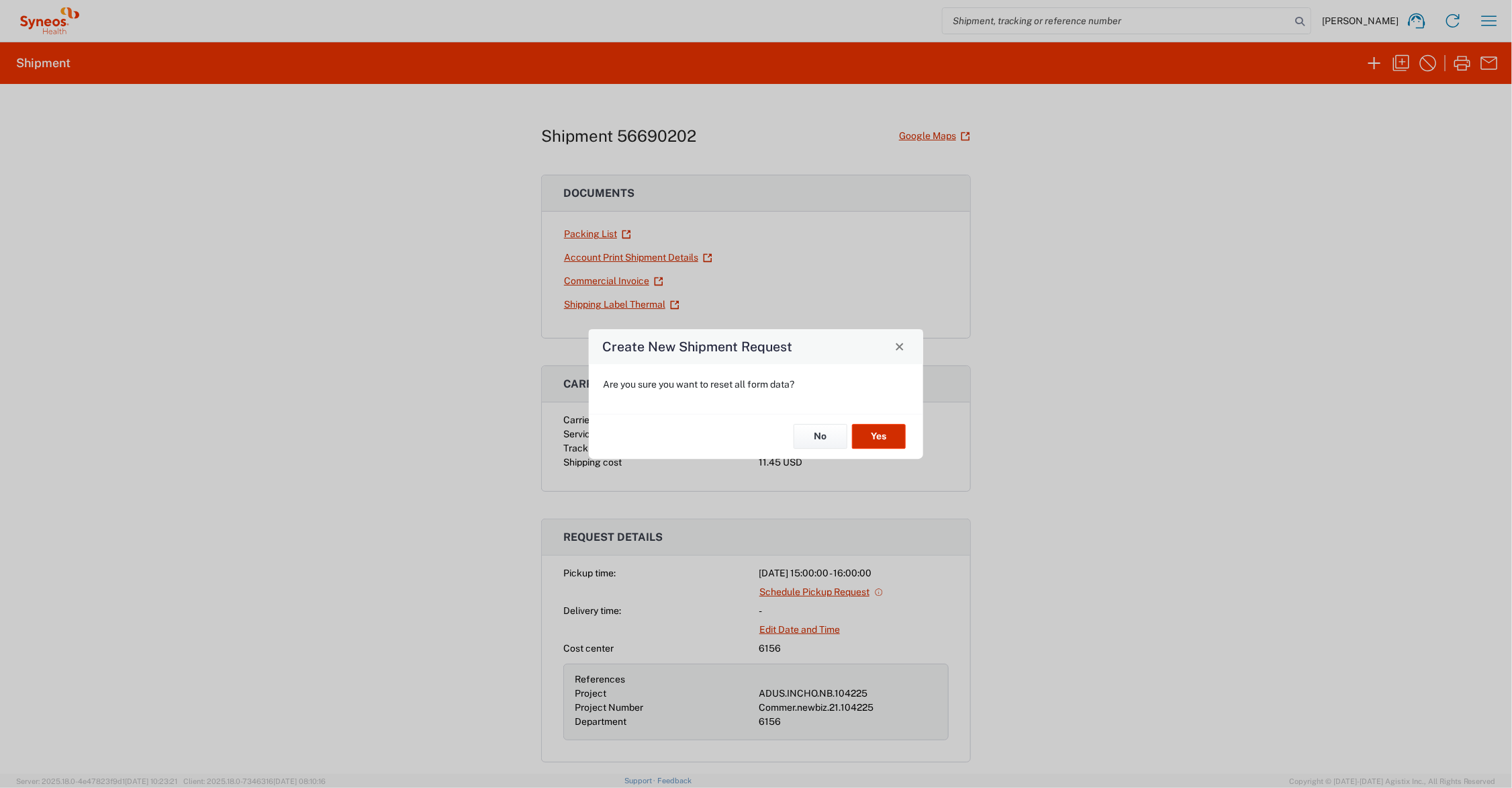
click at [880, 434] on button "Yes" at bounding box center [879, 437] width 54 height 25
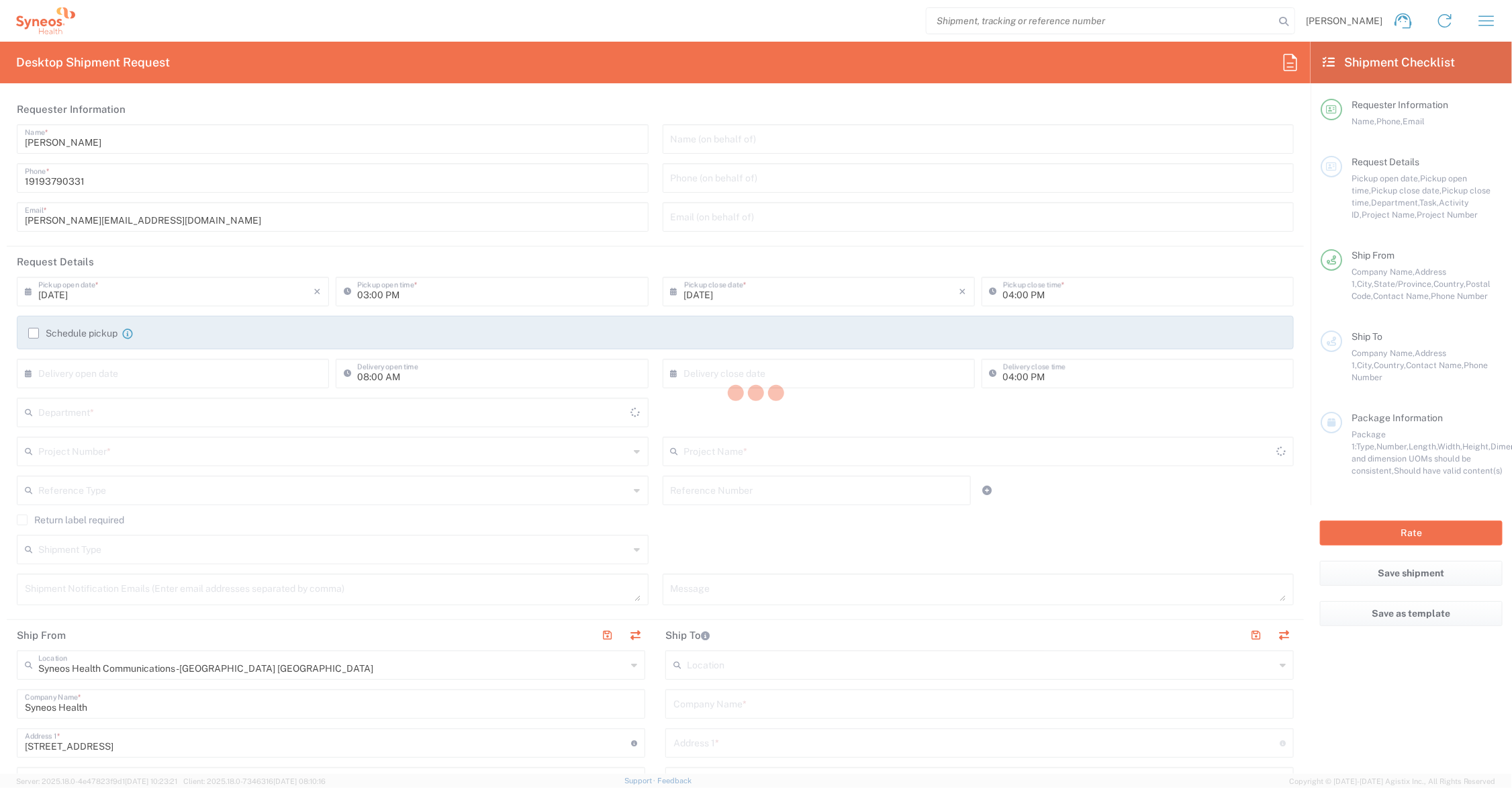
type input "6156"
type input "[US_STATE]"
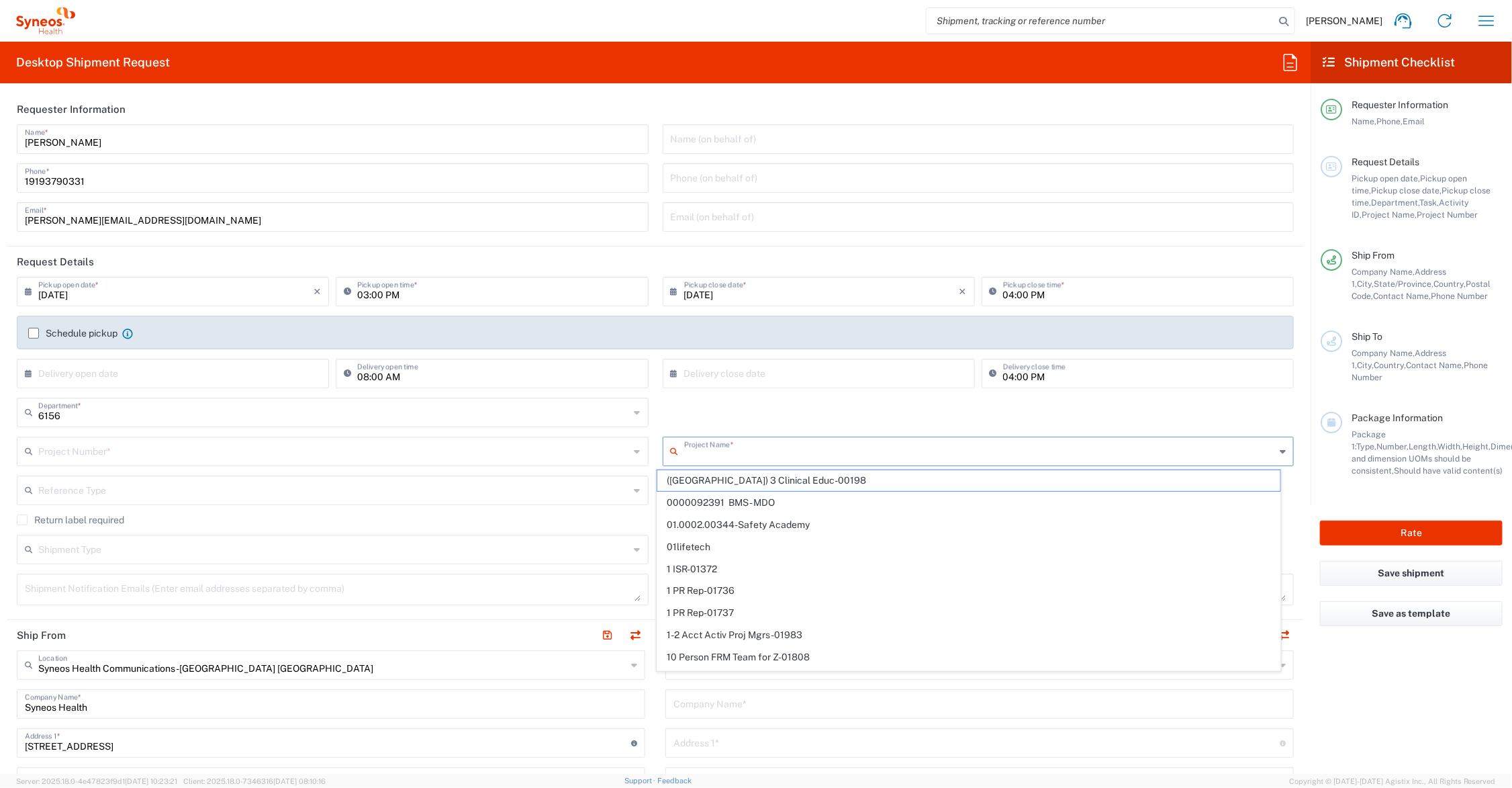
click at [764, 450] on input "text" at bounding box center [980, 450] width 592 height 23
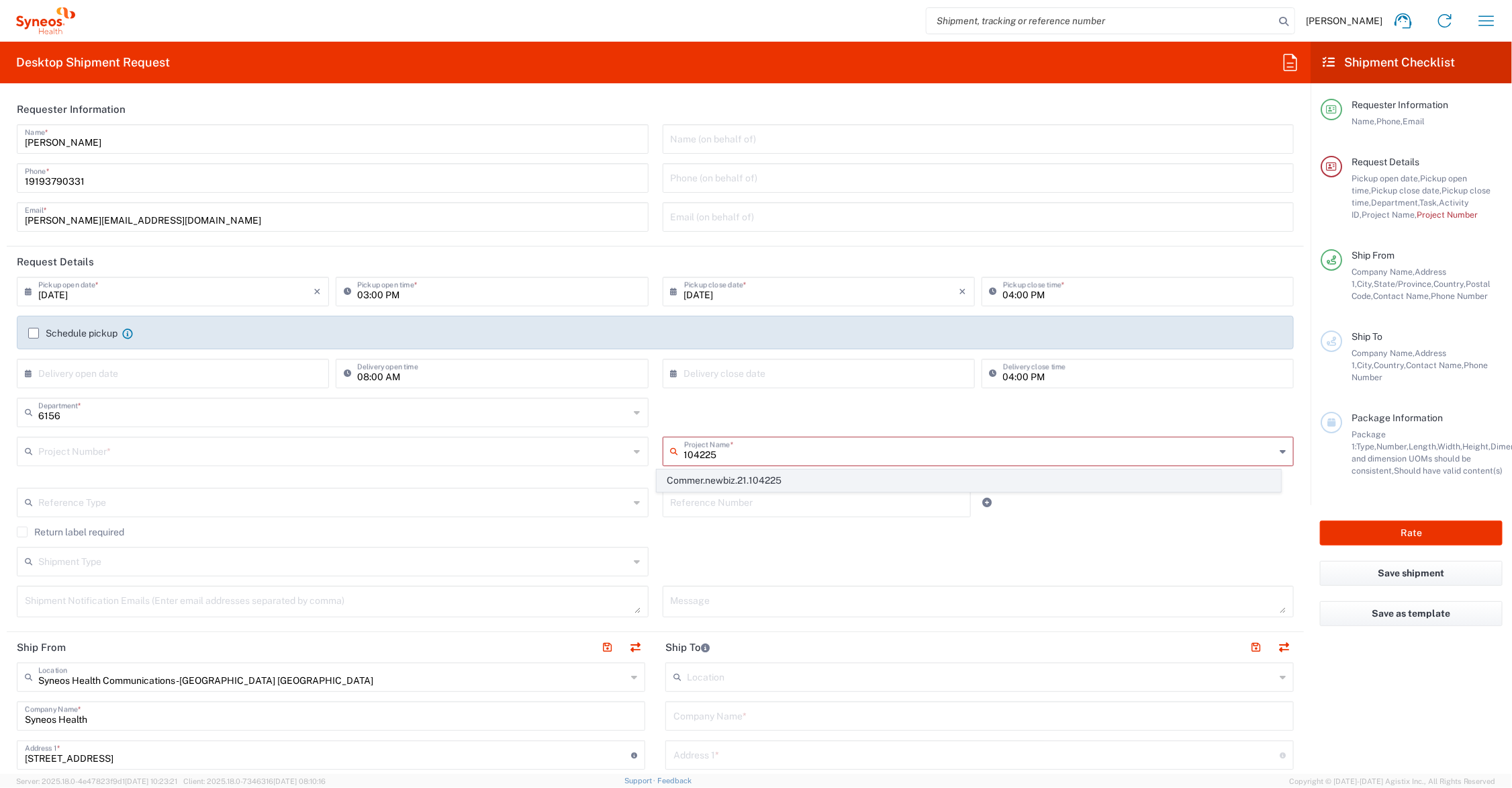
click at [776, 479] on span "Commer.newbiz.21.104225" at bounding box center [969, 480] width 623 height 20
type input "Commer.newbiz.21.104225"
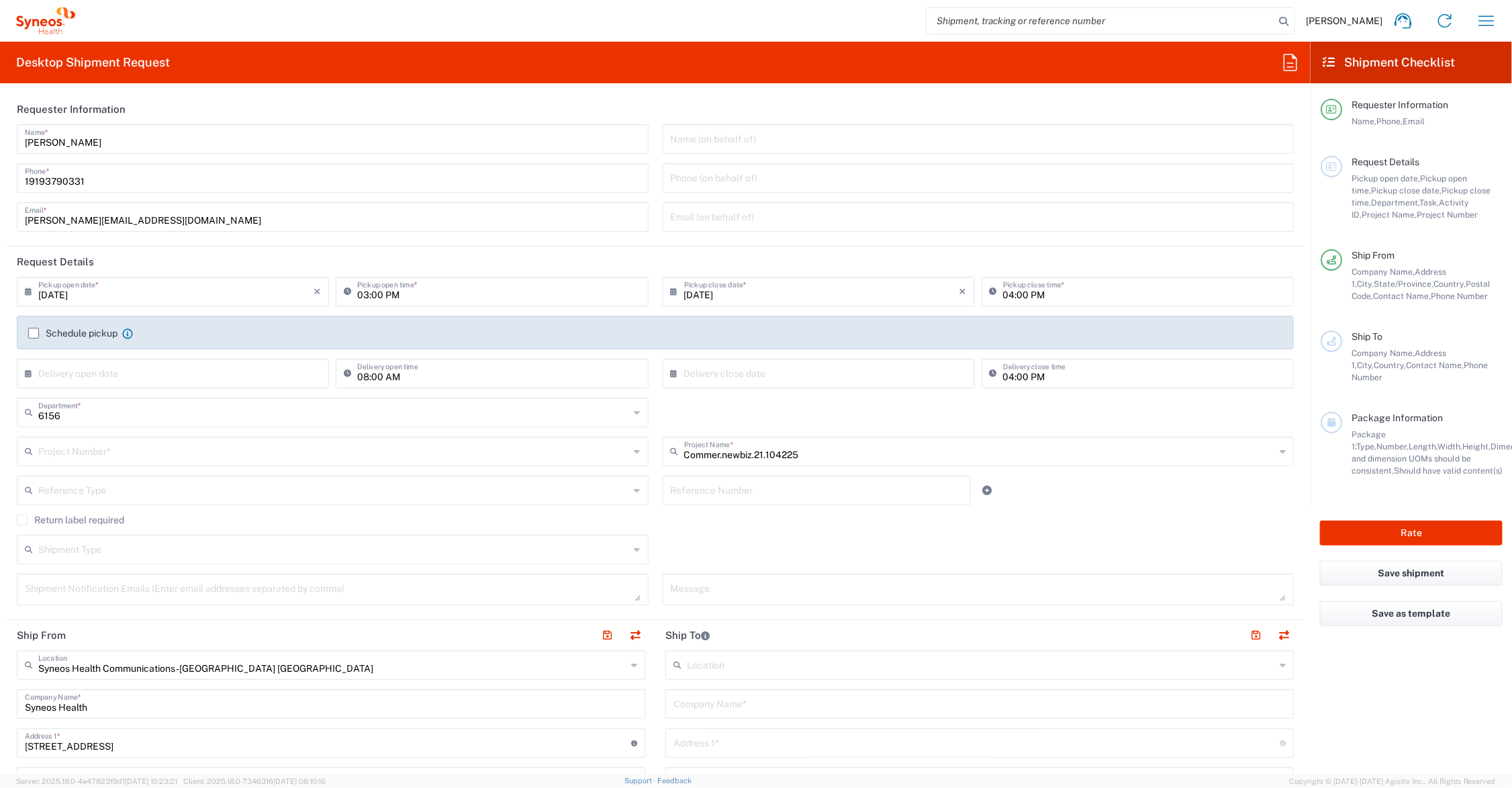
type input "ADUS.INCHO.NB.104225"
click at [756, 482] on input "text" at bounding box center [817, 489] width 293 height 23
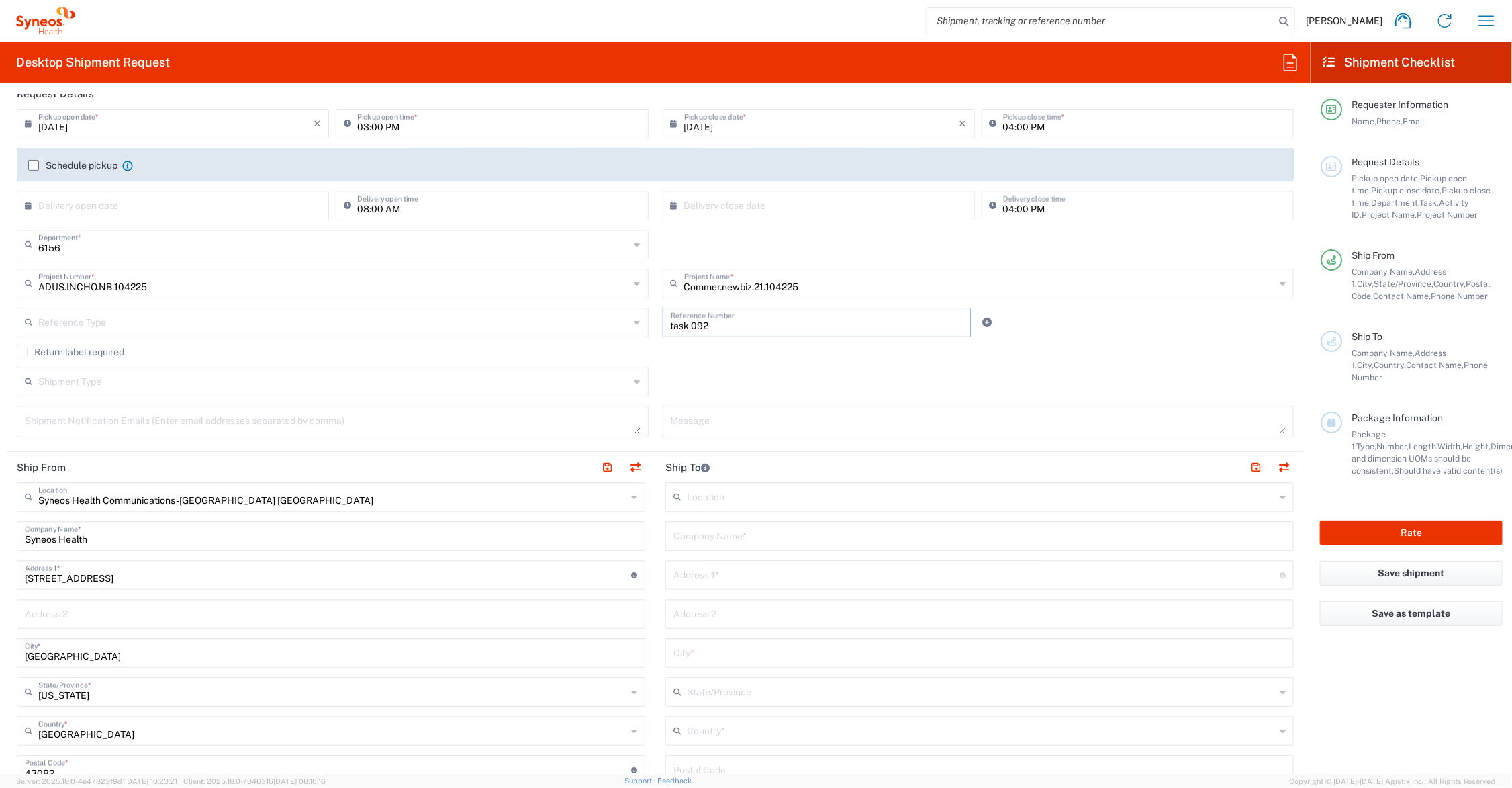
type input "task 092"
click at [756, 535] on input "text" at bounding box center [980, 535] width 612 height 23
drag, startPoint x: 735, startPoint y: 539, endPoint x: 679, endPoint y: 541, distance: 56.0
click at [655, 542] on main "Location [PERSON_NAME] LLC-[GEOGRAPHIC_DATA] [GEOGRAPHIC_DATA] [GEOGRAPHIC_DATA…" at bounding box center [980, 764] width 648 height 564
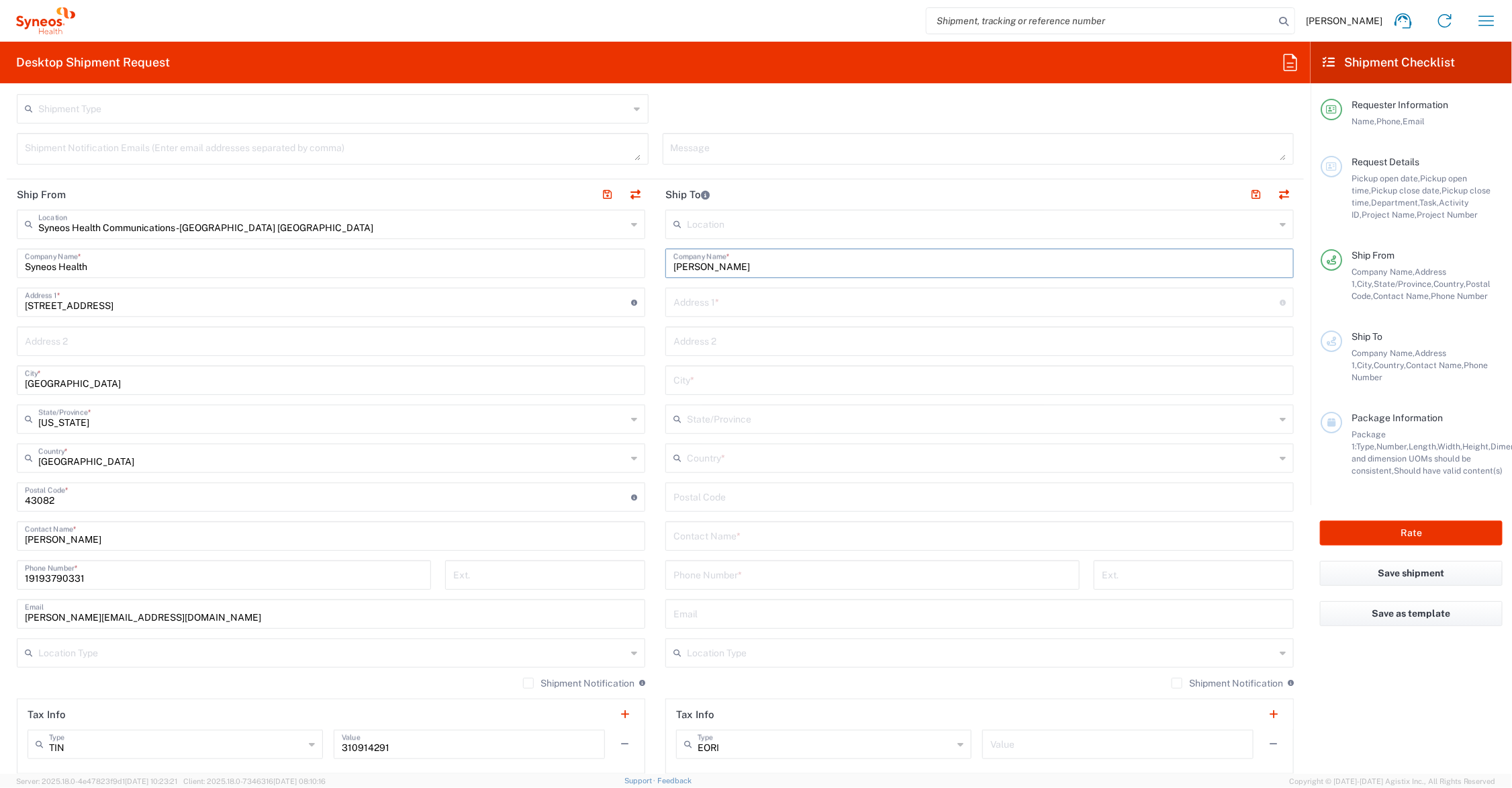
scroll to position [504, 0]
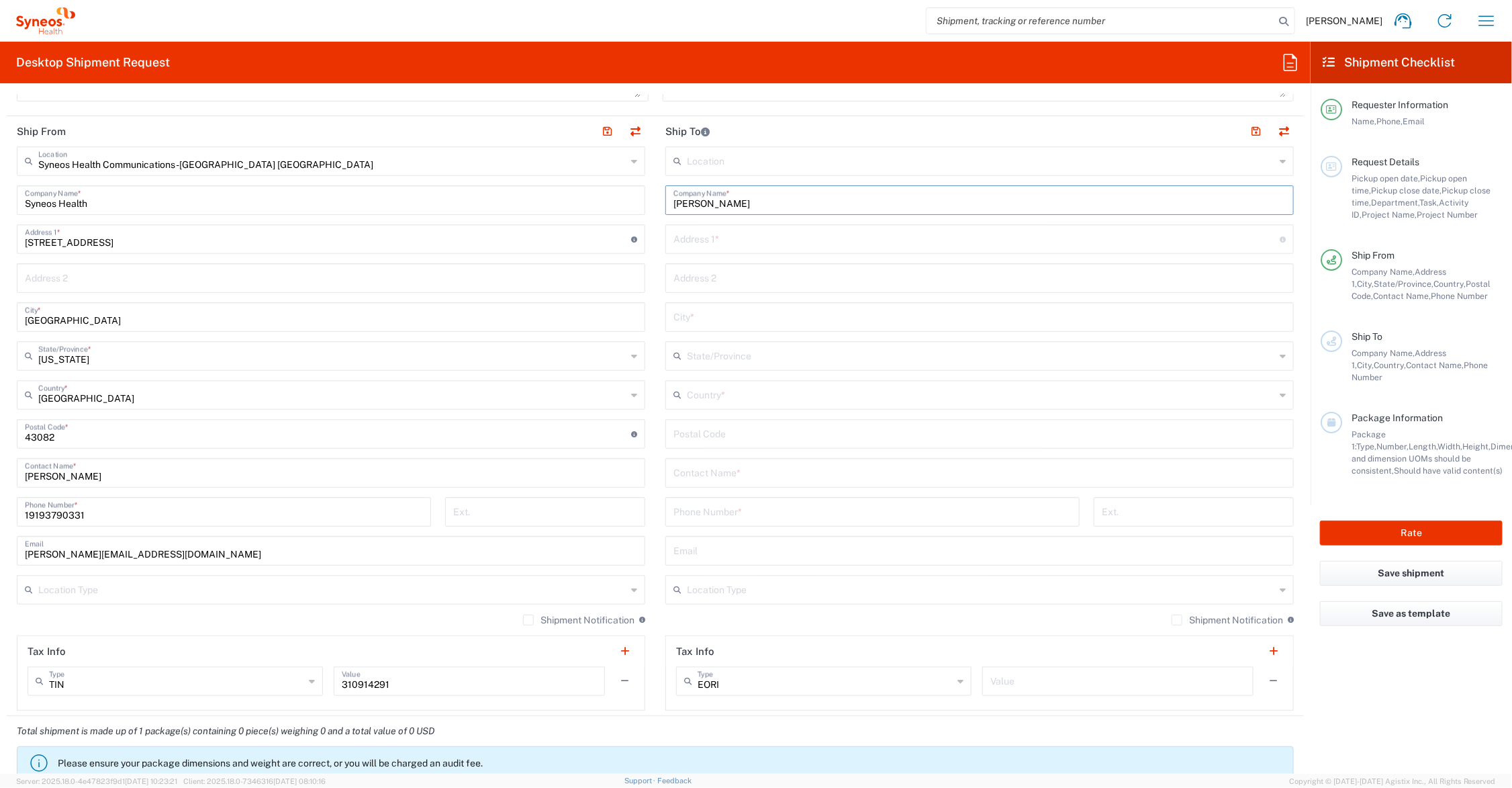
type input "[PERSON_NAME]"
click at [764, 473] on input "text" at bounding box center [980, 472] width 612 height 23
paste input "[PERSON_NAME]"
type input "[PERSON_NAME]"
click at [719, 240] on input "text" at bounding box center [977, 238] width 606 height 23
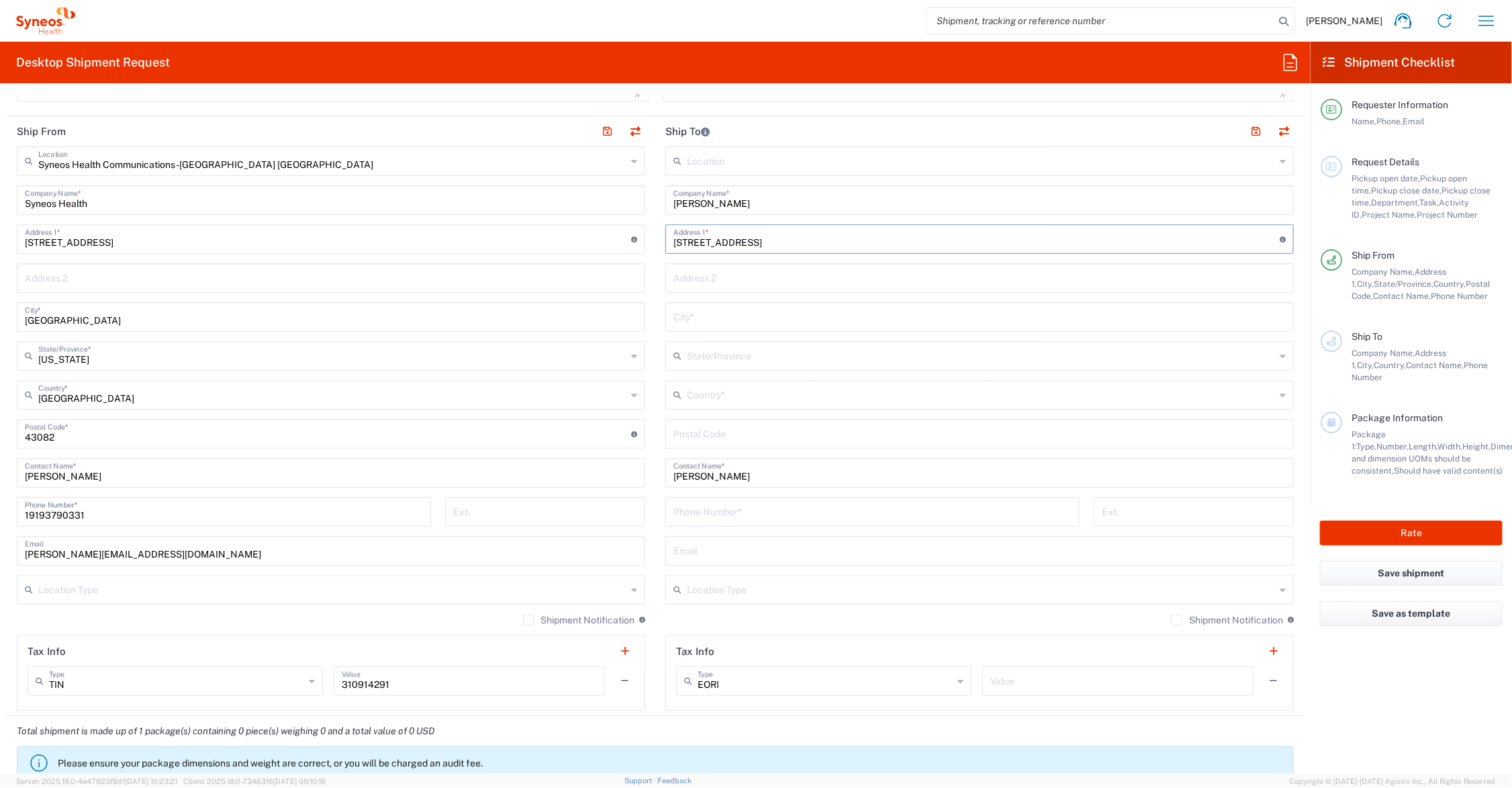
type input "[STREET_ADDRESS]"
type input "#104"
type input "[GEOGRAPHIC_DATA]"
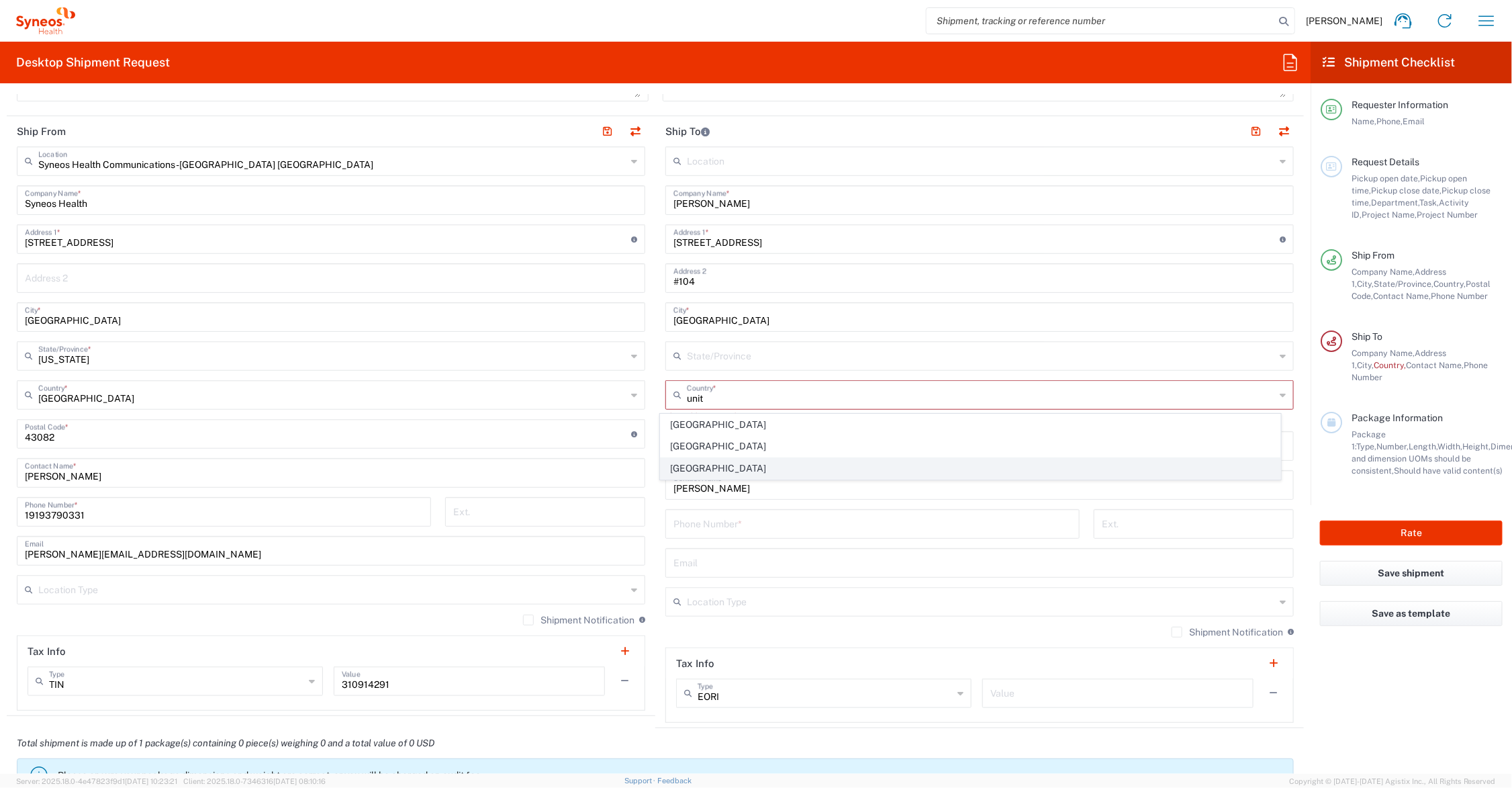
click at [690, 470] on span "[GEOGRAPHIC_DATA]" at bounding box center [971, 468] width 620 height 20
type input "[GEOGRAPHIC_DATA]"
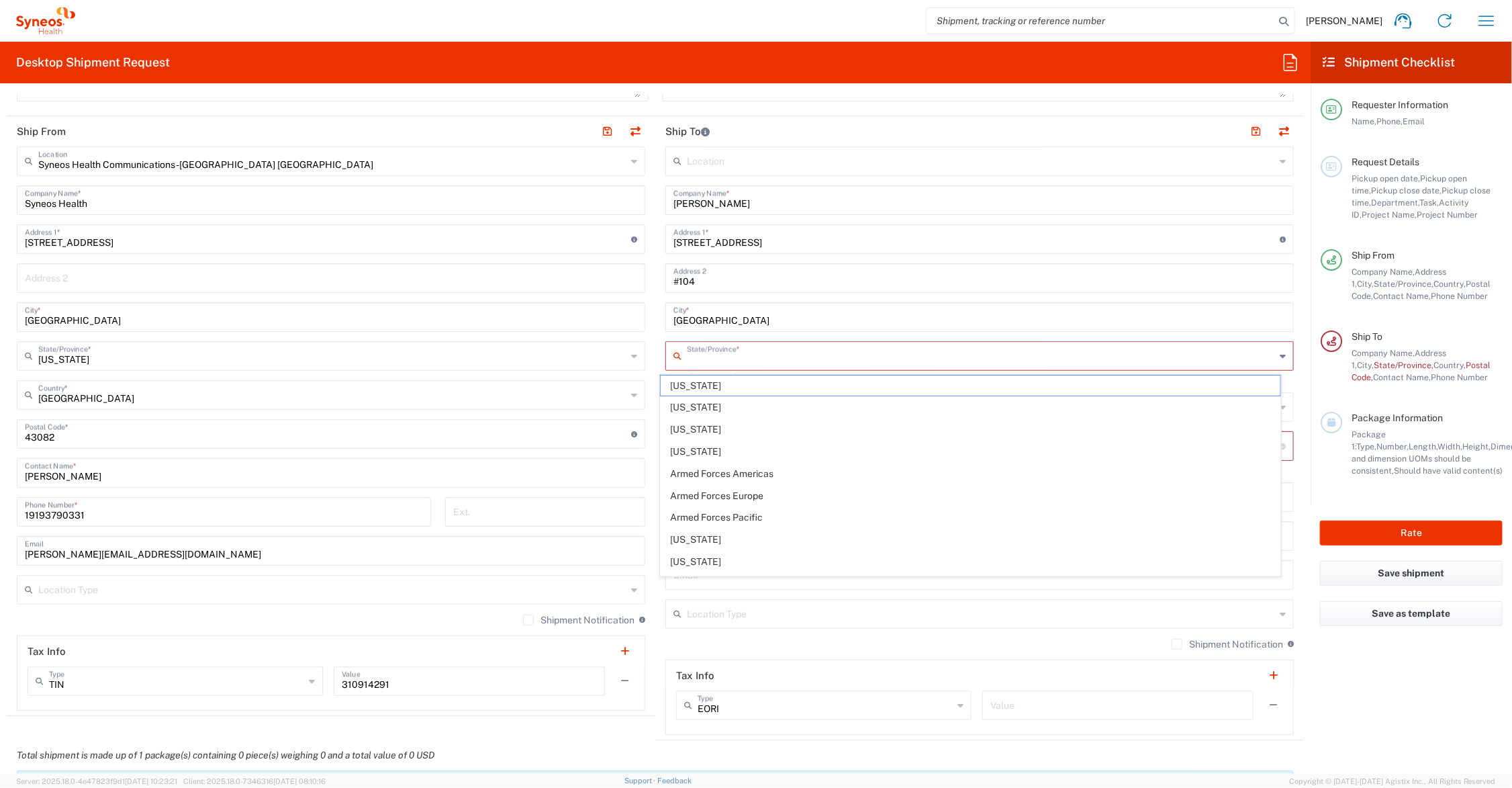
click at [706, 354] on input "text" at bounding box center [981, 355] width 588 height 23
click at [710, 565] on span "[US_STATE]" at bounding box center [971, 565] width 620 height 20
type input "[US_STATE]"
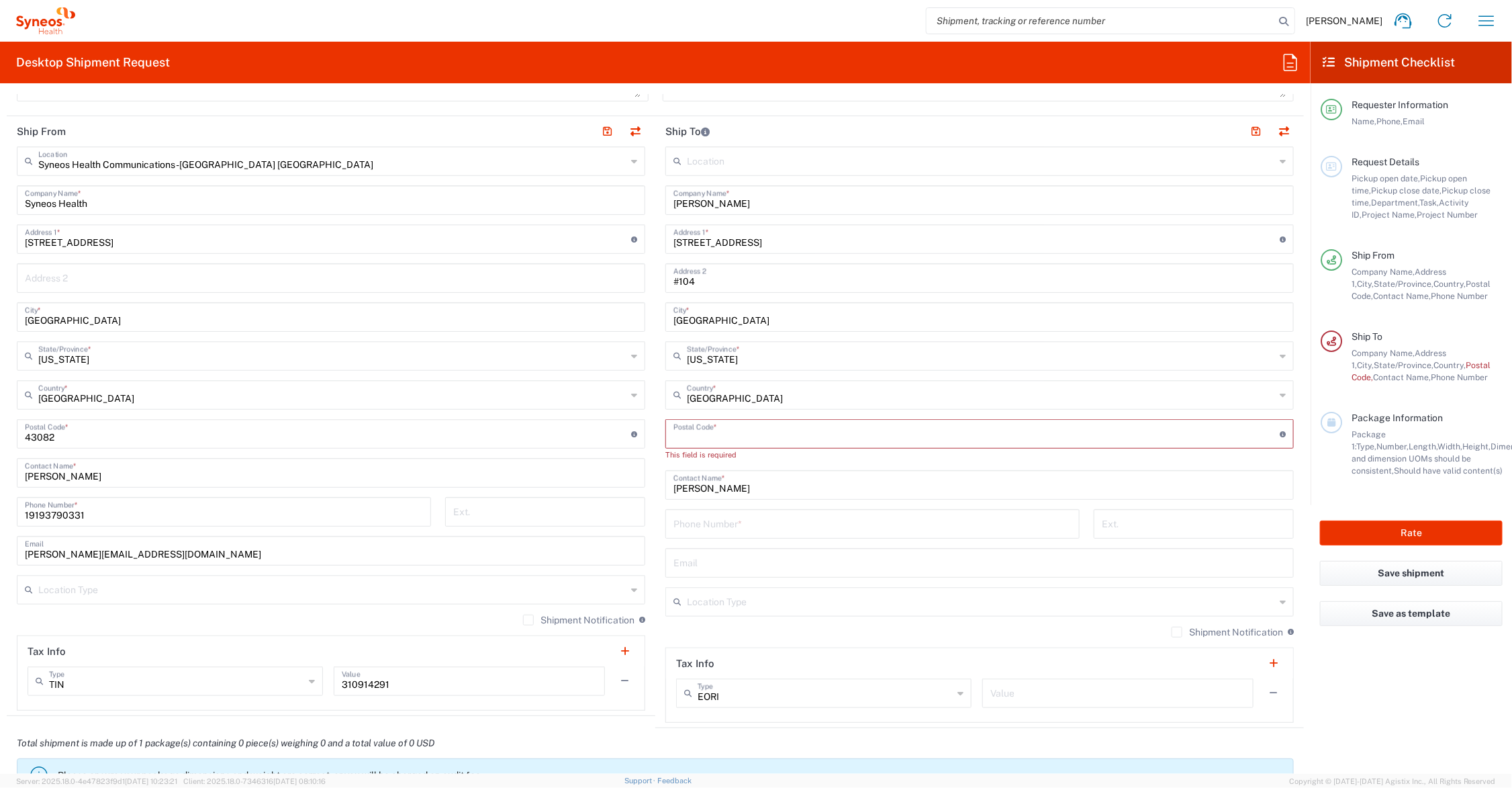
click at [699, 438] on input "undefined" at bounding box center [977, 433] width 606 height 23
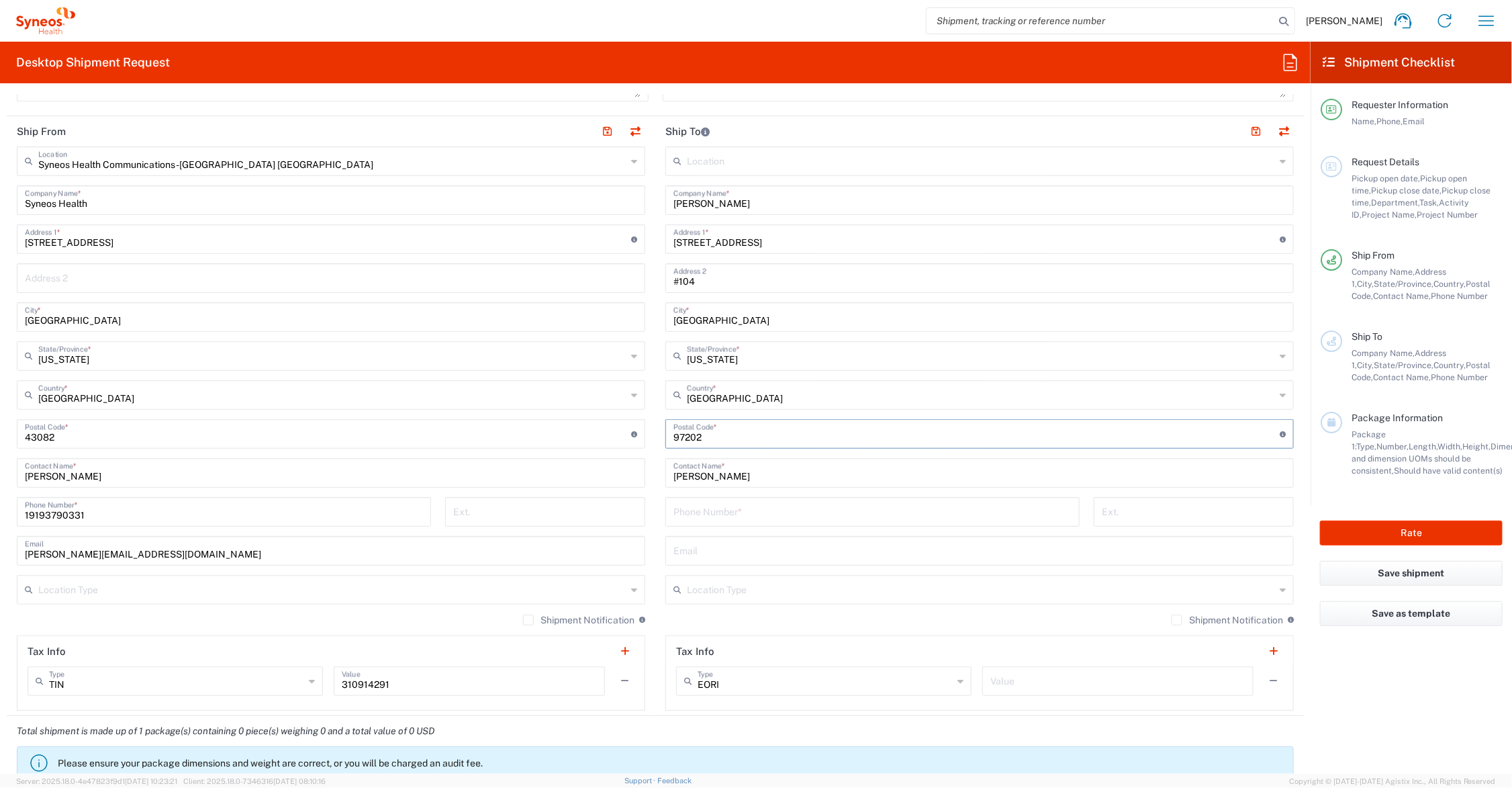
type input "97202"
click at [703, 508] on input "tel" at bounding box center [872, 511] width 398 height 23
type input "[PHONE_NUMBER]"
click at [1246, 128] on button "button" at bounding box center [1256, 132] width 19 height 19
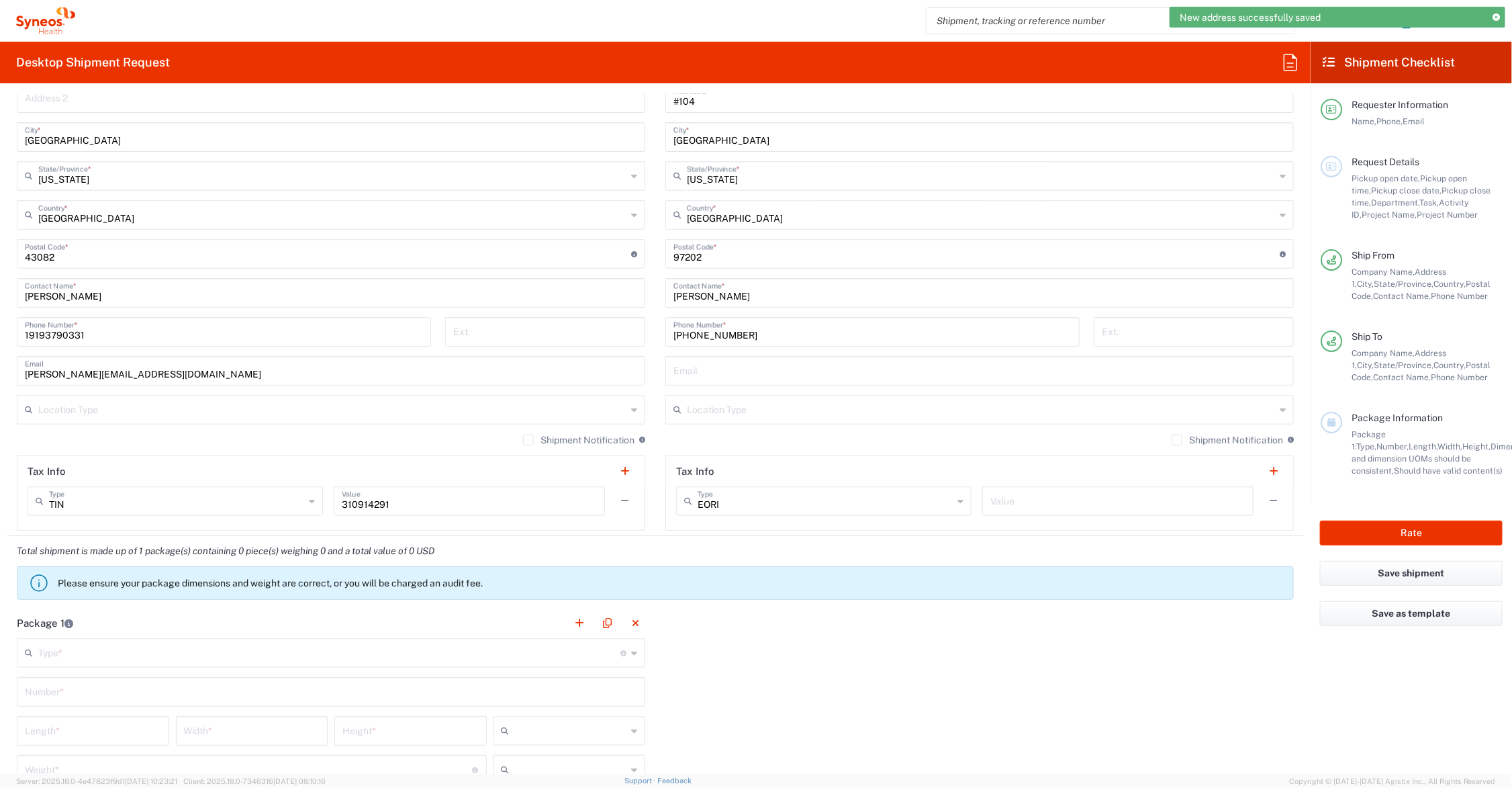
scroll to position [839, 0]
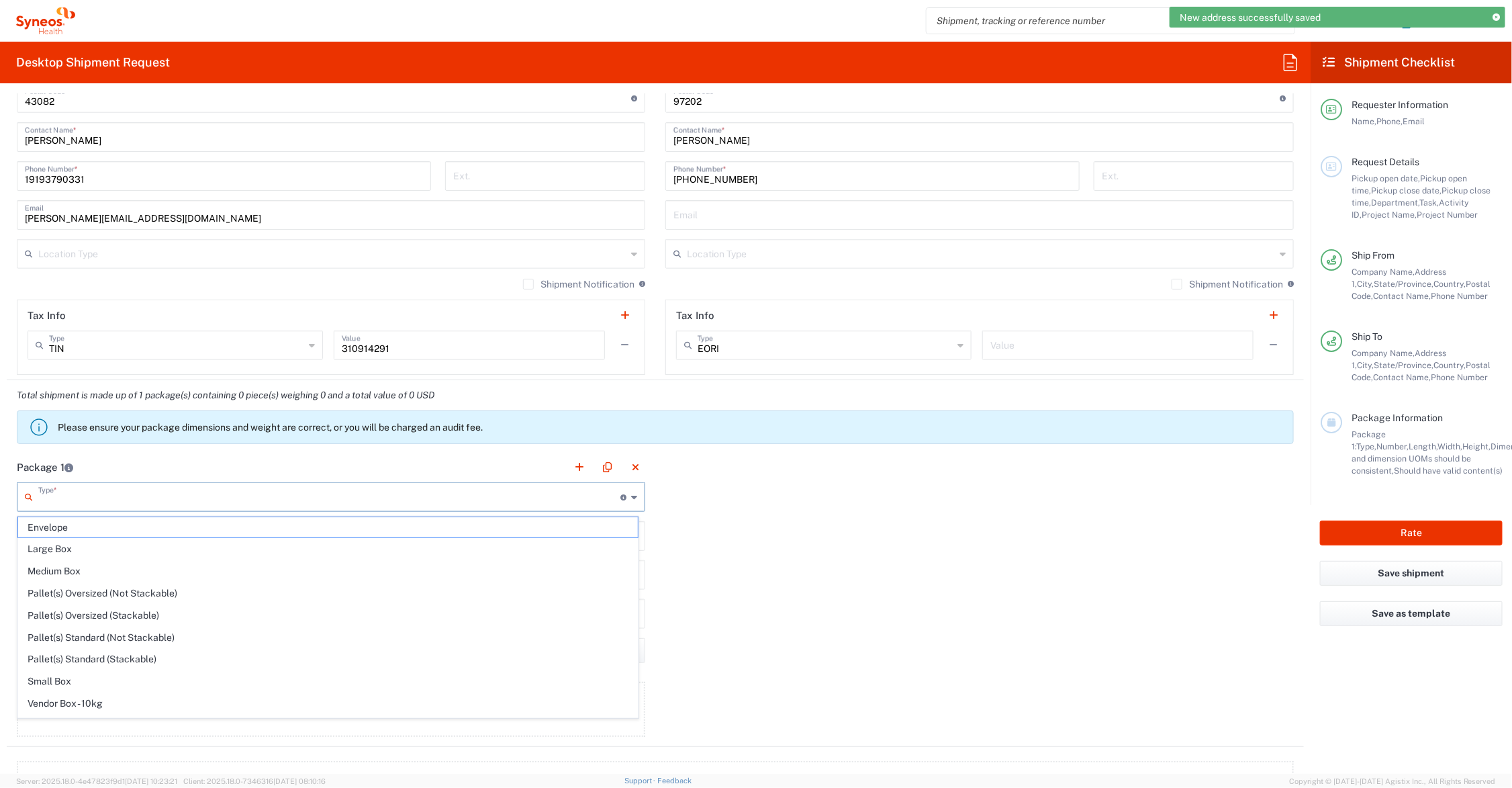
click at [121, 502] on input "text" at bounding box center [329, 496] width 582 height 23
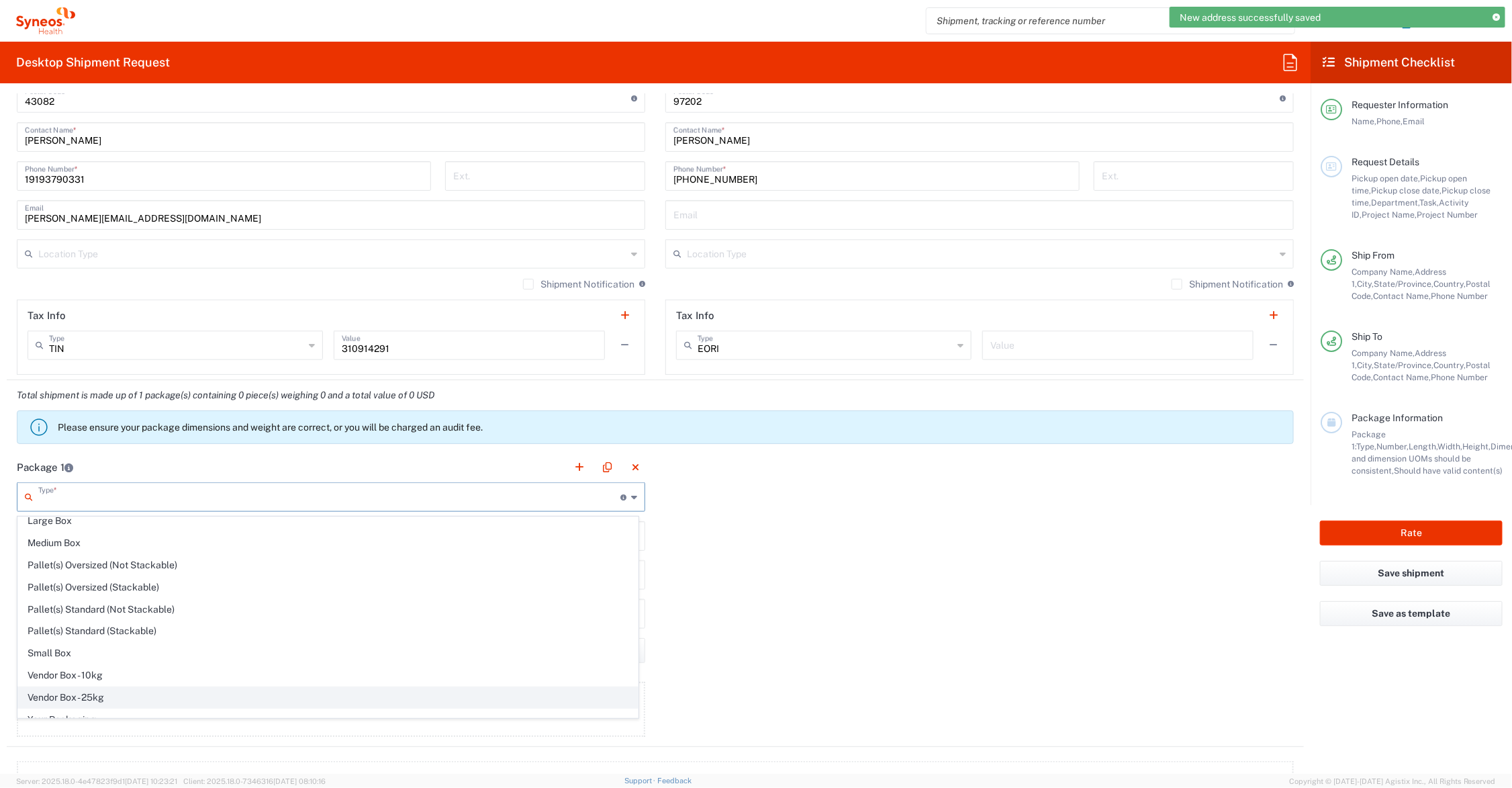
scroll to position [44, 0]
click at [108, 703] on span "Your Packaging" at bounding box center [328, 707] width 620 height 20
type input "Your Packaging"
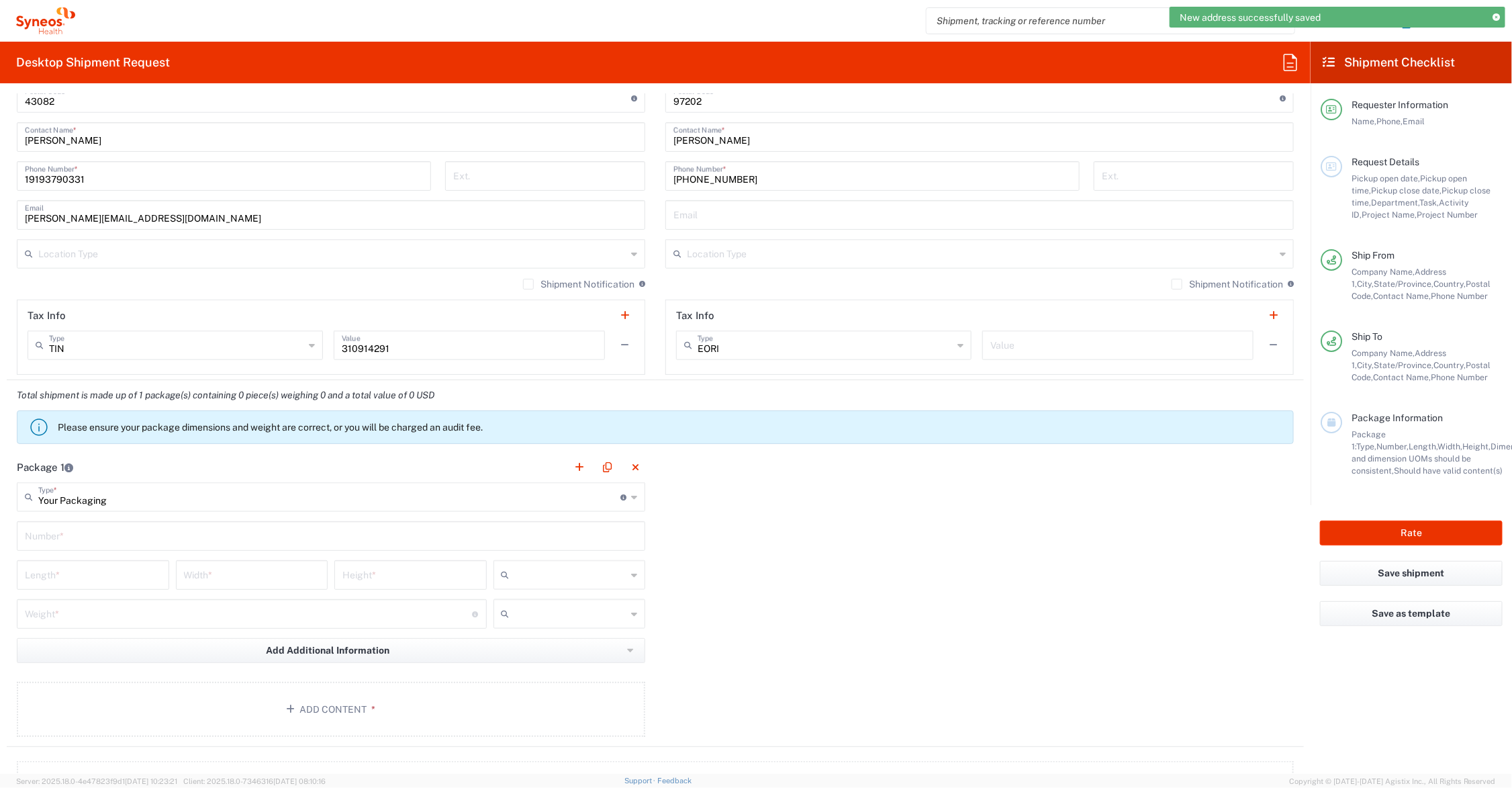
click at [83, 536] on input "text" at bounding box center [330, 535] width 612 height 23
type input "`"
type input "1"
click at [70, 578] on input "number" at bounding box center [93, 574] width 137 height 23
type input "9"
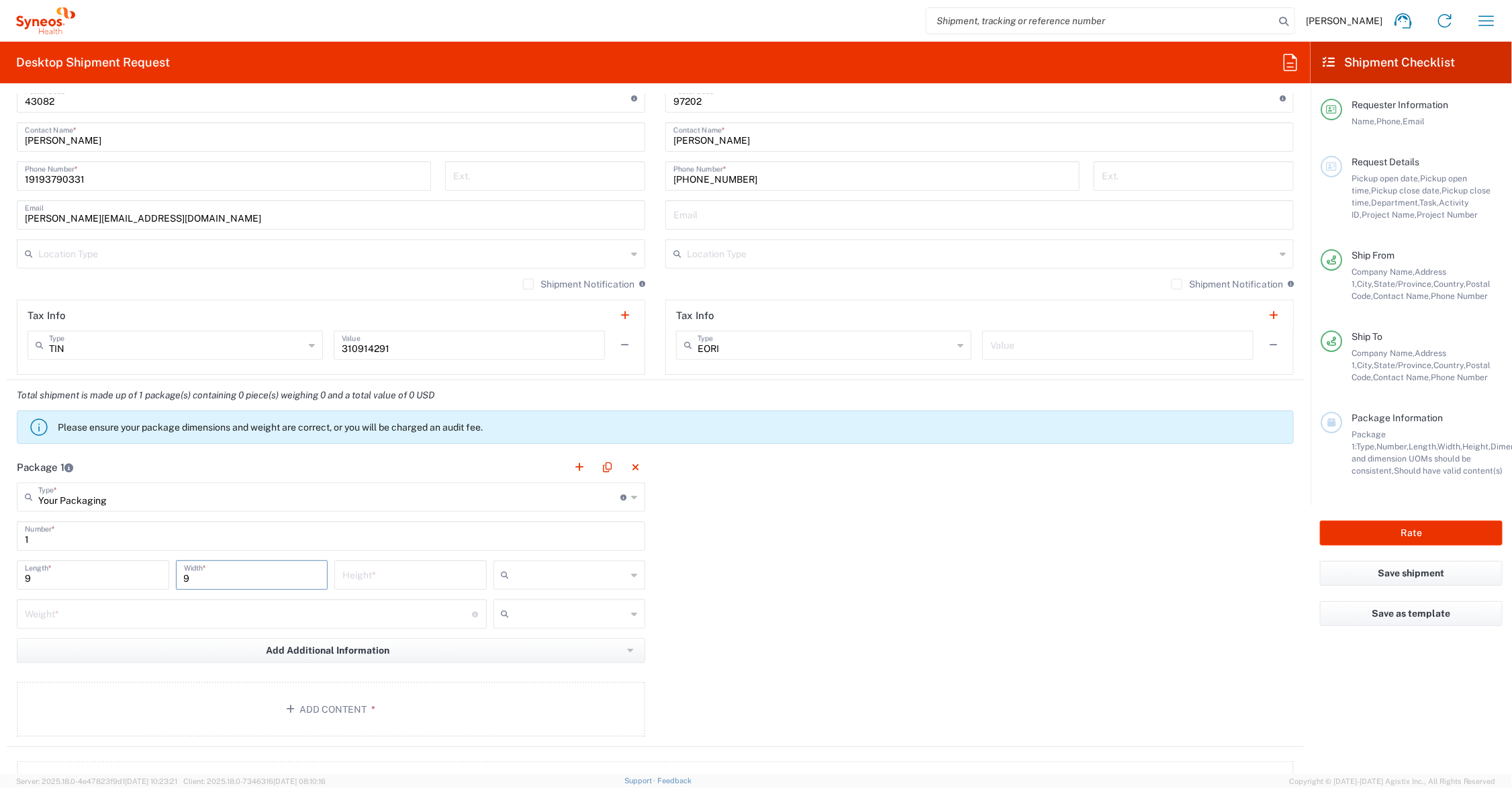
type input "9"
type input "4"
click at [521, 569] on input "text" at bounding box center [571, 574] width 112 height 21
click at [526, 647] on span "in" at bounding box center [564, 649] width 147 height 20
type input "in"
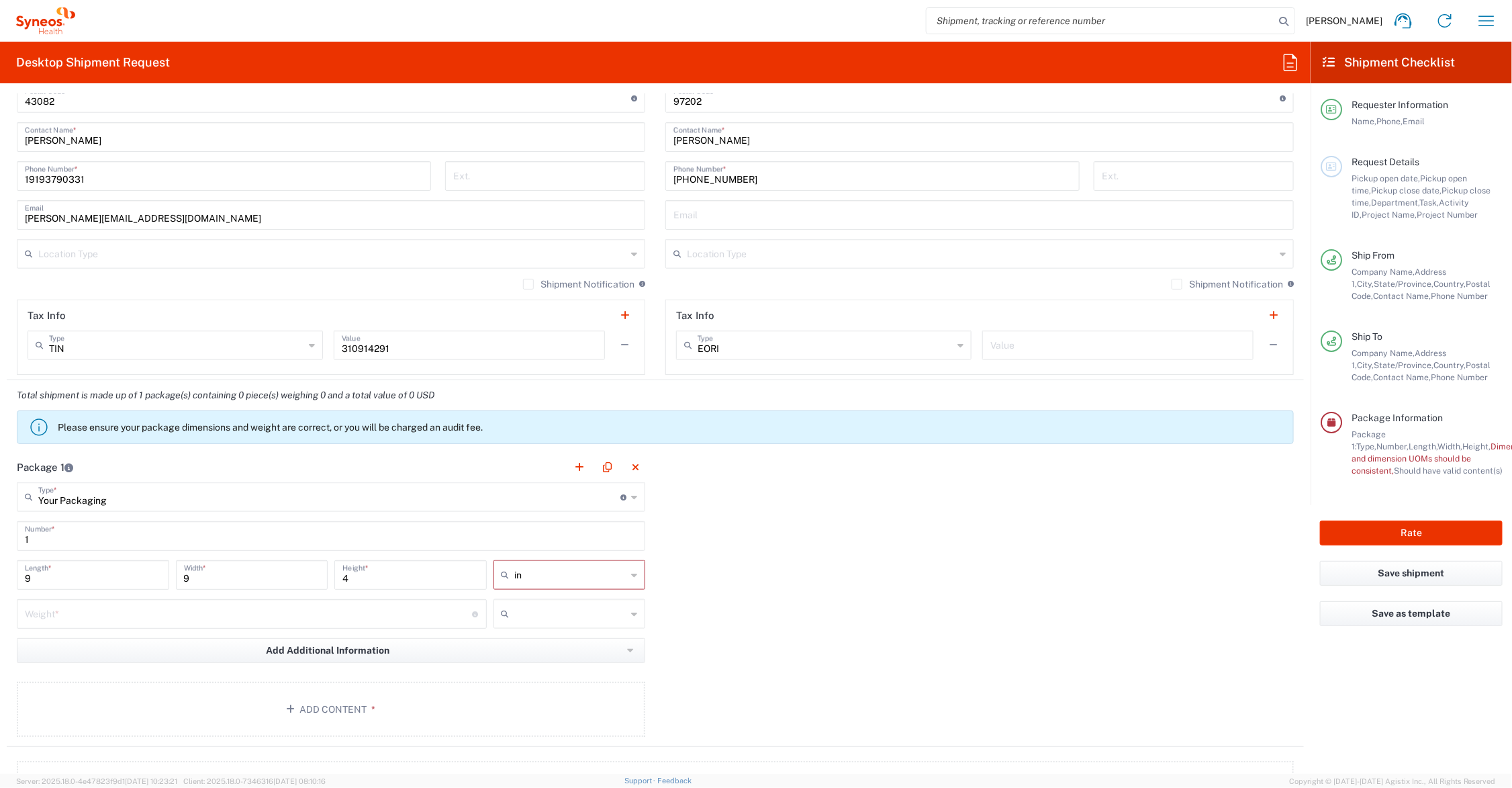
click at [528, 615] on input "text" at bounding box center [571, 613] width 112 height 21
click at [532, 664] on span "lbs" at bounding box center [564, 666] width 147 height 20
type input "lbs"
click at [268, 611] on input "number" at bounding box center [248, 613] width 448 height 23
drag, startPoint x: 72, startPoint y: 611, endPoint x: -8, endPoint y: 611, distance: 80.0
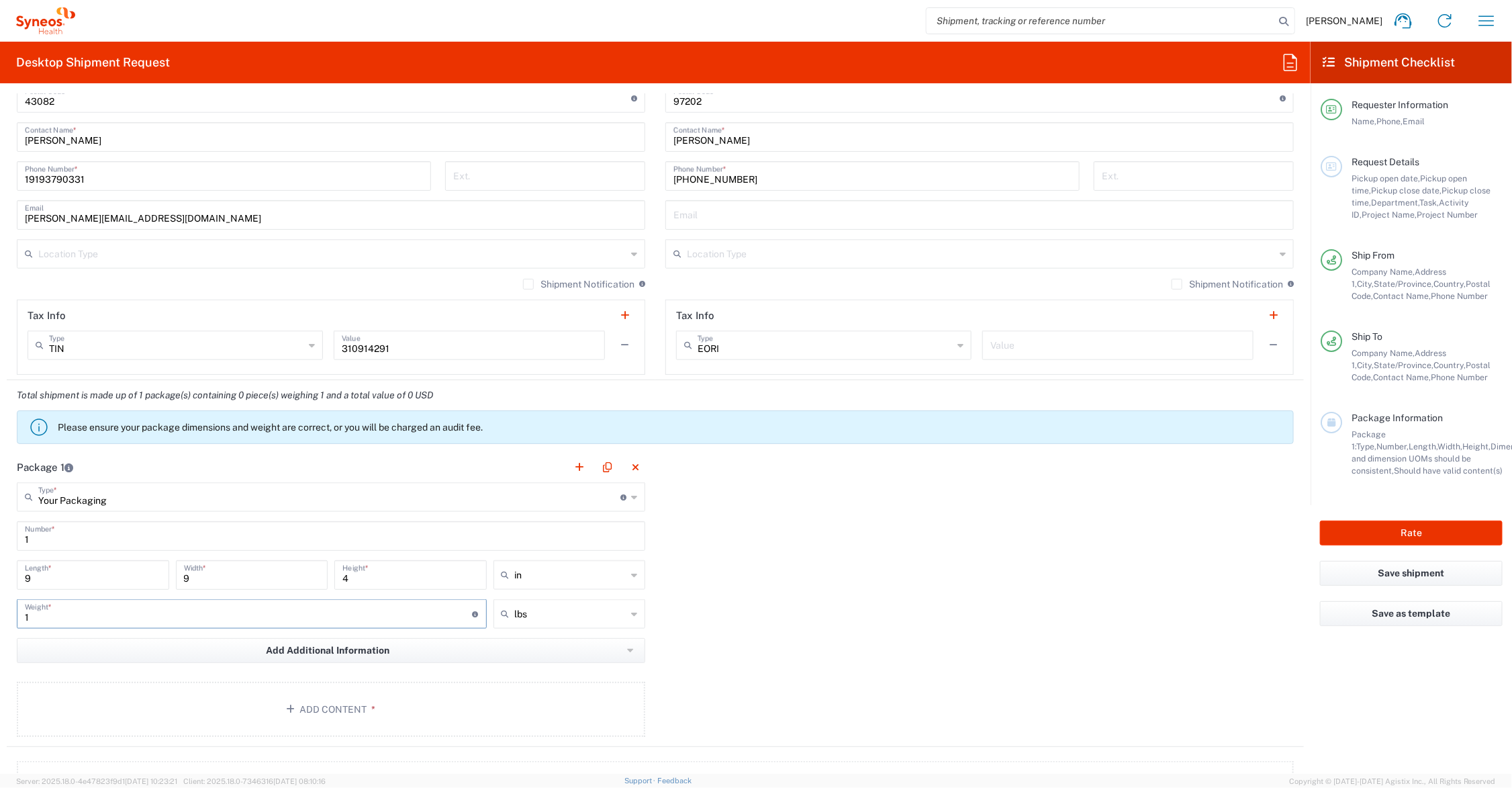
click at [0, 611] on html "[PERSON_NAME] Home Shipment estimator Shipment tracking Desktop shipment reques…" at bounding box center [756, 394] width 1512 height 788
type input "2"
click at [384, 701] on button "Add Content *" at bounding box center [331, 709] width 629 height 55
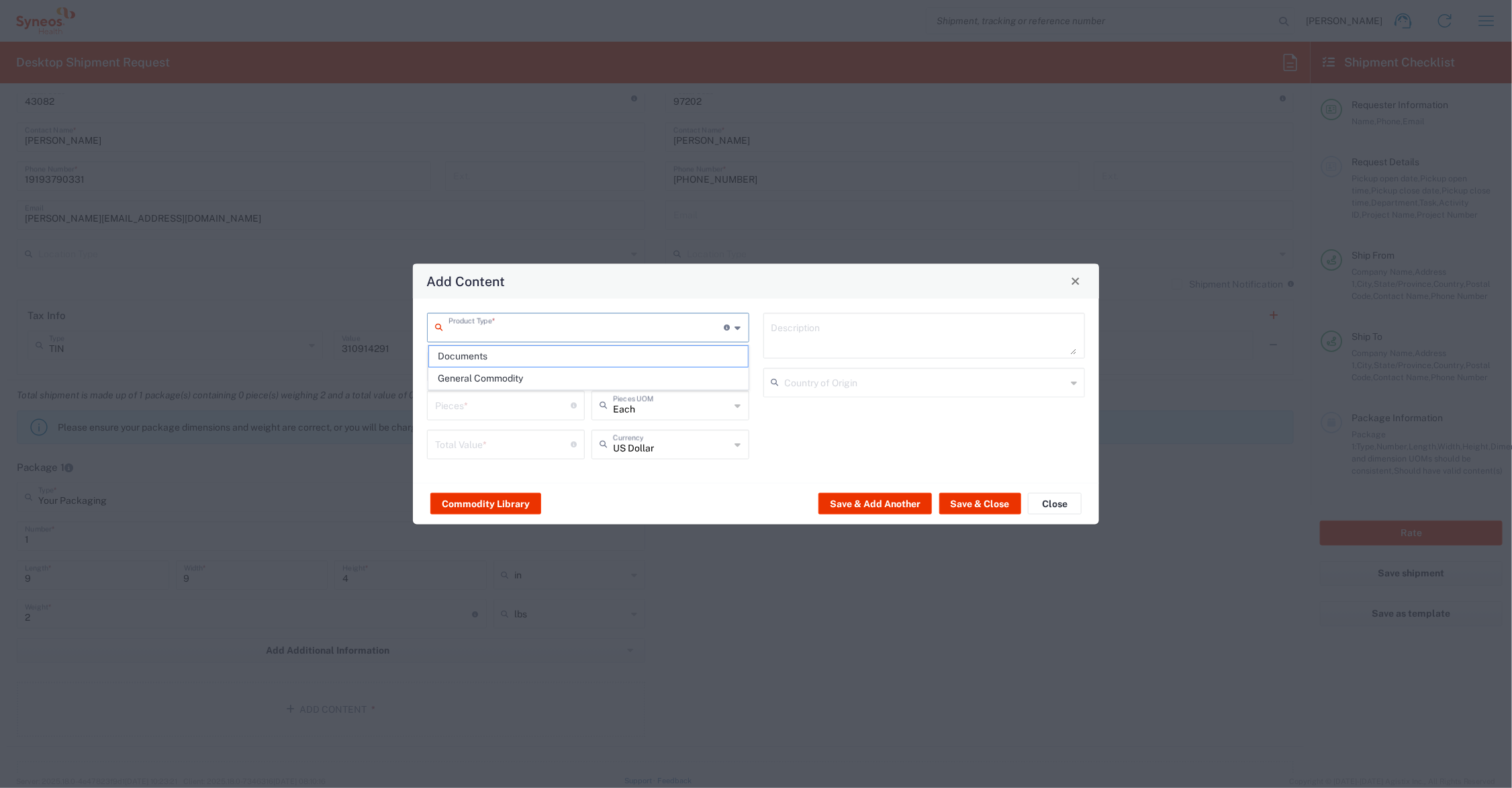
click at [546, 331] on input "text" at bounding box center [586, 326] width 276 height 23
drag, startPoint x: 539, startPoint y: 358, endPoint x: 514, endPoint y: 370, distance: 27.7
click at [535, 361] on span "Documents" at bounding box center [588, 356] width 319 height 20
type input "Documents"
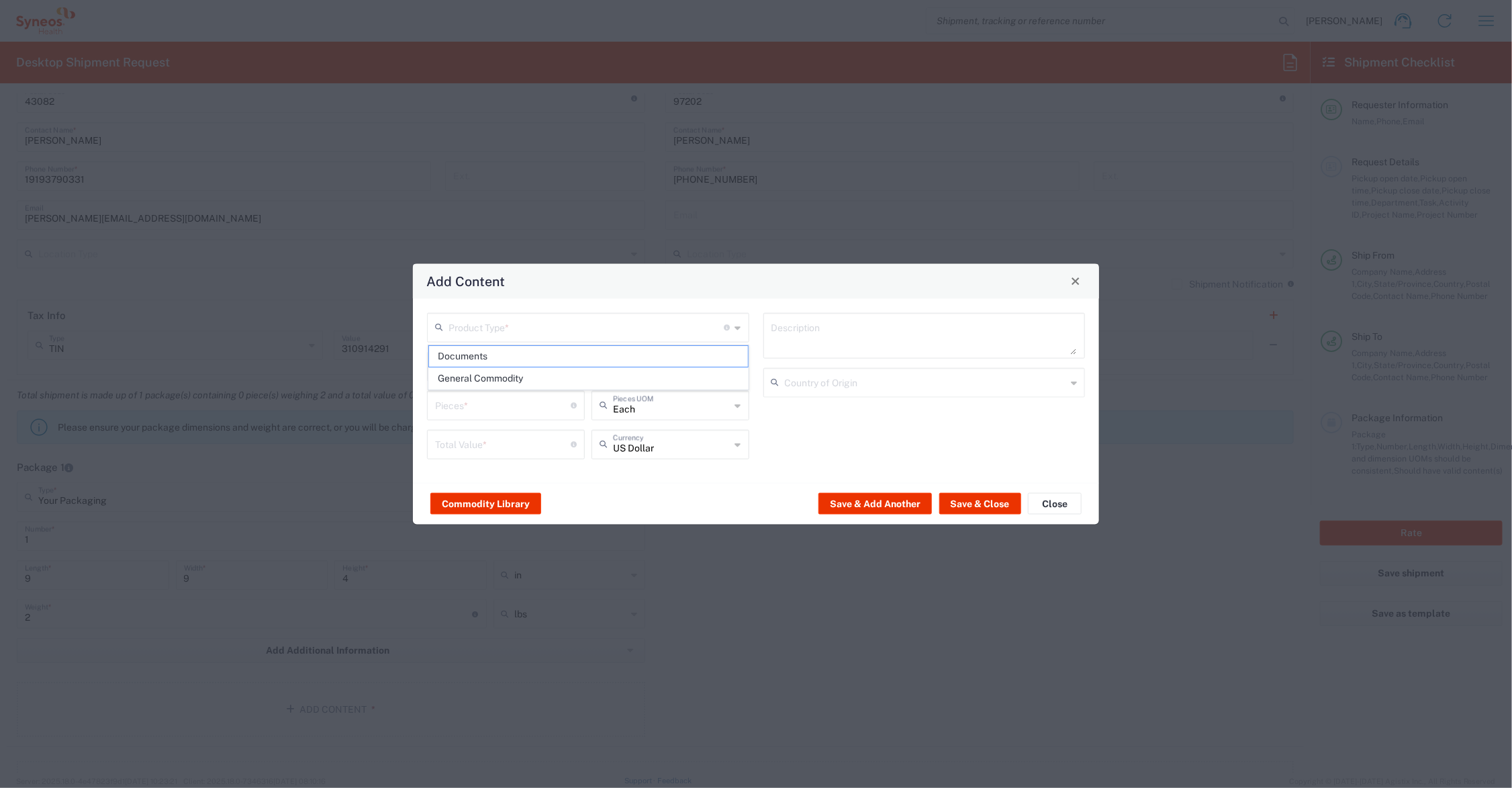
type input "1"
type textarea "Documents"
click at [444, 407] on input "1" at bounding box center [502, 404] width 136 height 23
type input "10"
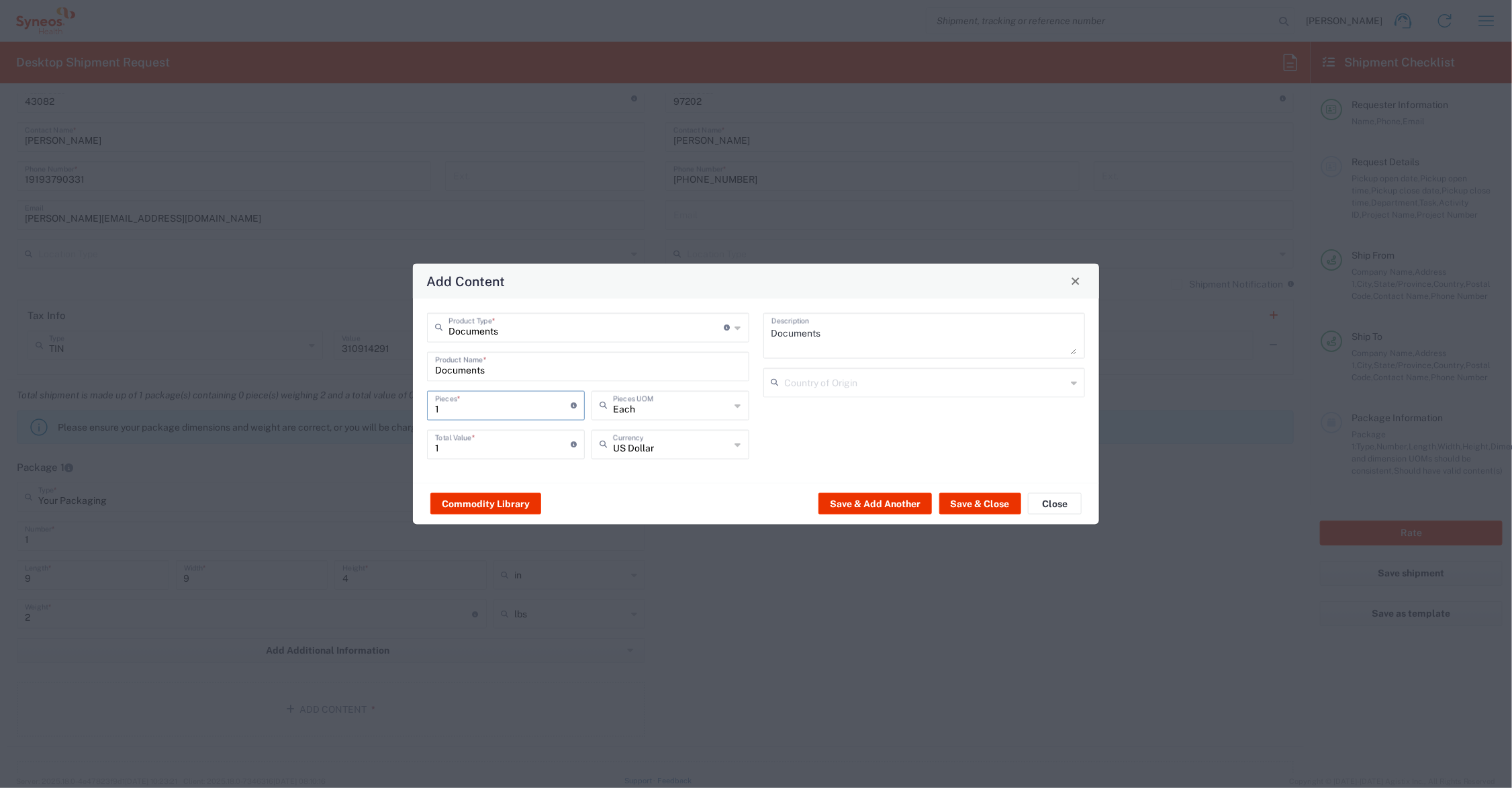
type input "10"
type input "100"
drag, startPoint x: 451, startPoint y: 445, endPoint x: 412, endPoint y: 445, distance: 39.0
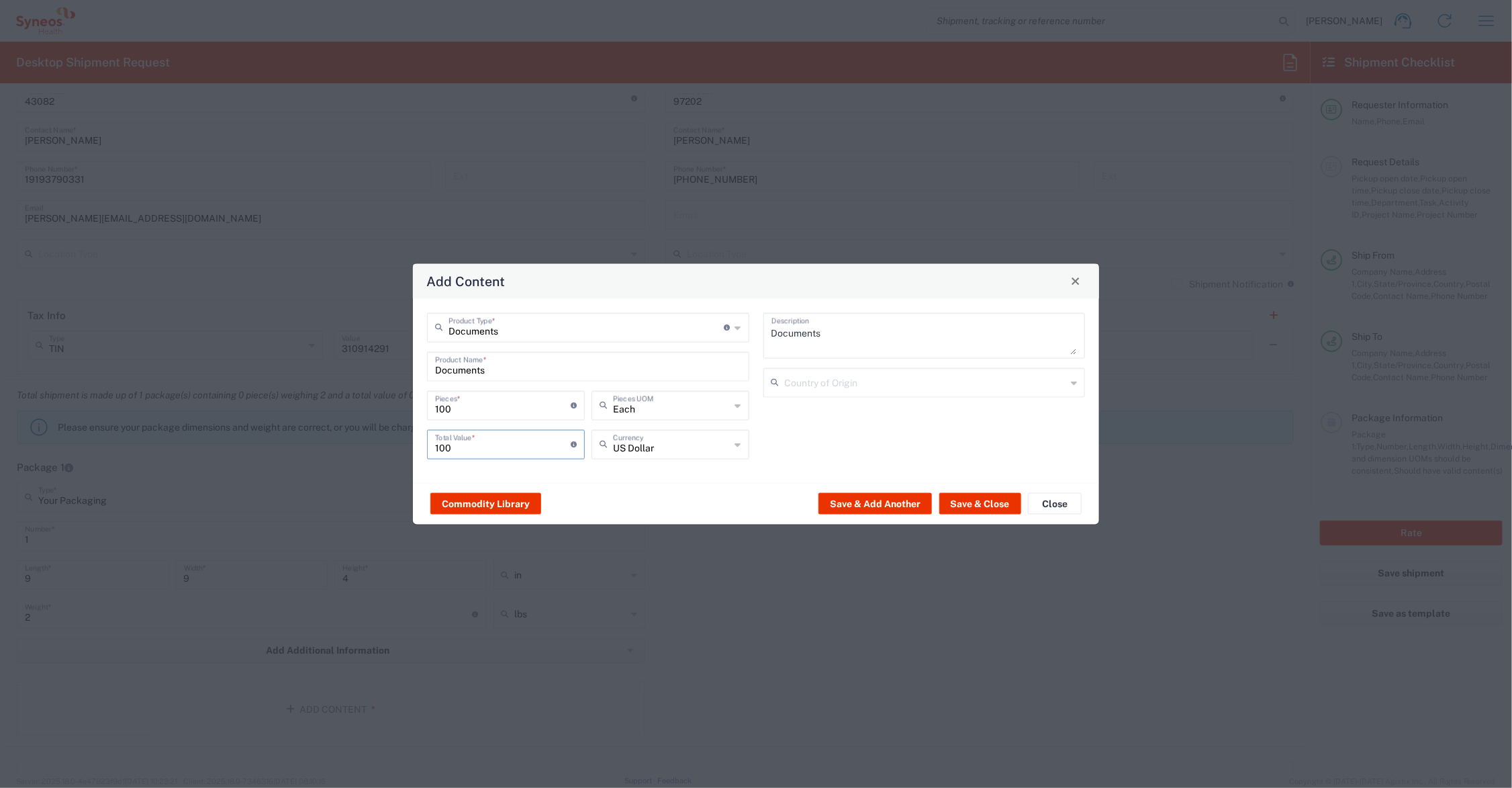
click at [412, 445] on div "Add Content Documents Product Type * Document: Paper document generated interna…" at bounding box center [756, 394] width 687 height 263
type input "24.00"
click at [971, 502] on button "Save & Close" at bounding box center [980, 503] width 82 height 21
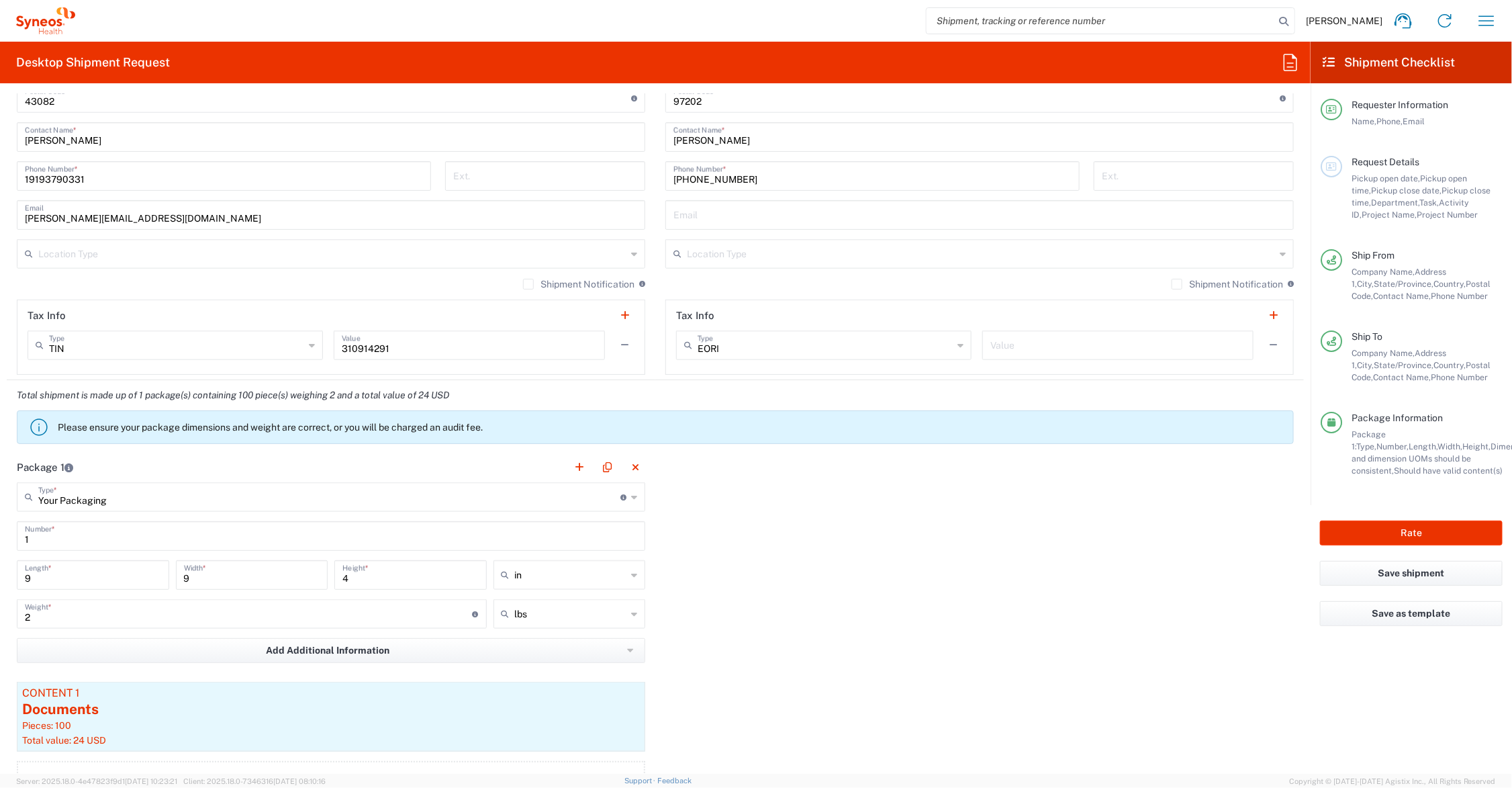
click at [728, 252] on input "text" at bounding box center [981, 253] width 588 height 23
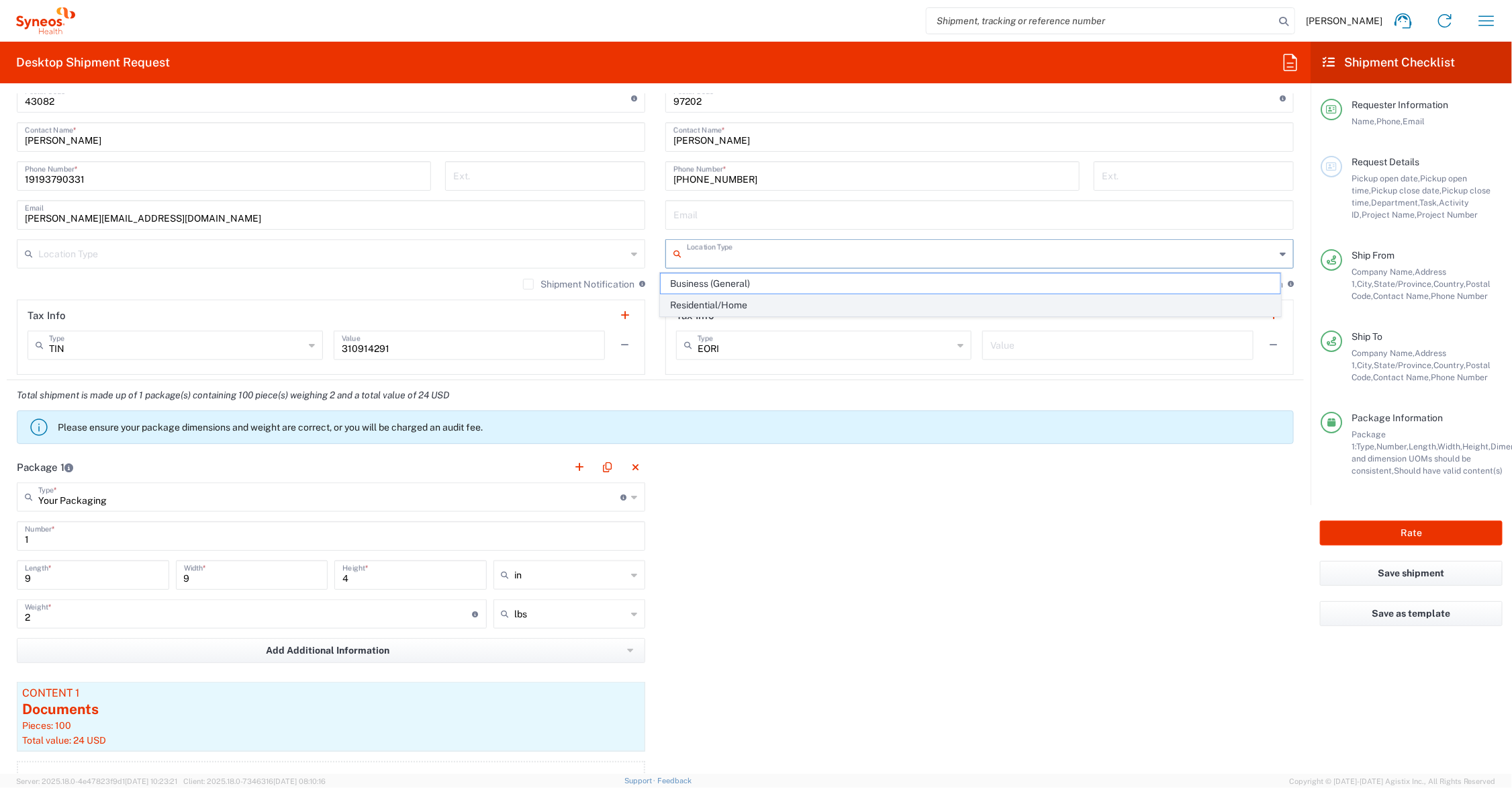
click at [743, 303] on span "Residential/Home" at bounding box center [971, 305] width 620 height 20
type input "Residential/Home"
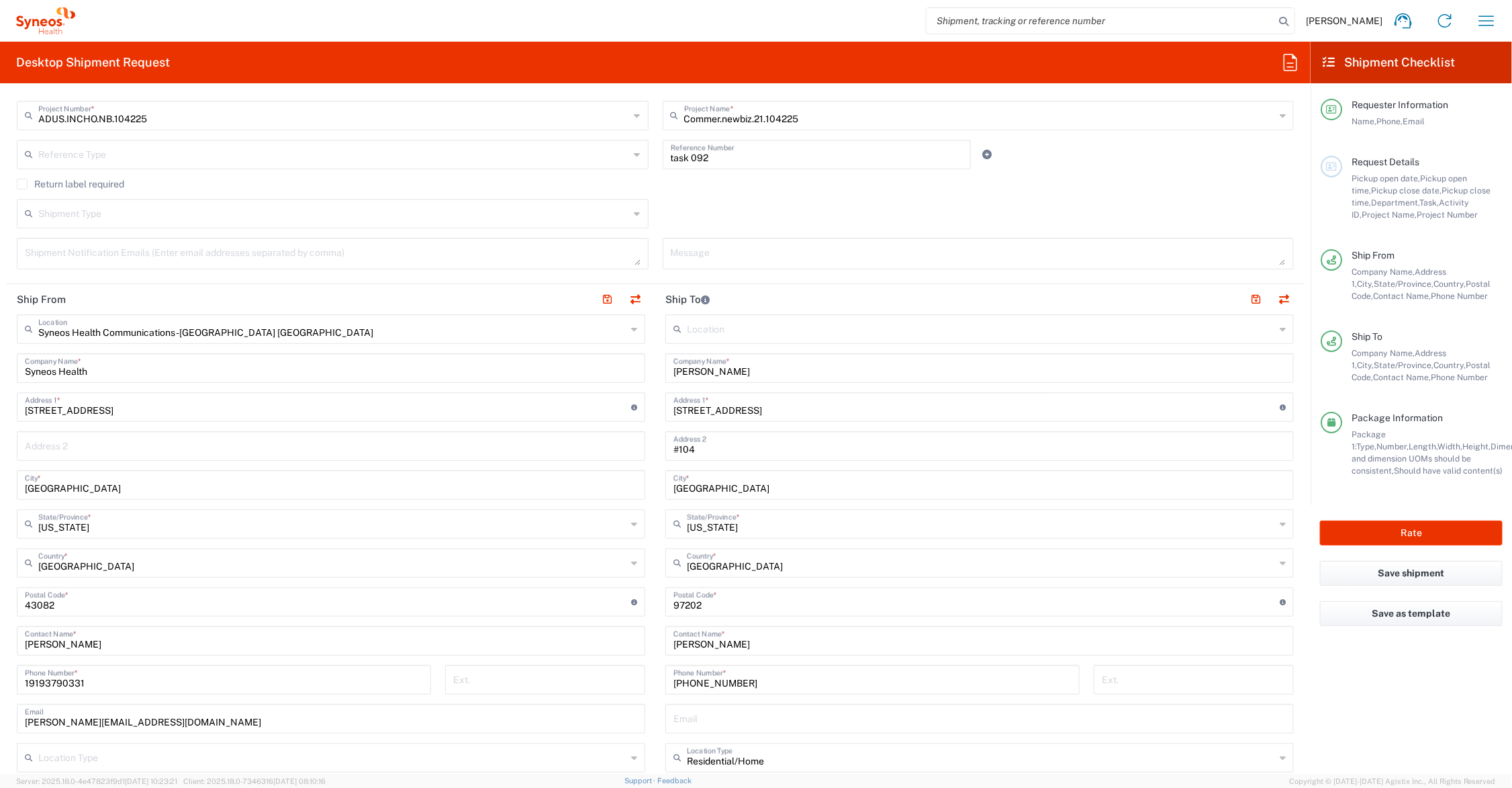
scroll to position [0, 0]
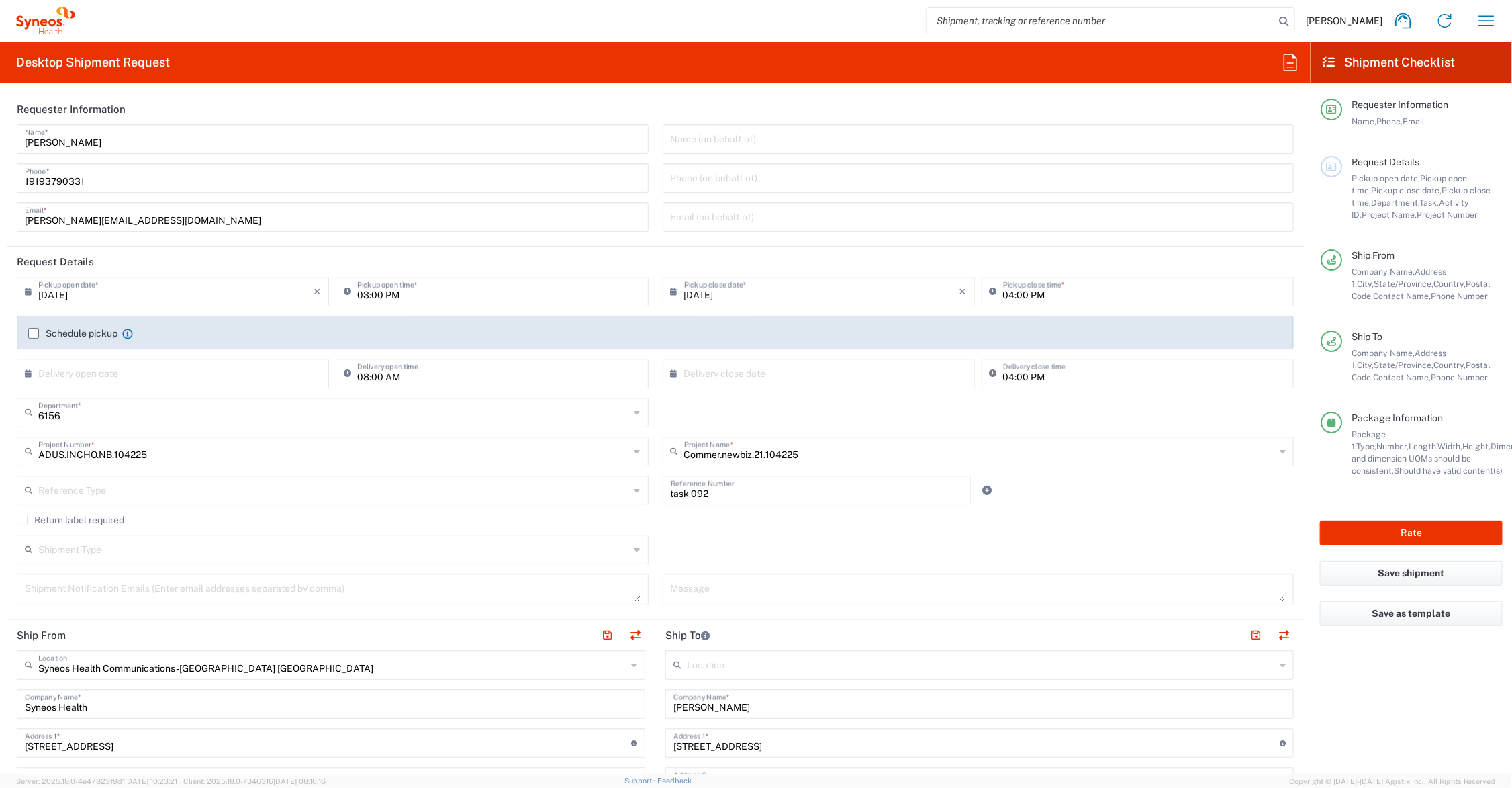
click at [33, 334] on label "Schedule pickup" at bounding box center [72, 333] width 89 height 11
click at [33, 333] on input "Schedule pickup" at bounding box center [33, 333] width 0 height 0
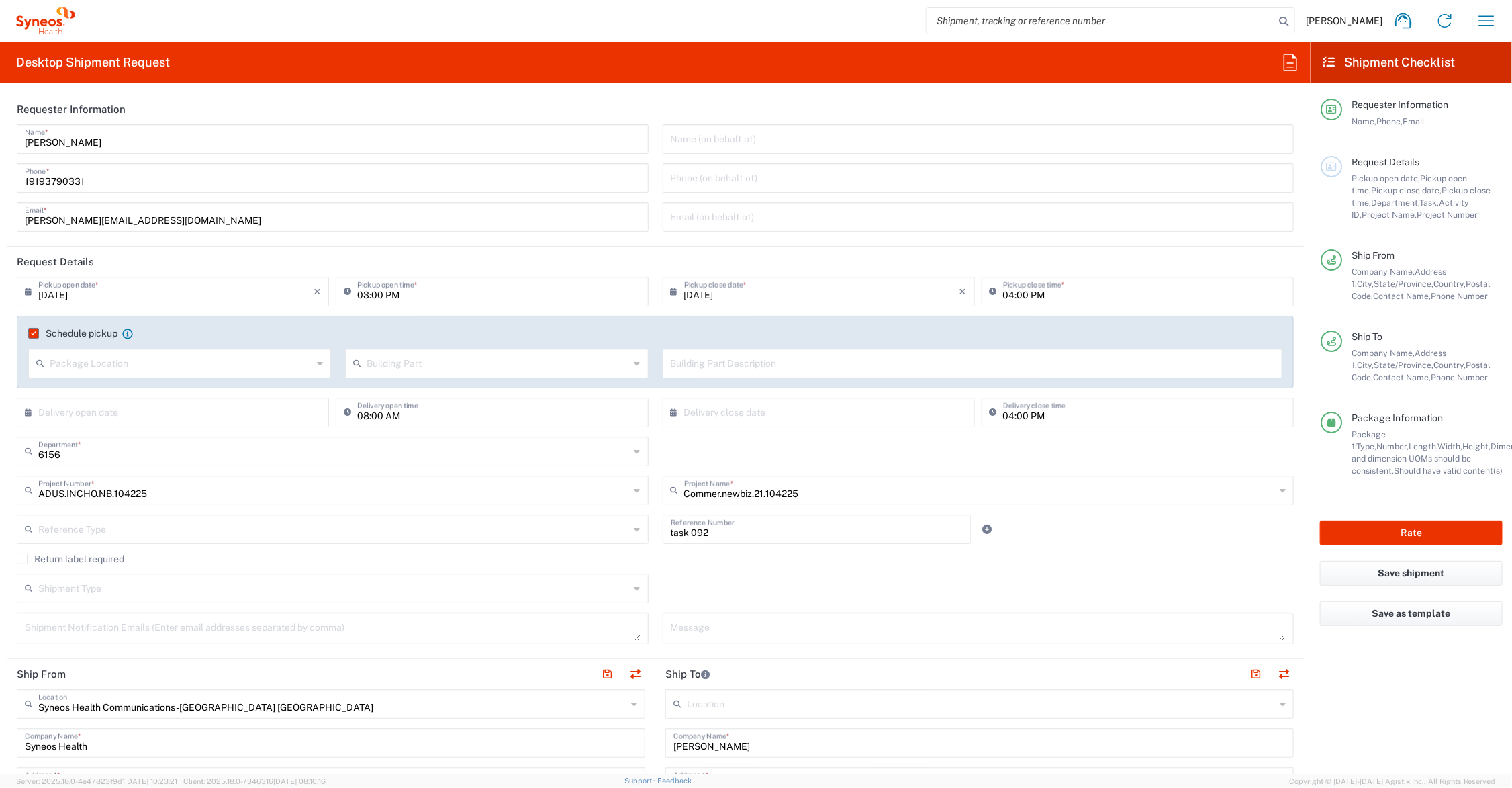
click at [317, 361] on icon at bounding box center [319, 363] width 6 height 21
click at [634, 364] on icon at bounding box center [637, 363] width 6 height 21
click at [806, 358] on input "text" at bounding box center [973, 362] width 604 height 23
click at [652, 324] on div "Schedule pickup When scheduling a pickup please be sure to meet the following c…" at bounding box center [655, 352] width 1277 height 72
click at [31, 331] on label "Schedule pickup" at bounding box center [72, 333] width 89 height 11
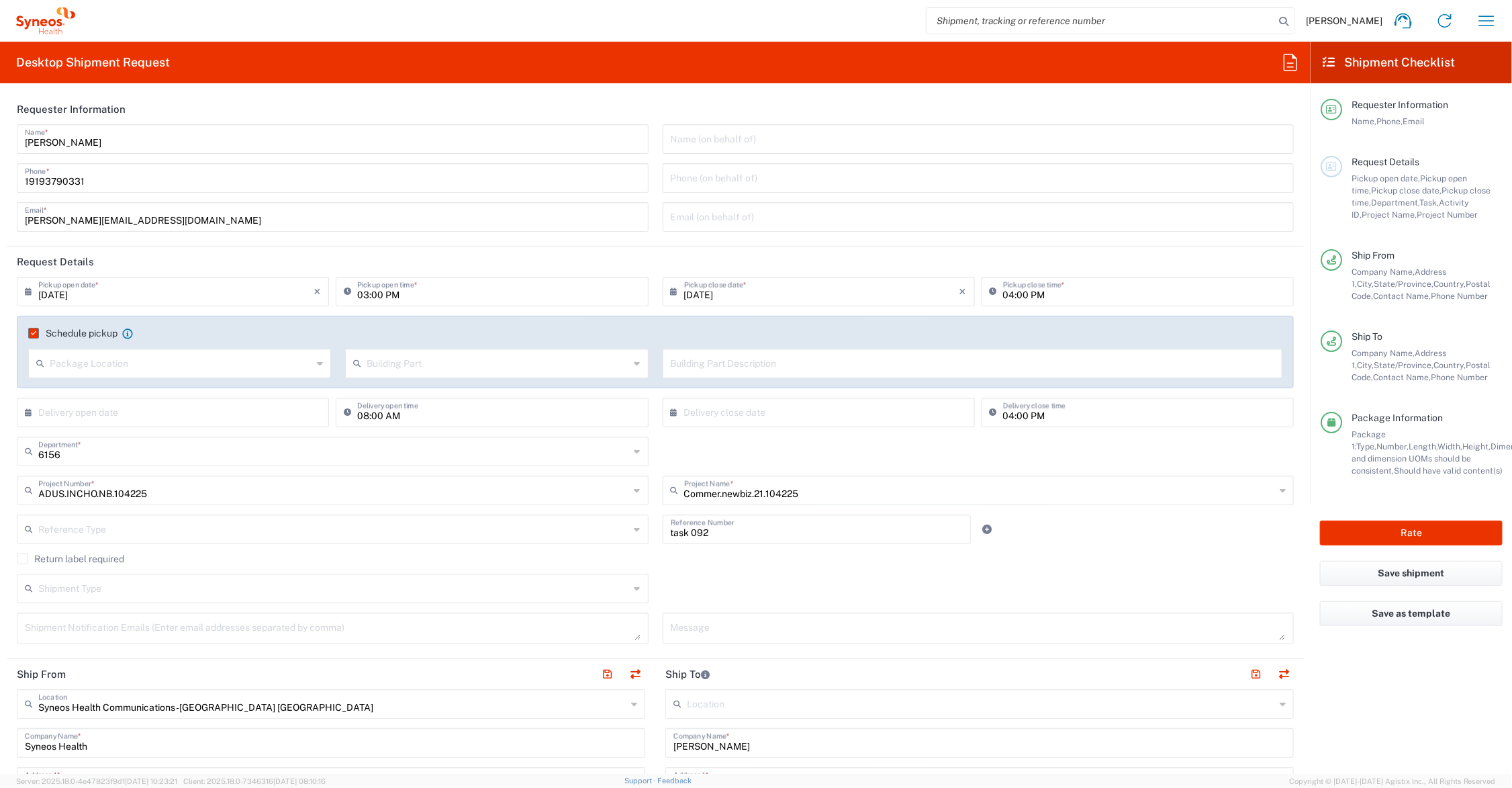
click at [31, 333] on input "Schedule pickup" at bounding box center [31, 333] width 0 height 0
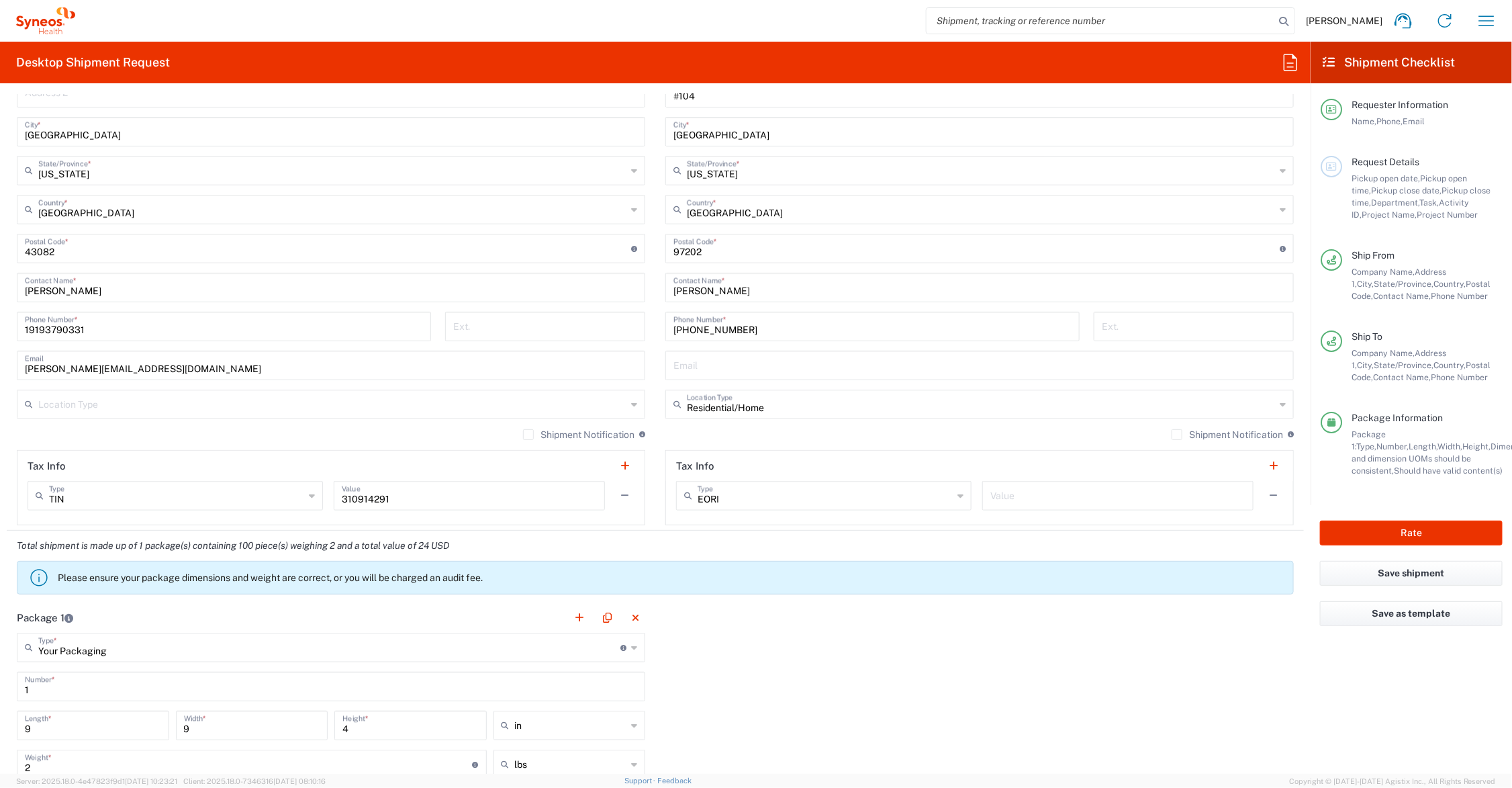
scroll to position [1007, 0]
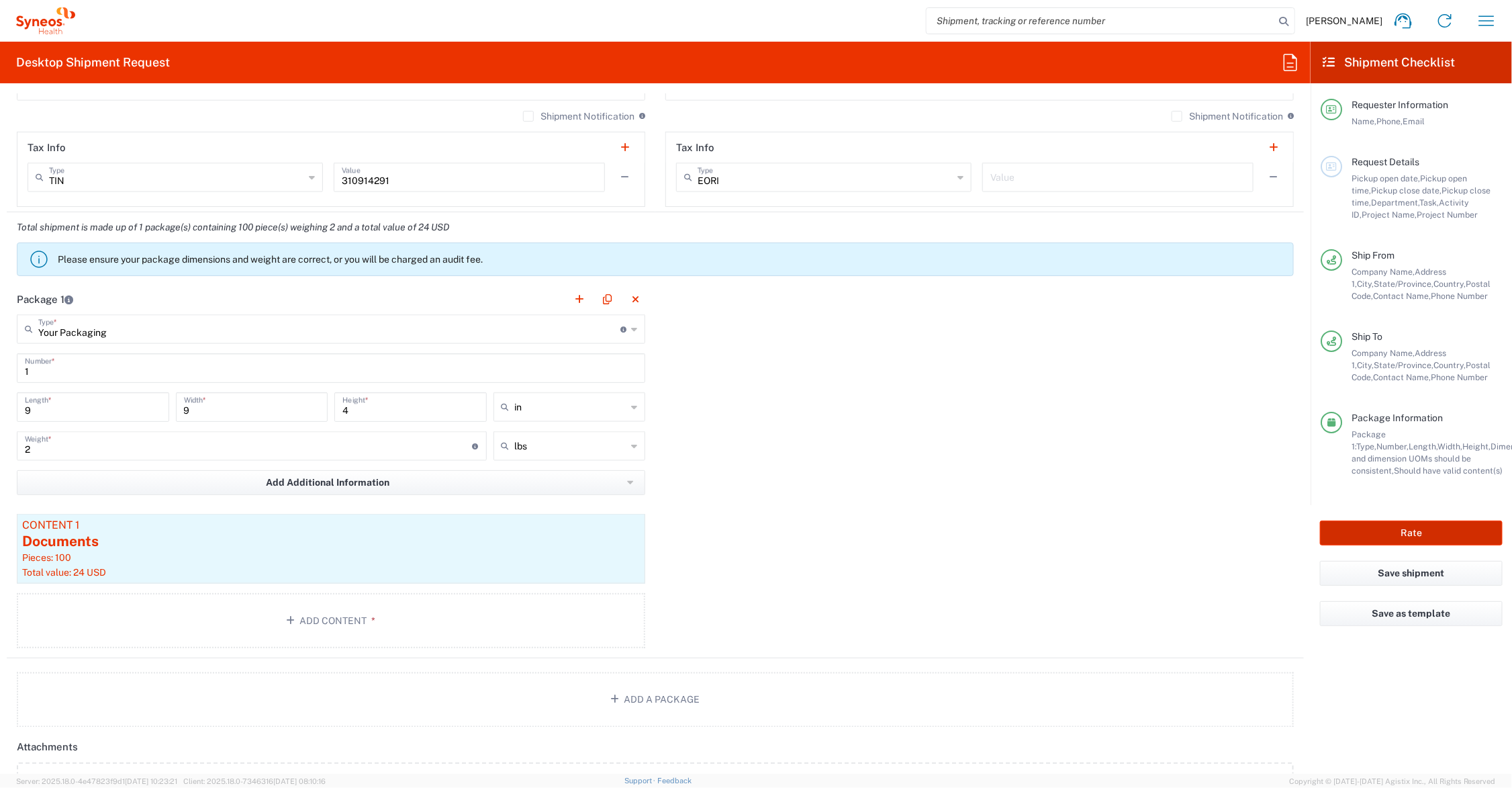
click at [1425, 532] on button "Rate" at bounding box center [1412, 533] width 183 height 25
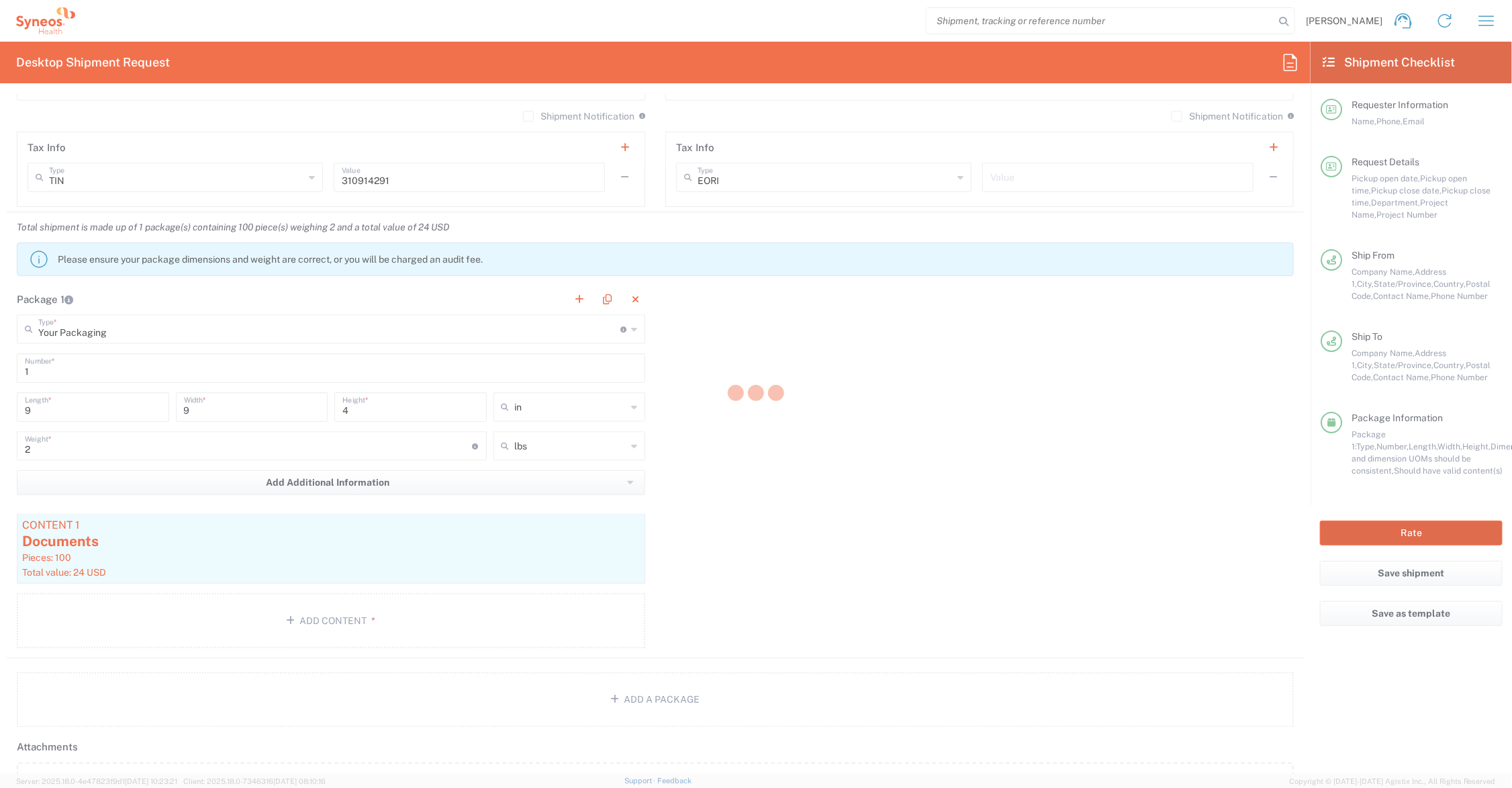
type input "Commer.newbiz.21.104225"
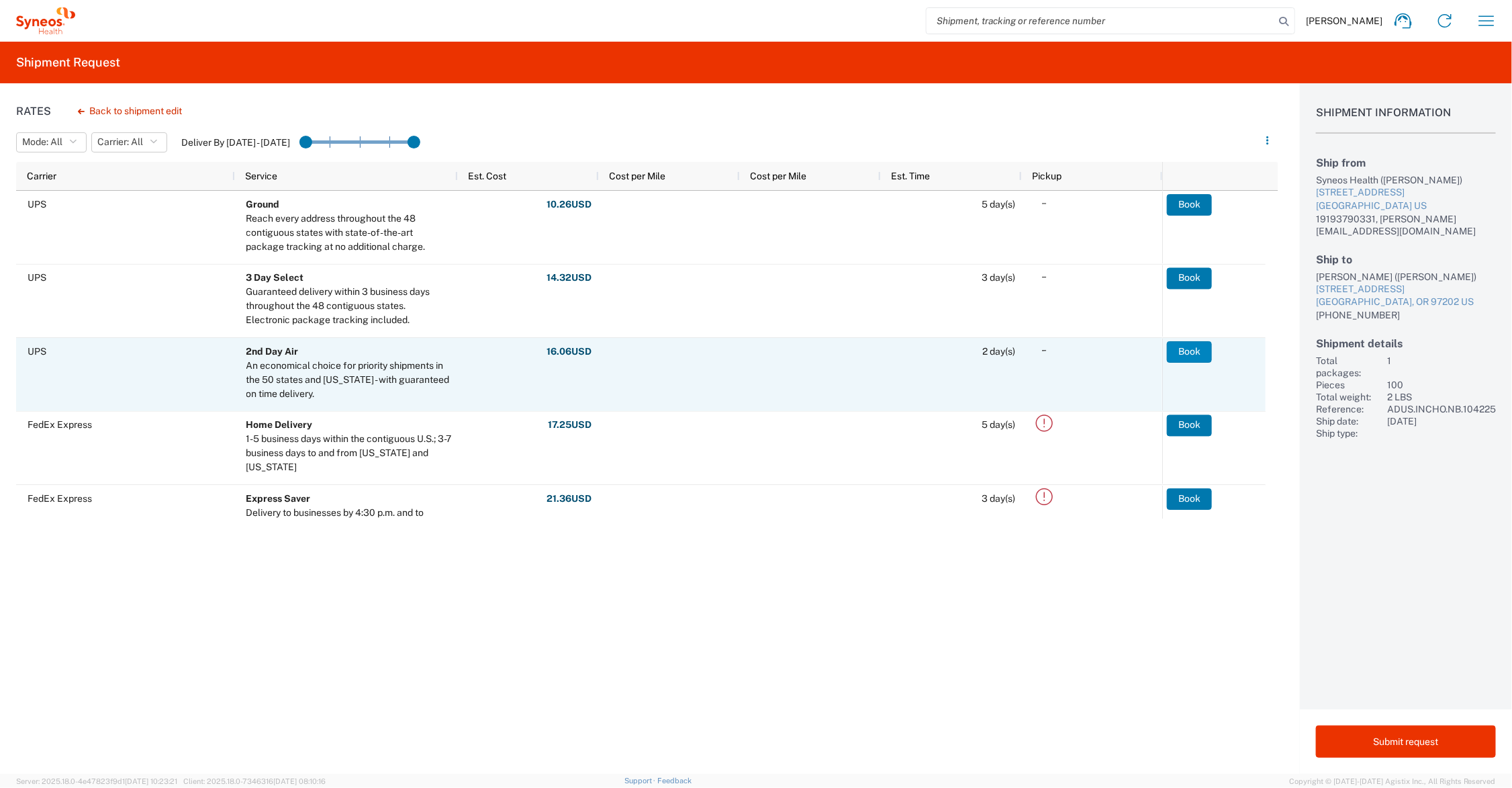
click at [1194, 352] on button "Book" at bounding box center [1189, 352] width 45 height 21
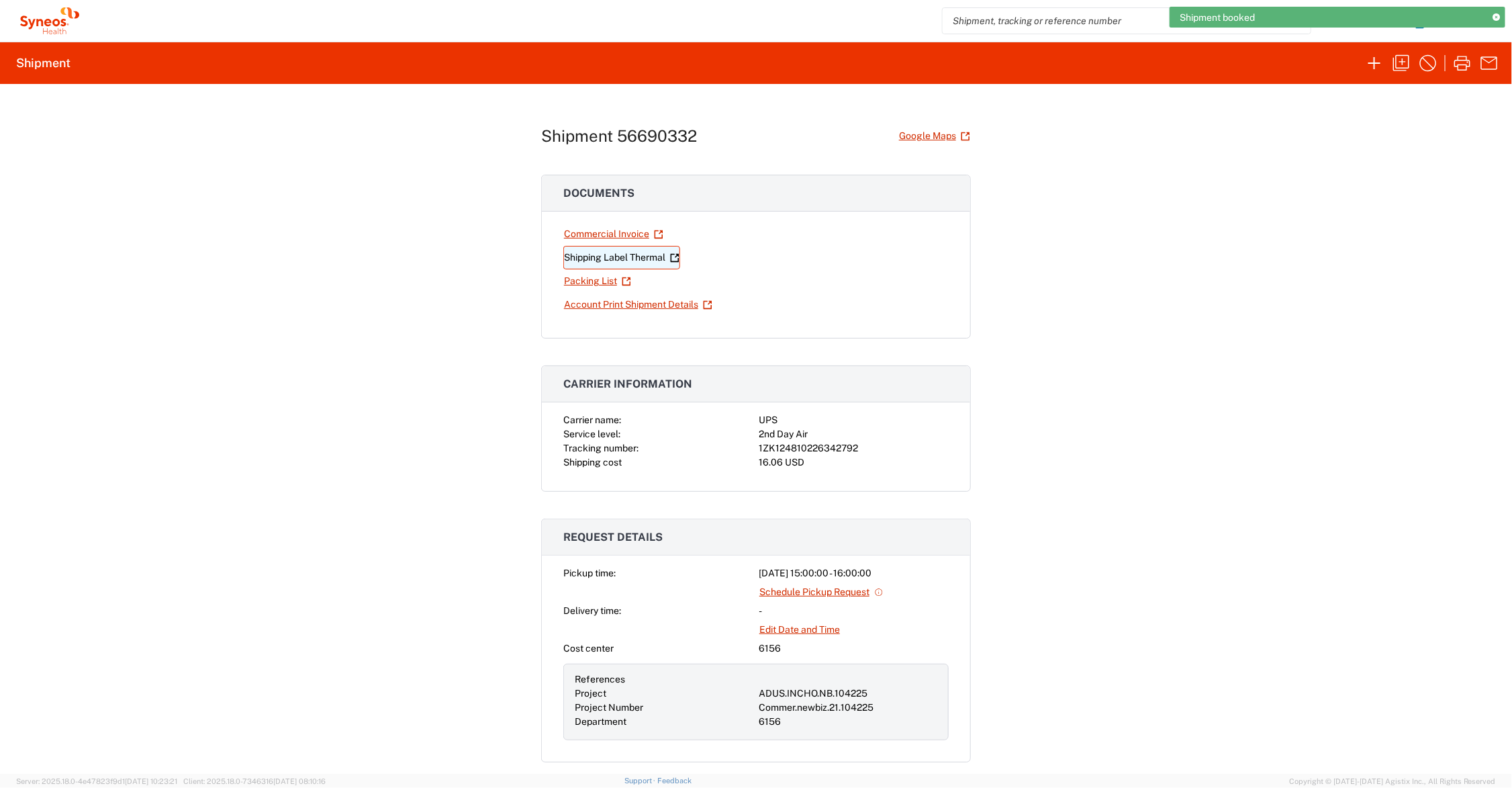
click at [631, 259] on link "Shipping Label Thermal" at bounding box center [621, 257] width 117 height 23
